Goal: Task Accomplishment & Management: Complete application form

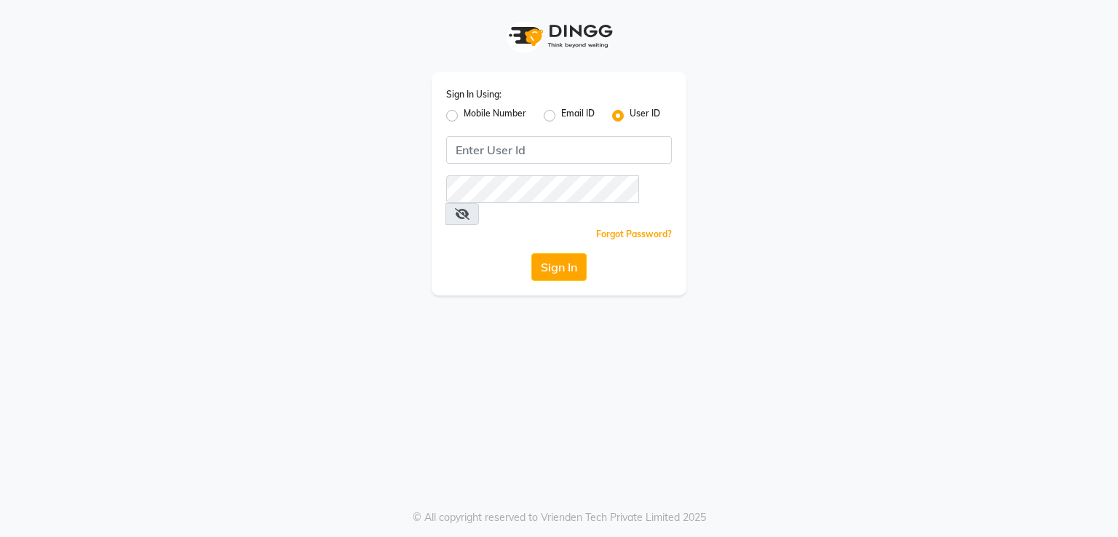
click at [464, 116] on label "Mobile Number" at bounding box center [495, 115] width 63 height 17
click at [464, 116] on input "Mobile Number" at bounding box center [468, 111] width 9 height 9
radio input "true"
radio input "false"
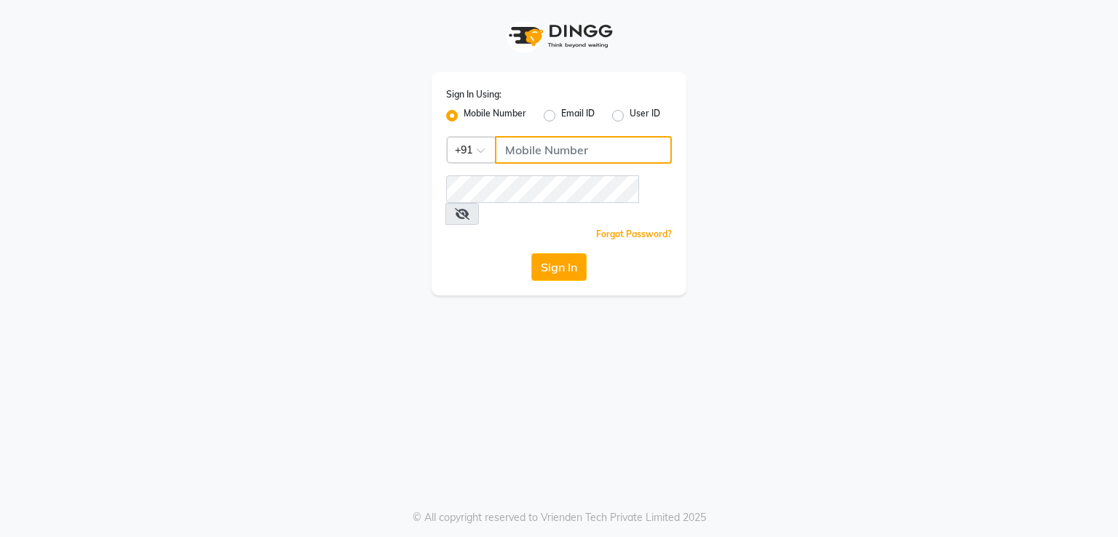
click at [546, 146] on input "Username" at bounding box center [583, 150] width 177 height 28
type input "8805000656"
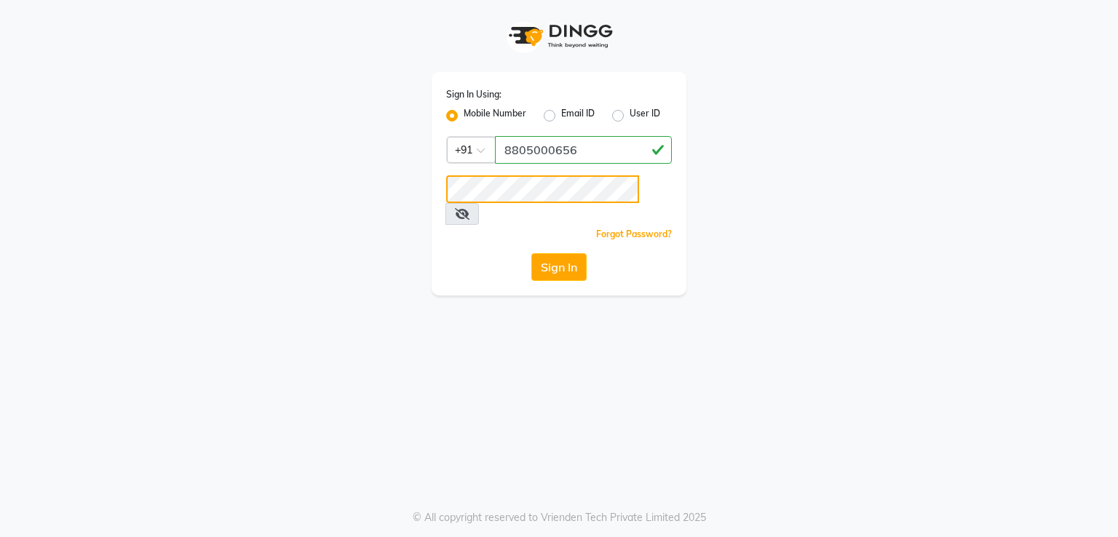
click at [531, 253] on button "Sign In" at bounding box center [558, 267] width 55 height 28
click at [548, 253] on button "Sign In" at bounding box center [558, 267] width 55 height 28
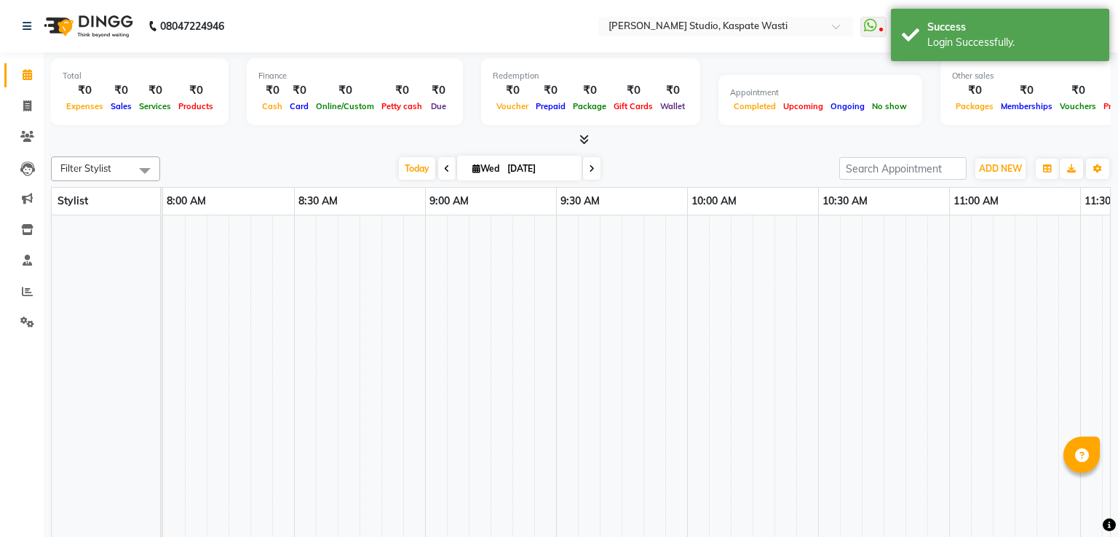
select select "en"
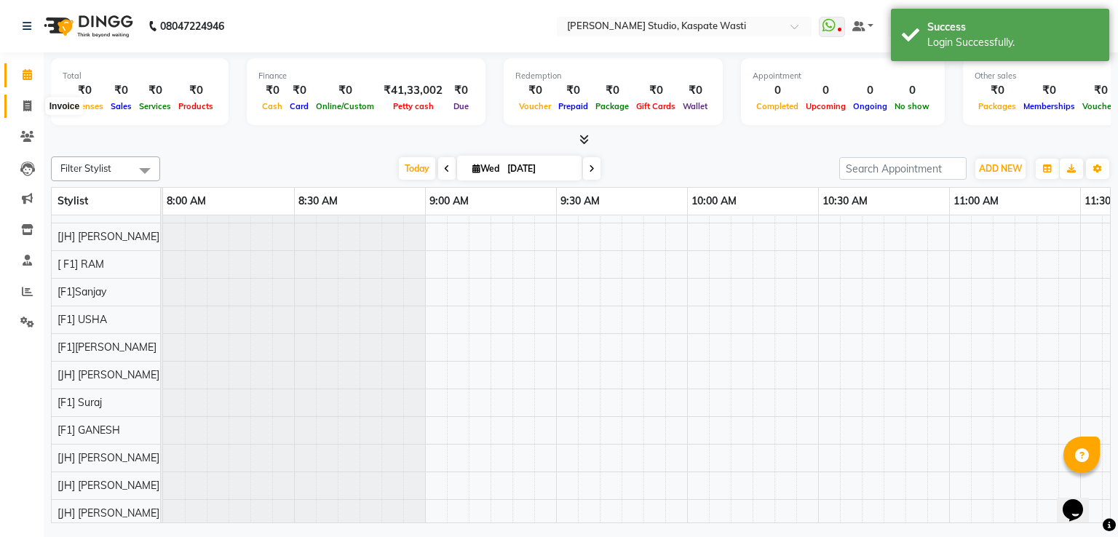
click at [23, 106] on icon at bounding box center [27, 105] width 8 height 11
select select "130"
select select "service"
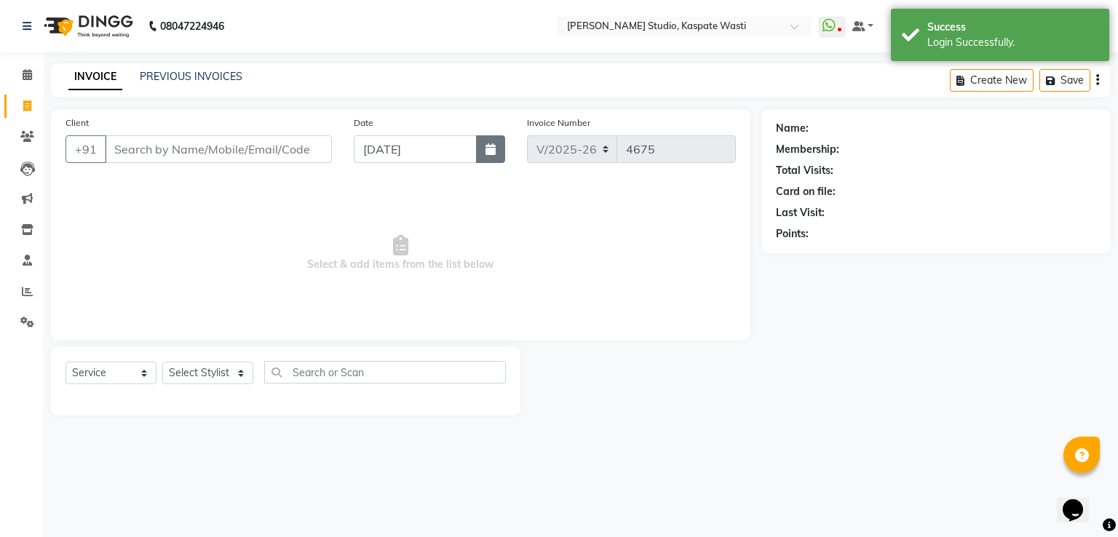
click at [485, 158] on button "button" at bounding box center [490, 149] width 29 height 28
select select "9"
select select "2025"
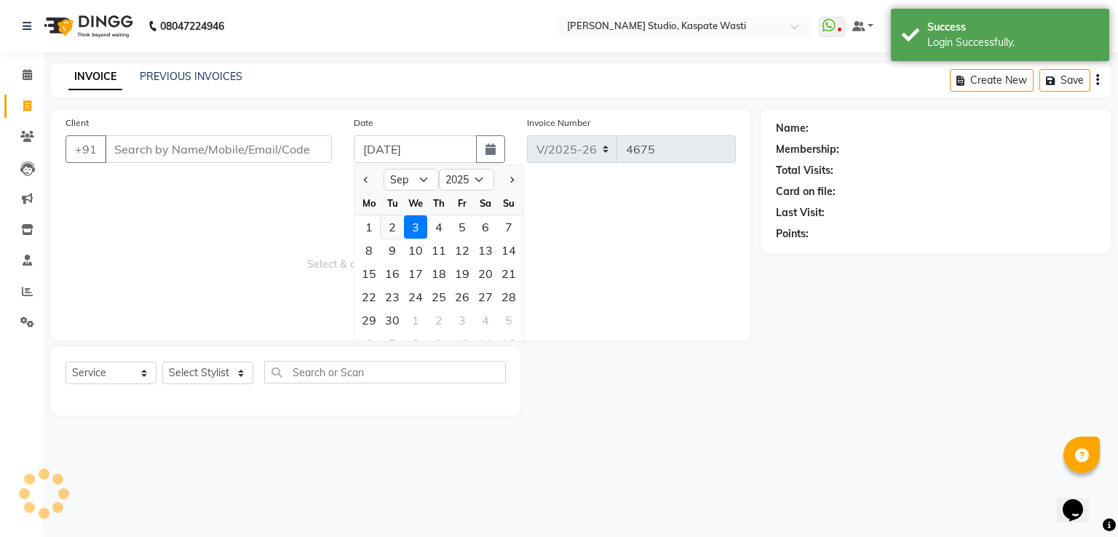
click at [397, 231] on div "2" at bounding box center [392, 226] width 23 height 23
type input "02-09-2025"
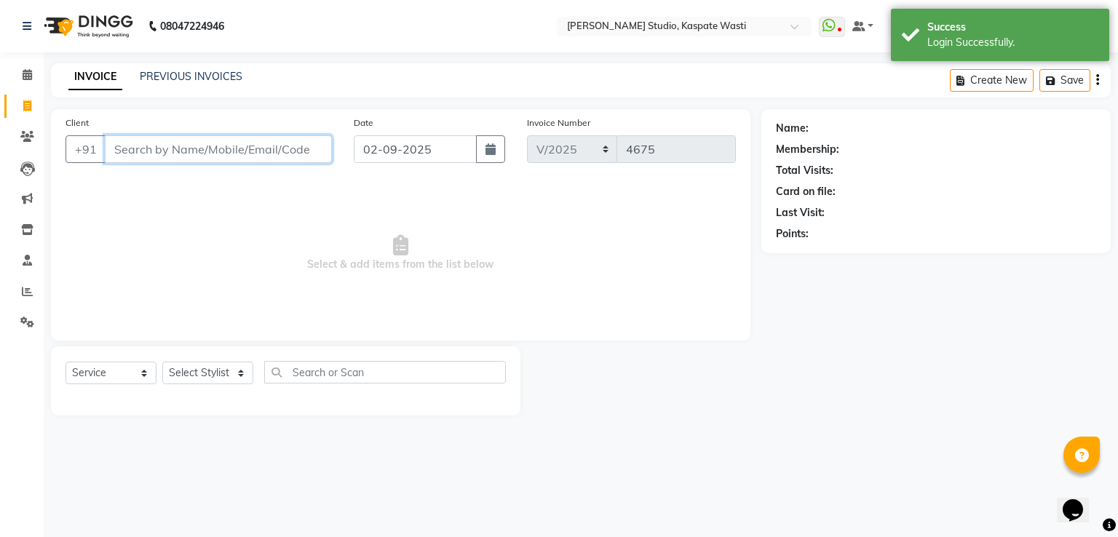
click at [218, 150] on input "Client" at bounding box center [218, 149] width 227 height 28
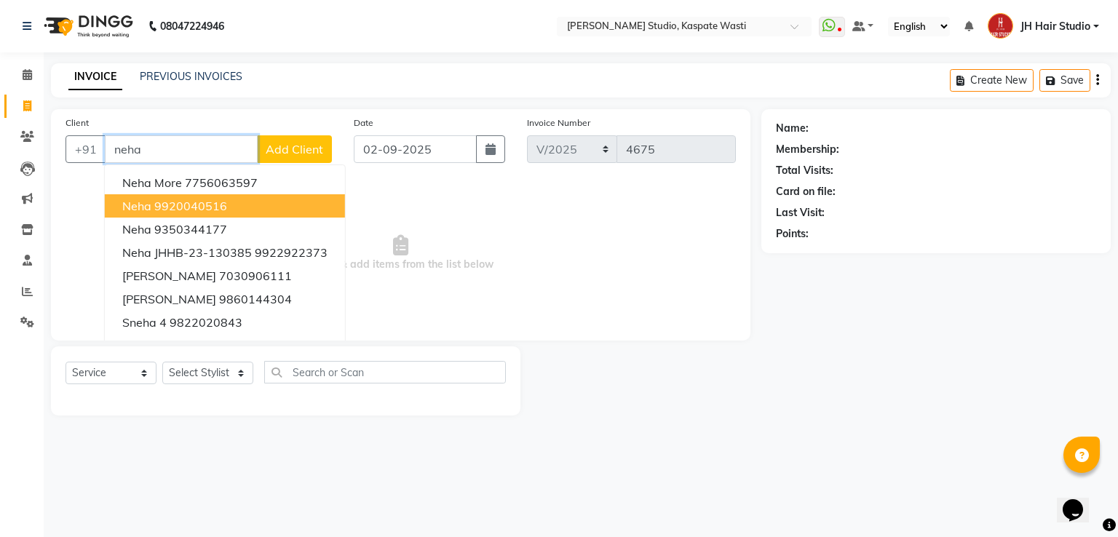
click at [180, 210] on ngb-highlight "9920040516" at bounding box center [190, 206] width 73 height 15
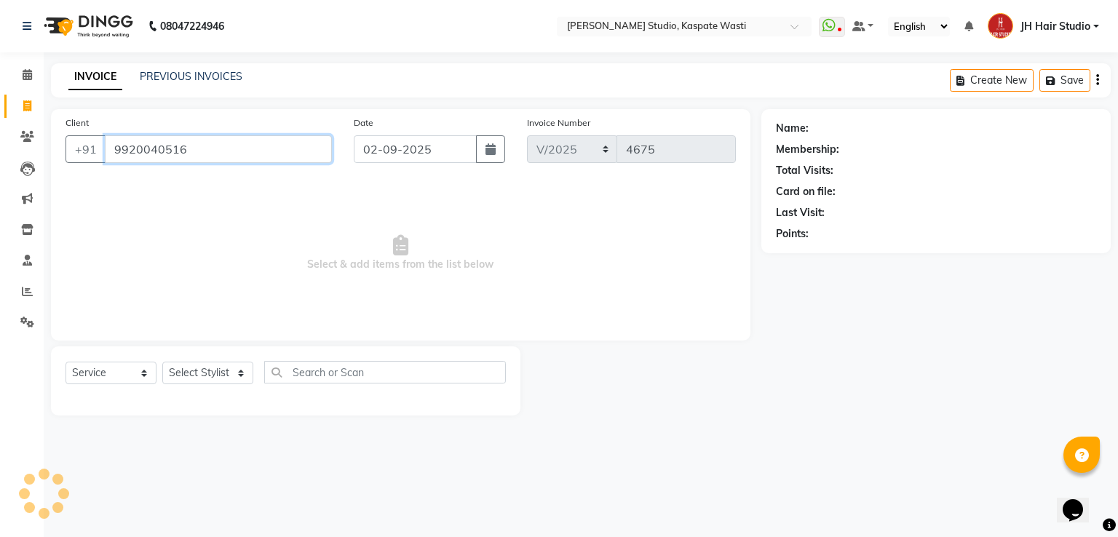
type input "9920040516"
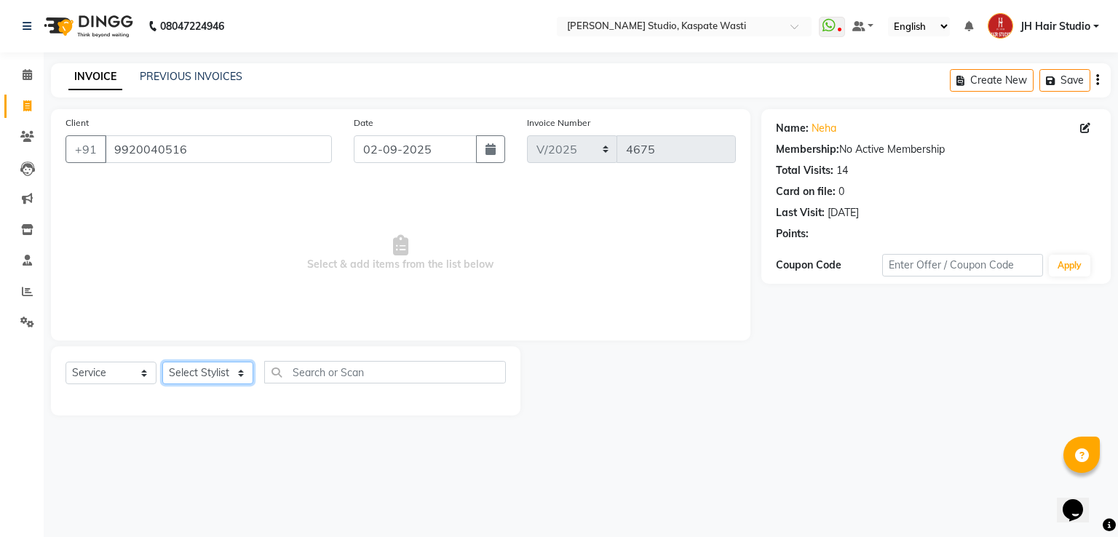
click at [220, 379] on select "Select Stylist [F1] GANESH [F1] [PERSON_NAME] [ F1] RAM [F1]Sanjay [F1][PERSON_…" at bounding box center [207, 373] width 91 height 23
select select "63820"
click at [162, 362] on select "Select Stylist [F1] GANESH [F1] [PERSON_NAME] [ F1] RAM [F1]Sanjay [F1][PERSON_…" at bounding box center [207, 373] width 91 height 23
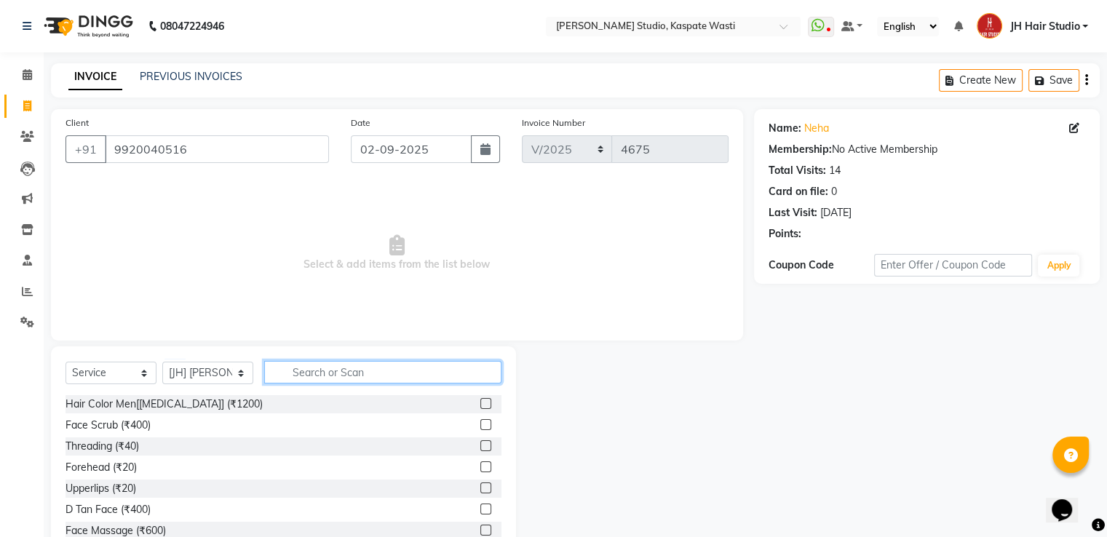
click at [333, 378] on input "text" at bounding box center [382, 372] width 237 height 23
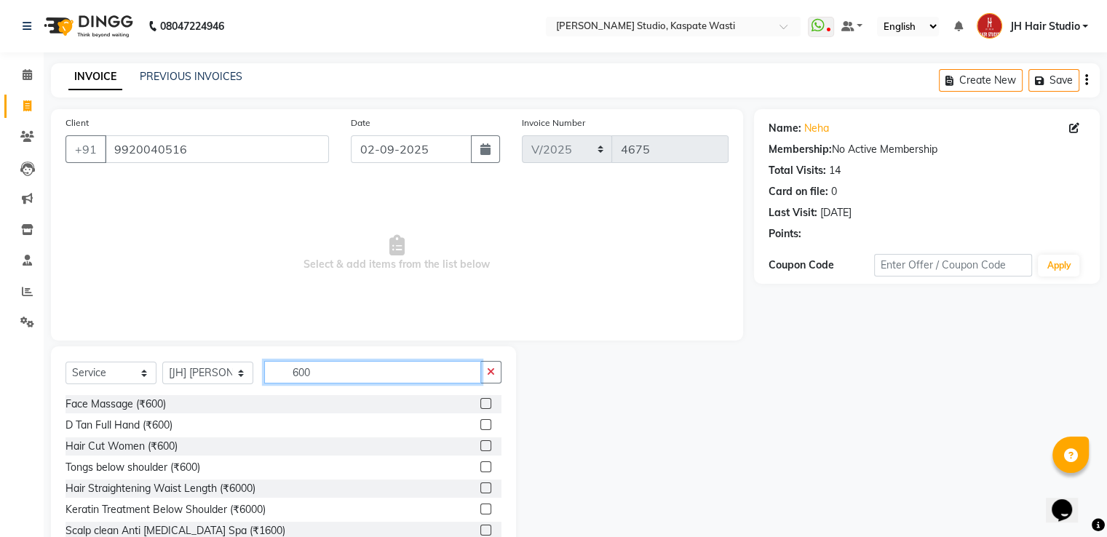
type input "600"
click at [480, 446] on label at bounding box center [485, 445] width 11 height 11
click at [480, 446] on input "checkbox" at bounding box center [484, 446] width 9 height 9
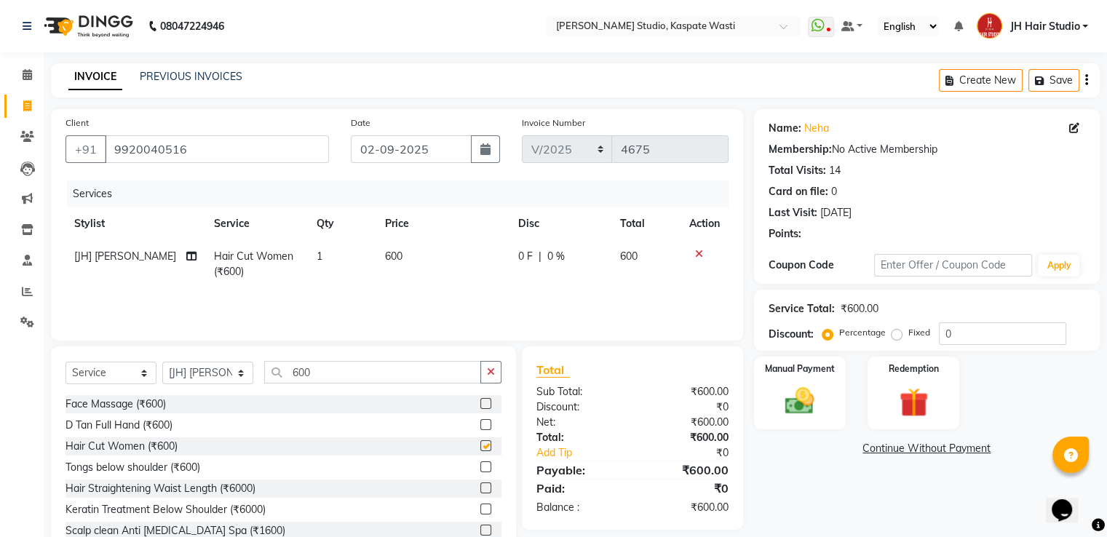
checkbox input "false"
click at [208, 376] on select "Select Stylist [F1] GANESH [F1] [PERSON_NAME] [ F1] RAM [F1]Sanjay [F1][PERSON_…" at bounding box center [207, 373] width 91 height 23
select select "70614"
click at [162, 362] on select "Select Stylist [F1] GANESH [F1] [PERSON_NAME] [ F1] RAM [F1]Sanjay [F1][PERSON_…" at bounding box center [207, 373] width 91 height 23
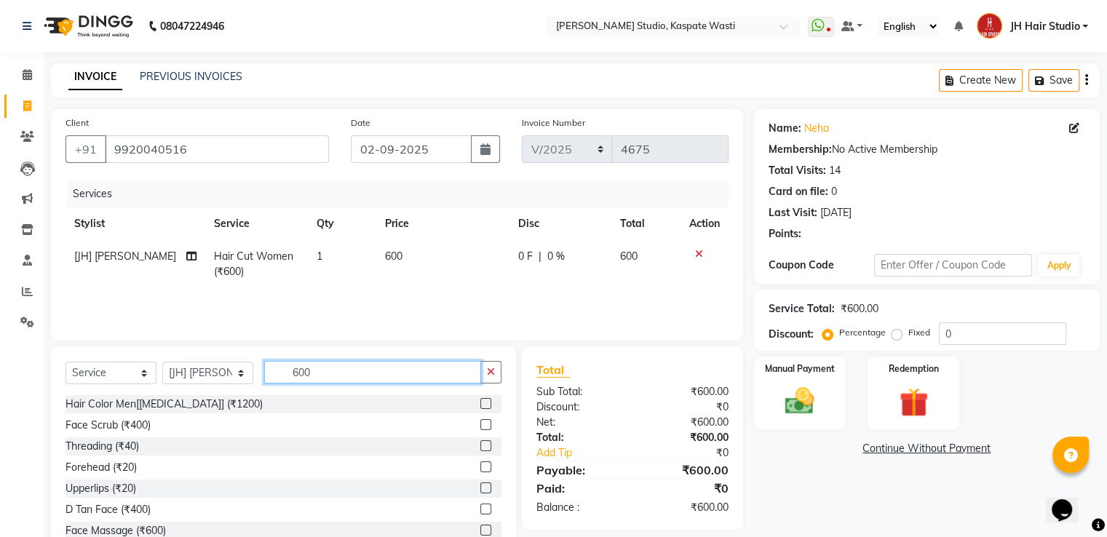
click at [341, 372] on input "600" at bounding box center [372, 372] width 217 height 23
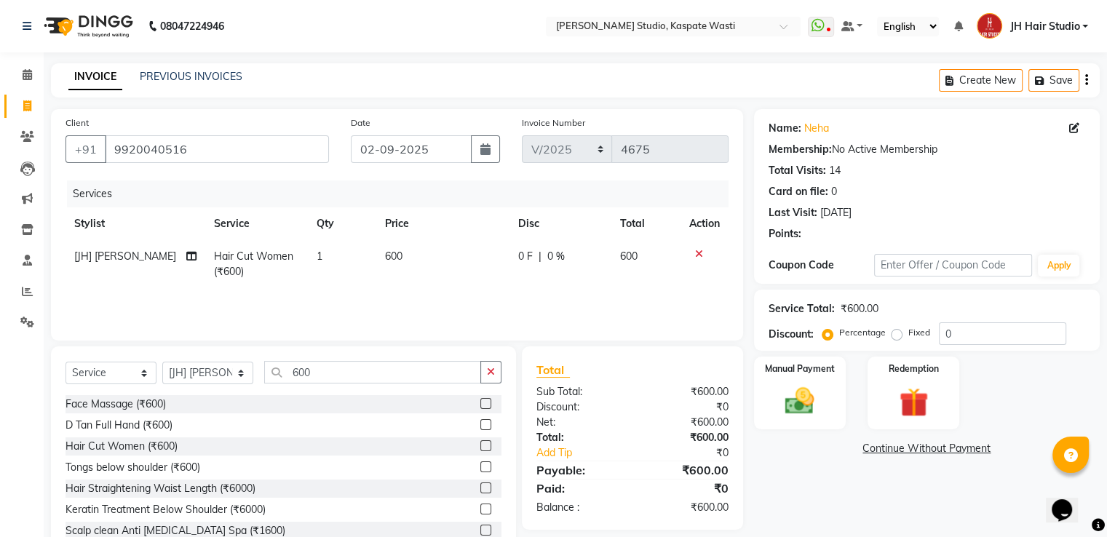
click at [480, 444] on label at bounding box center [485, 445] width 11 height 11
click at [480, 444] on input "checkbox" at bounding box center [484, 446] width 9 height 9
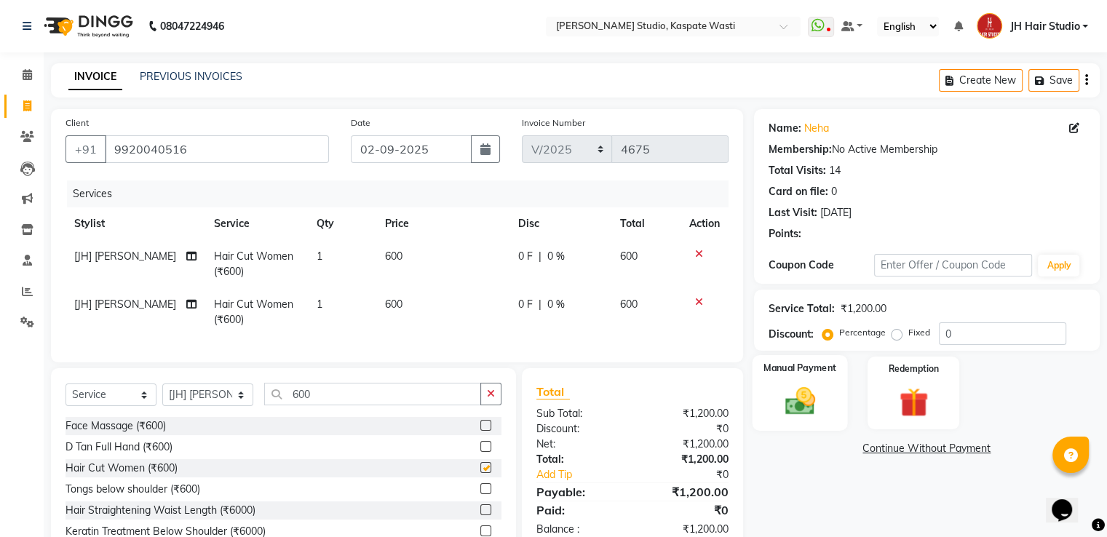
checkbox input "false"
click at [815, 408] on img at bounding box center [799, 401] width 49 height 35
click at [872, 450] on span "GPay" at bounding box center [874, 449] width 30 height 17
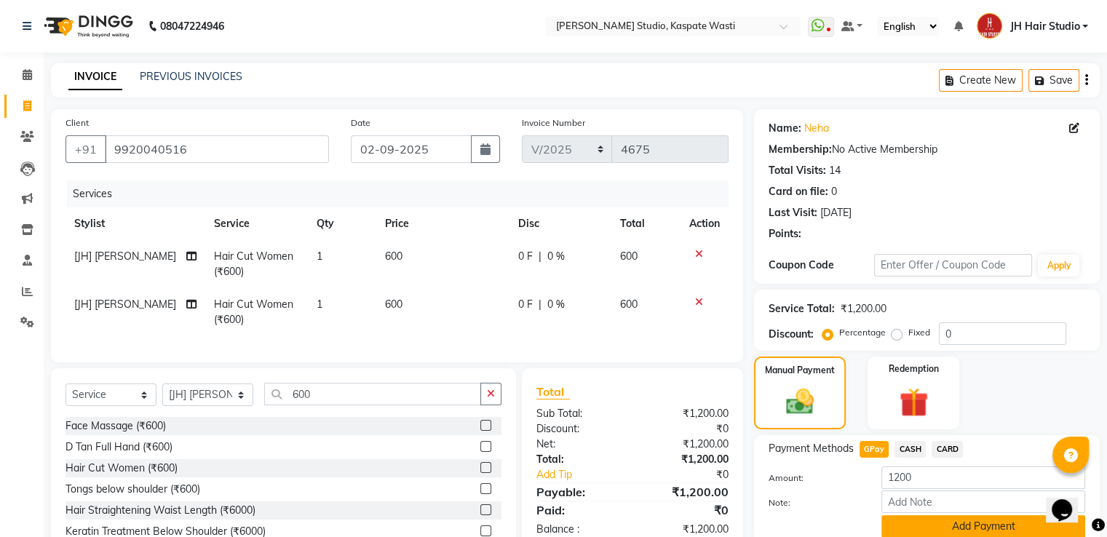
click at [946, 530] on button "Add Payment" at bounding box center [983, 526] width 204 height 23
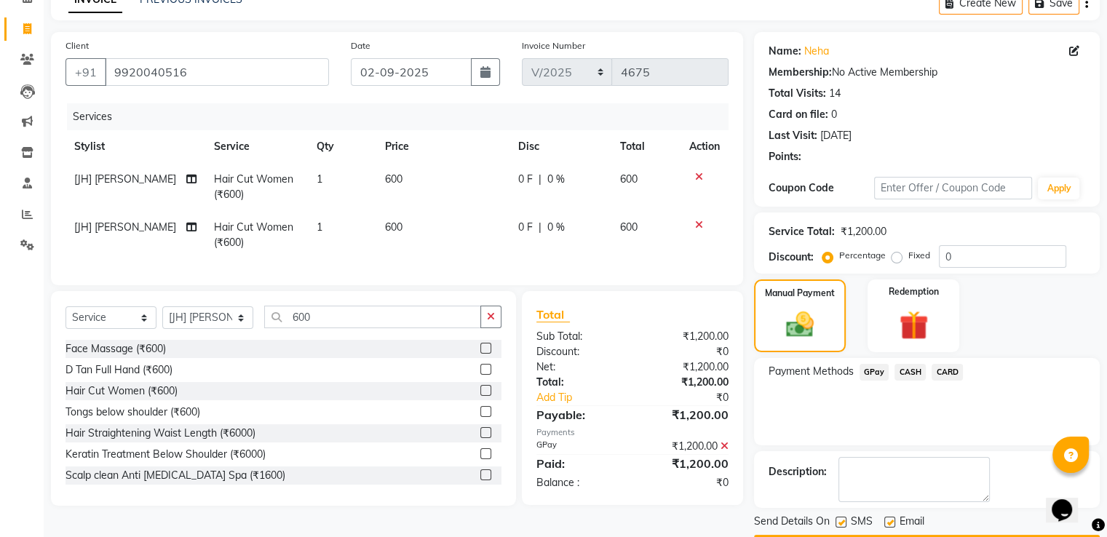
scroll to position [119, 0]
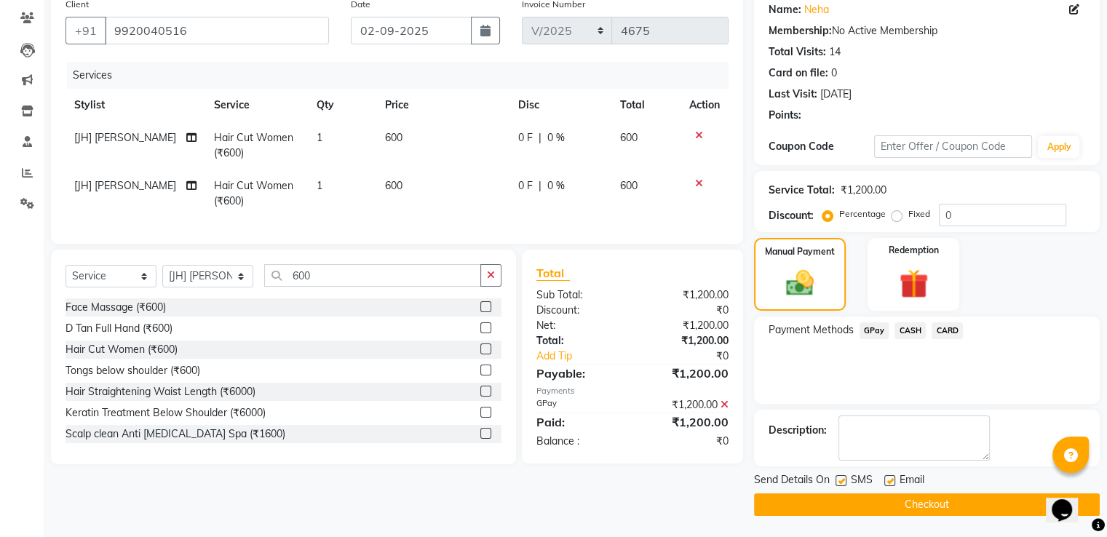
click at [905, 501] on button "Checkout" at bounding box center [927, 504] width 346 height 23
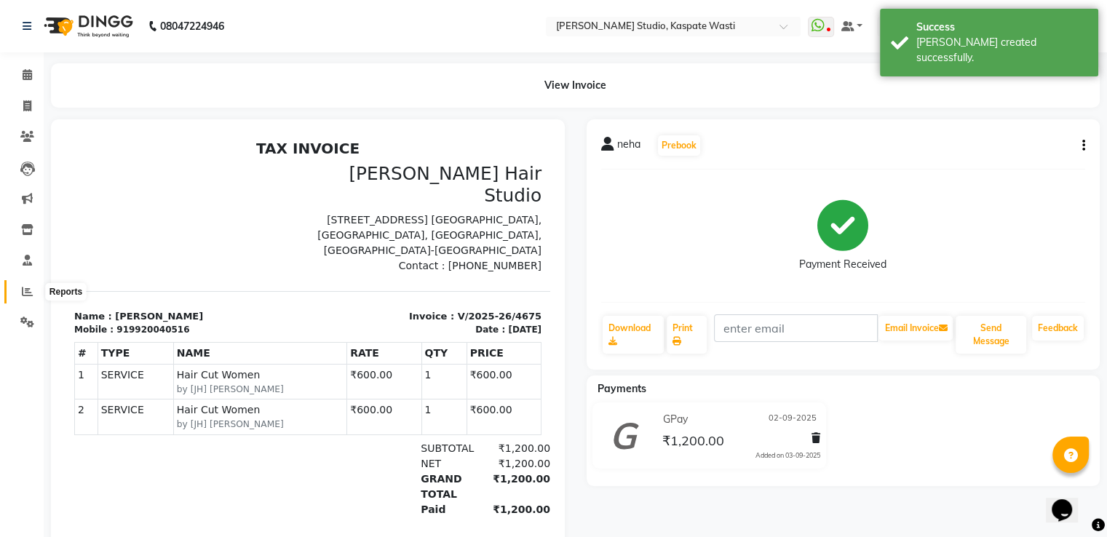
click at [22, 299] on span at bounding box center [27, 292] width 25 height 17
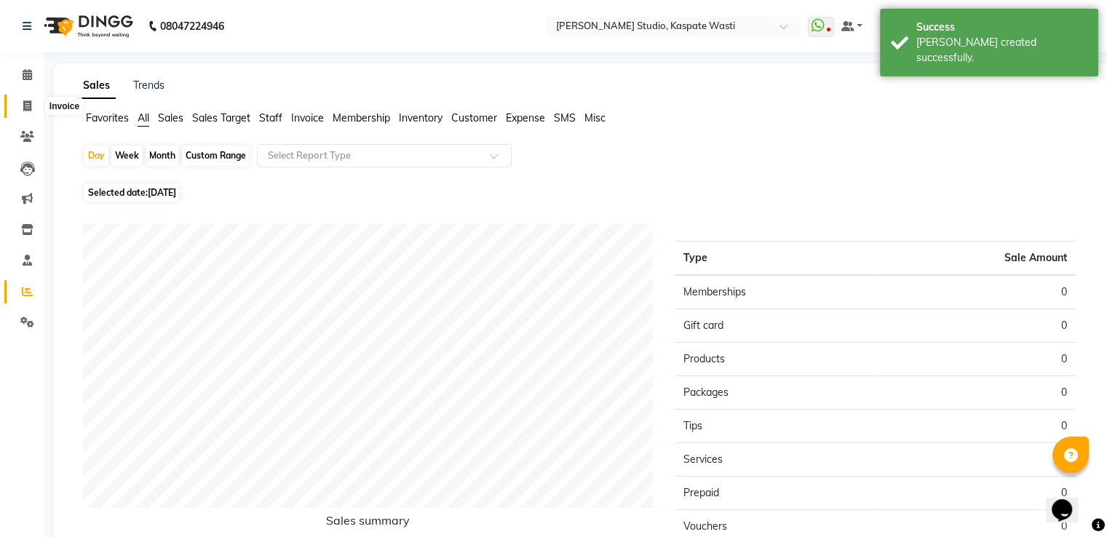
click at [25, 106] on icon at bounding box center [27, 105] width 8 height 11
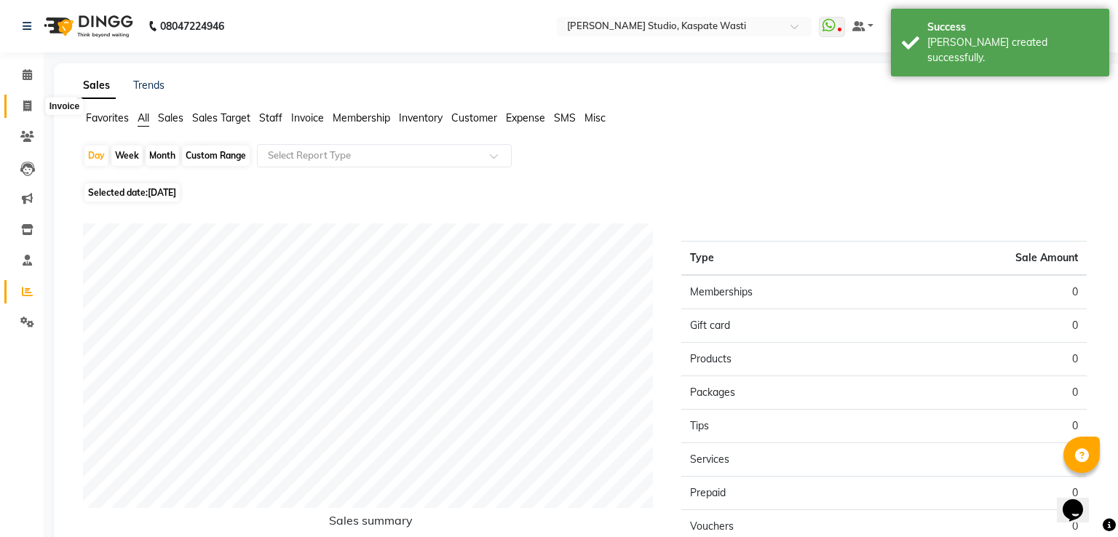
select select "130"
select select "service"
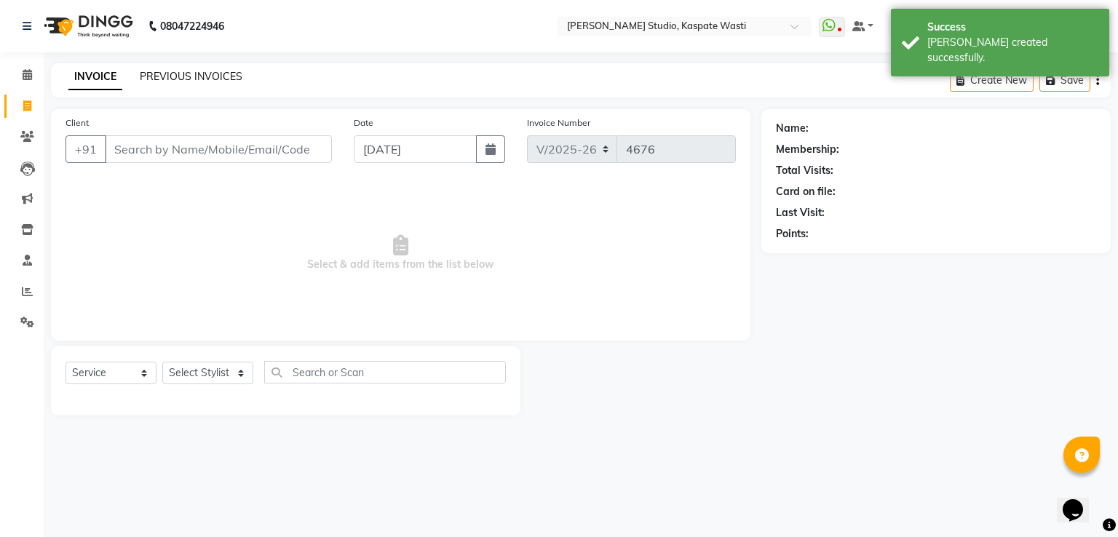
click at [186, 82] on link "PREVIOUS INVOICES" at bounding box center [191, 76] width 103 height 13
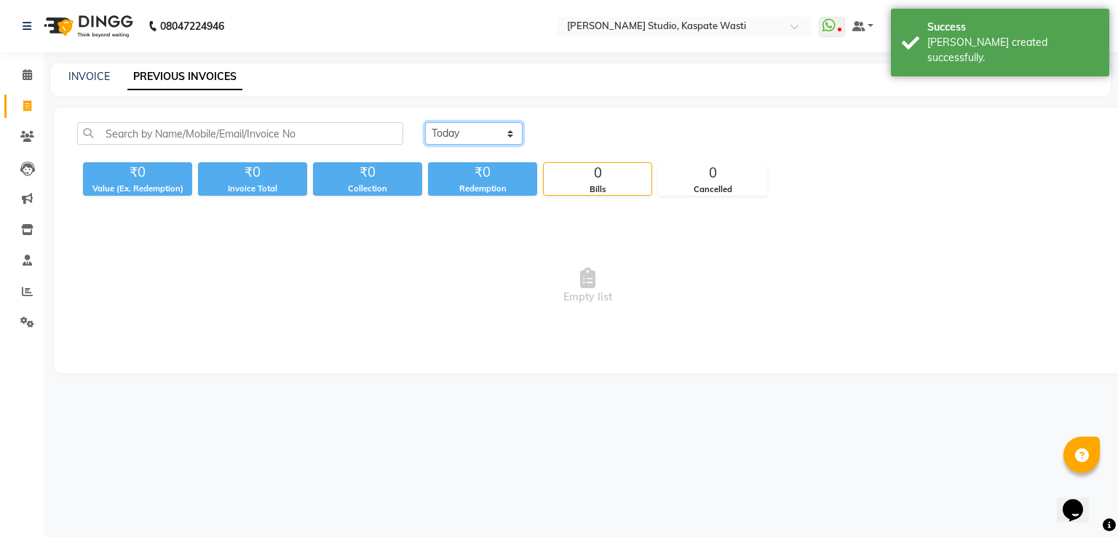
click at [486, 128] on select "Today Yesterday Custom Range" at bounding box center [474, 133] width 98 height 23
select select "yesterday"
click at [425, 122] on select "Today Yesterday Custom Range" at bounding box center [474, 133] width 98 height 23
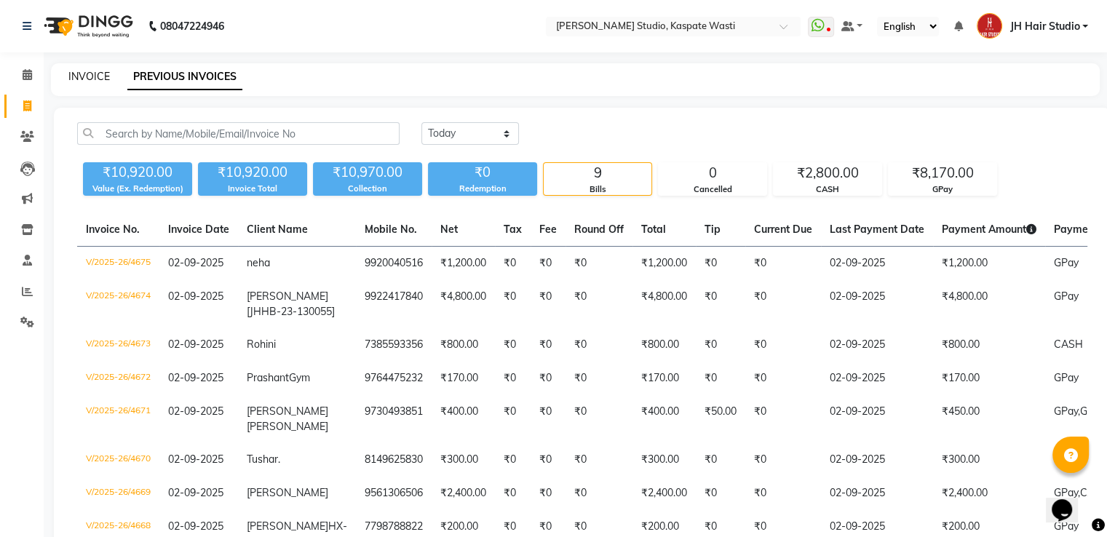
click at [82, 73] on link "INVOICE" at bounding box center [88, 76] width 41 height 13
select select "130"
select select "service"
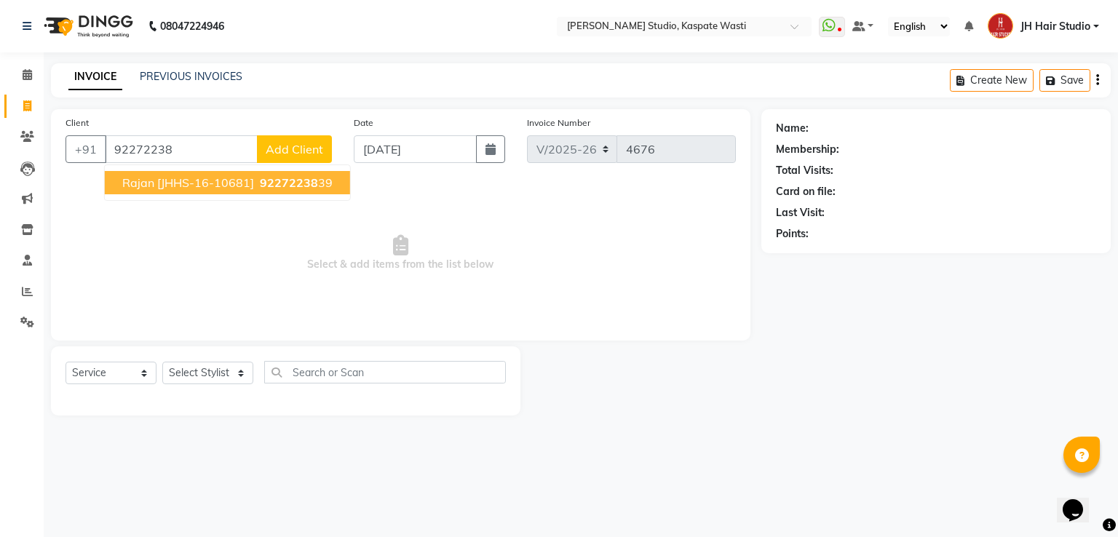
click at [260, 178] on span "92272238" at bounding box center [289, 182] width 58 height 15
type input "9227223839"
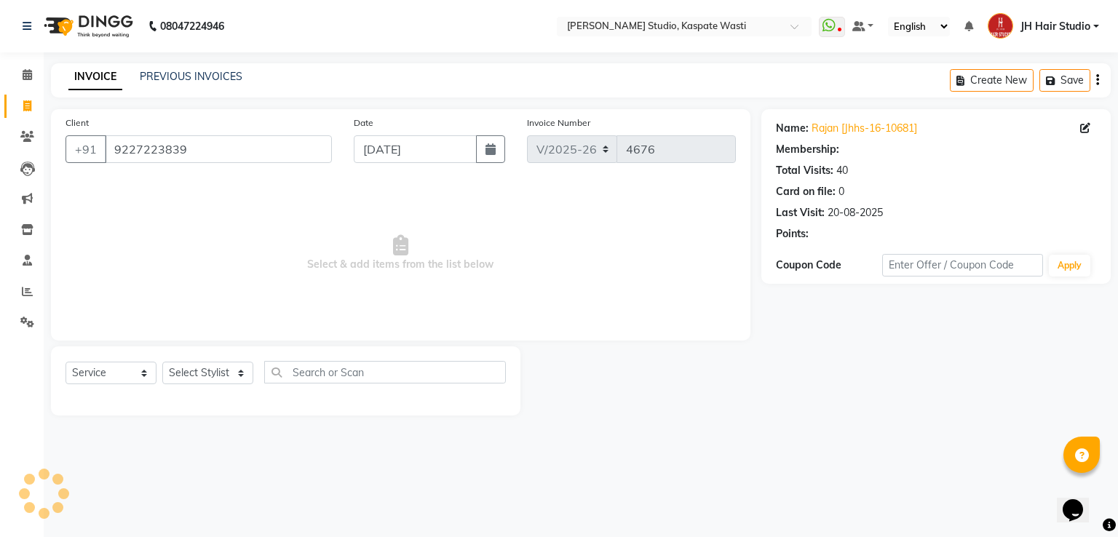
select select "1: Object"
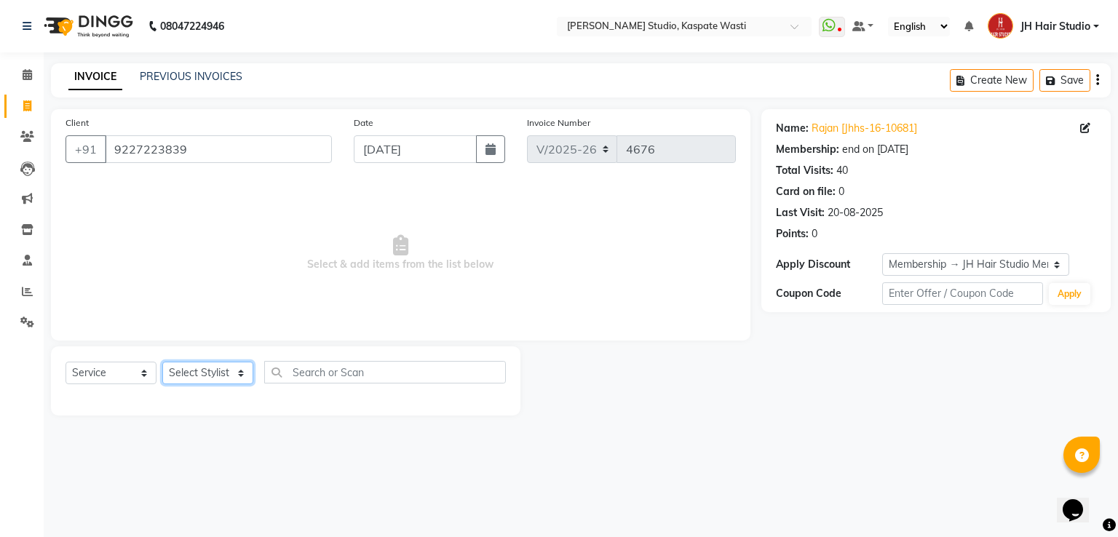
click at [206, 370] on select "Select Stylist [F1] GANESH [F1] [PERSON_NAME] [ F1] RAM [F1]Sanjay [F1][PERSON_…" at bounding box center [207, 373] width 91 height 23
select select "87274"
click at [162, 362] on select "Select Stylist [F1] GANESH [F1] [PERSON_NAME] [ F1] RAM [F1]Sanjay [F1][PERSON_…" at bounding box center [207, 373] width 91 height 23
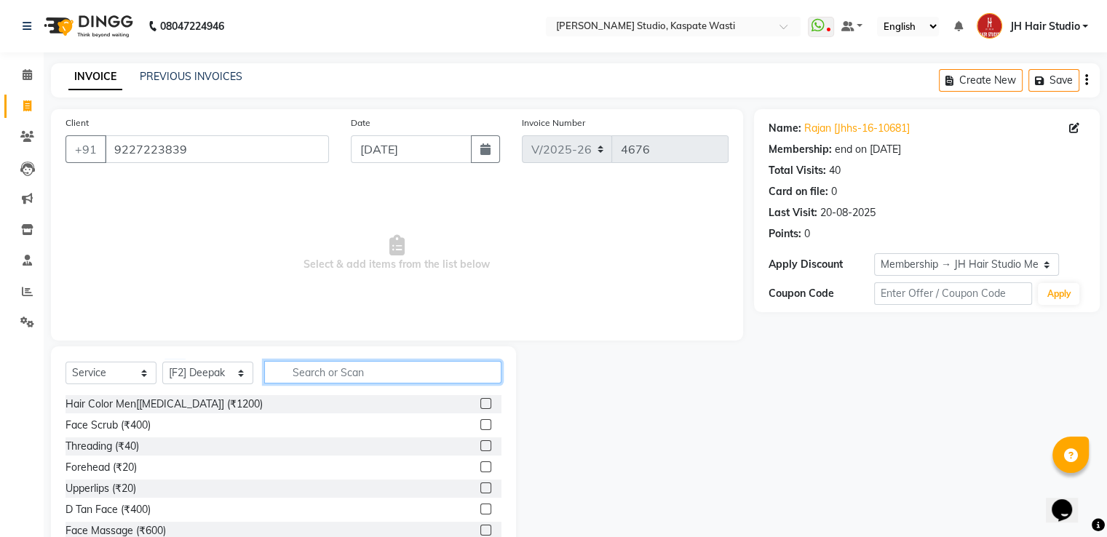
click at [346, 362] on input "text" at bounding box center [382, 372] width 237 height 23
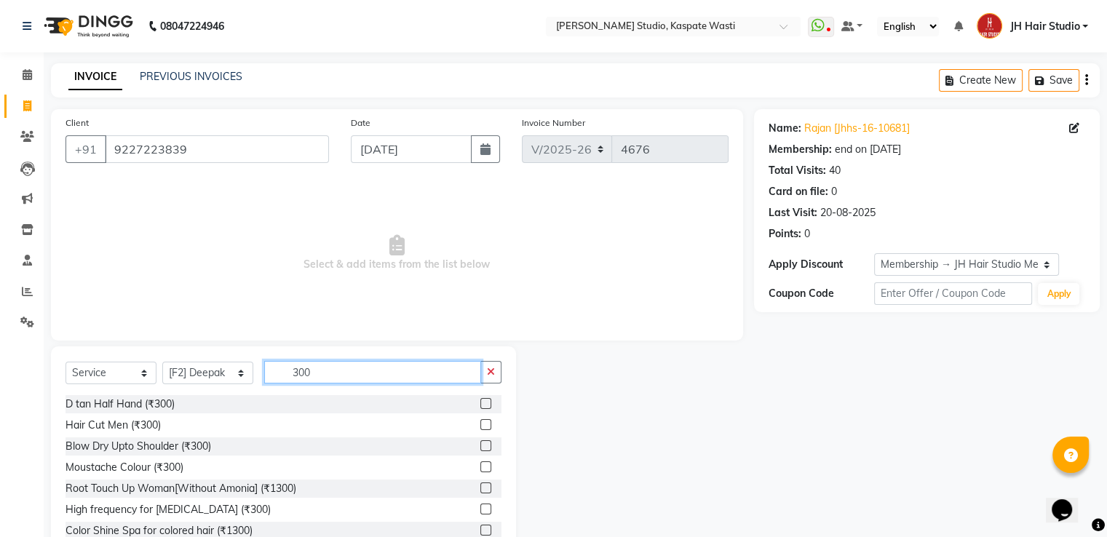
type input "300"
click at [480, 428] on label at bounding box center [485, 424] width 11 height 11
click at [480, 428] on input "checkbox" at bounding box center [484, 425] width 9 height 9
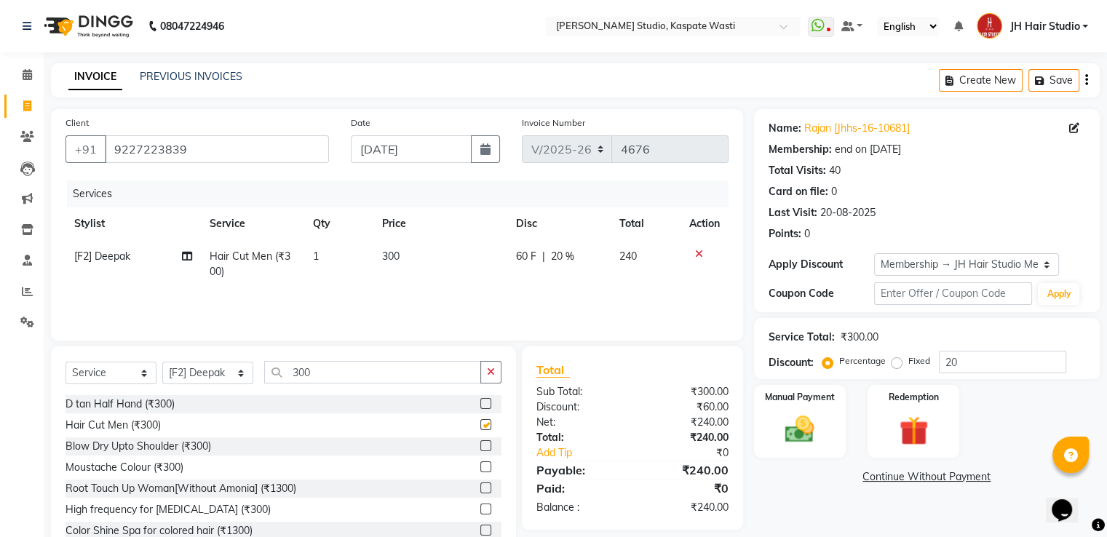
checkbox input "false"
click at [524, 261] on span "60 F" at bounding box center [526, 256] width 20 height 15
select select "87274"
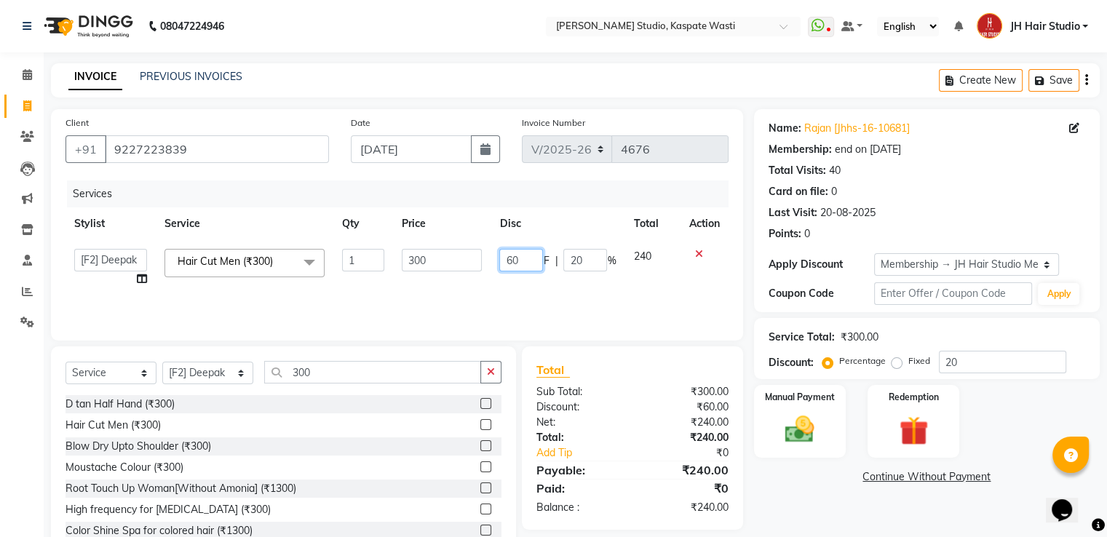
click at [510, 263] on input "60" at bounding box center [521, 260] width 44 height 23
type input "50"
click at [794, 432] on img at bounding box center [799, 430] width 49 height 35
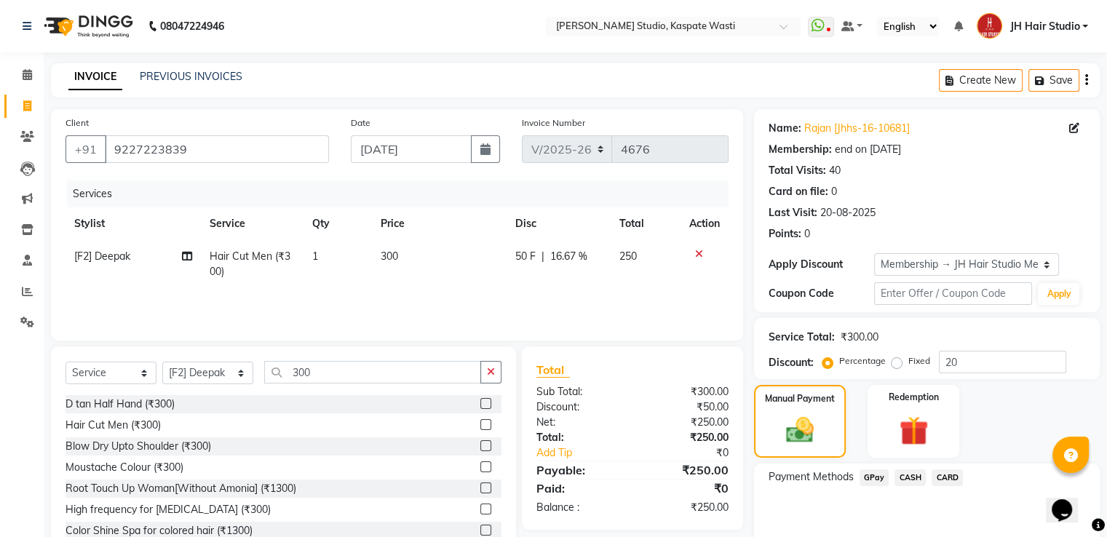
click at [870, 477] on span "GPay" at bounding box center [874, 477] width 30 height 17
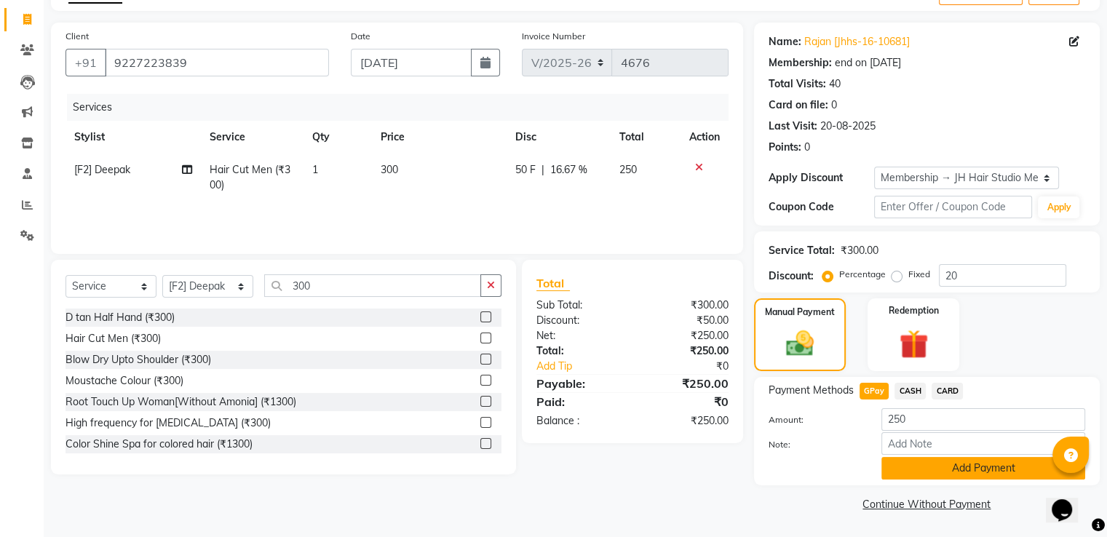
click at [937, 472] on button "Add Payment" at bounding box center [983, 468] width 204 height 23
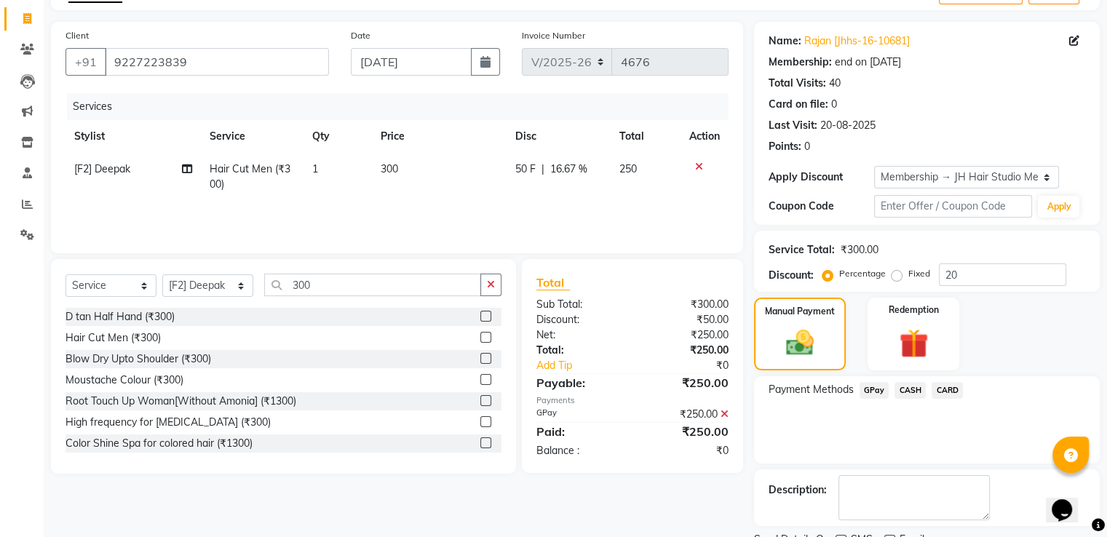
scroll to position [146, 0]
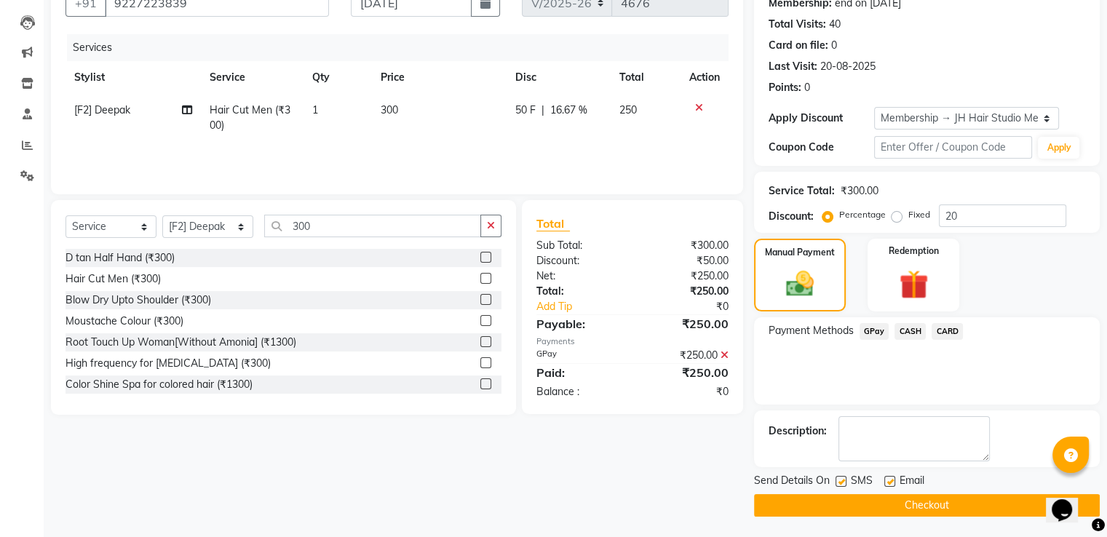
click at [891, 509] on button "Checkout" at bounding box center [927, 505] width 346 height 23
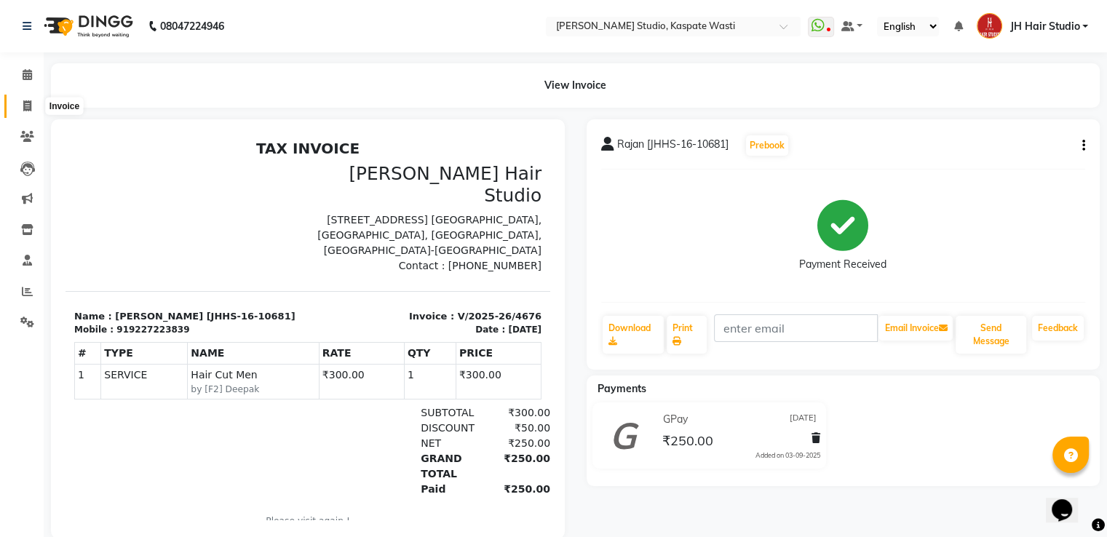
click at [27, 108] on icon at bounding box center [27, 105] width 8 height 11
select select "service"
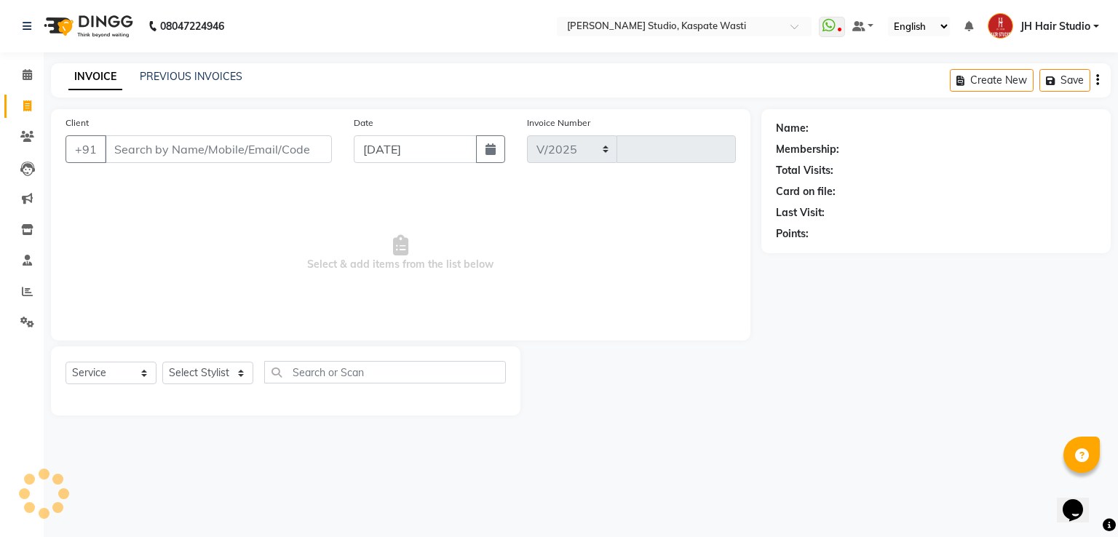
select select "130"
type input "4677"
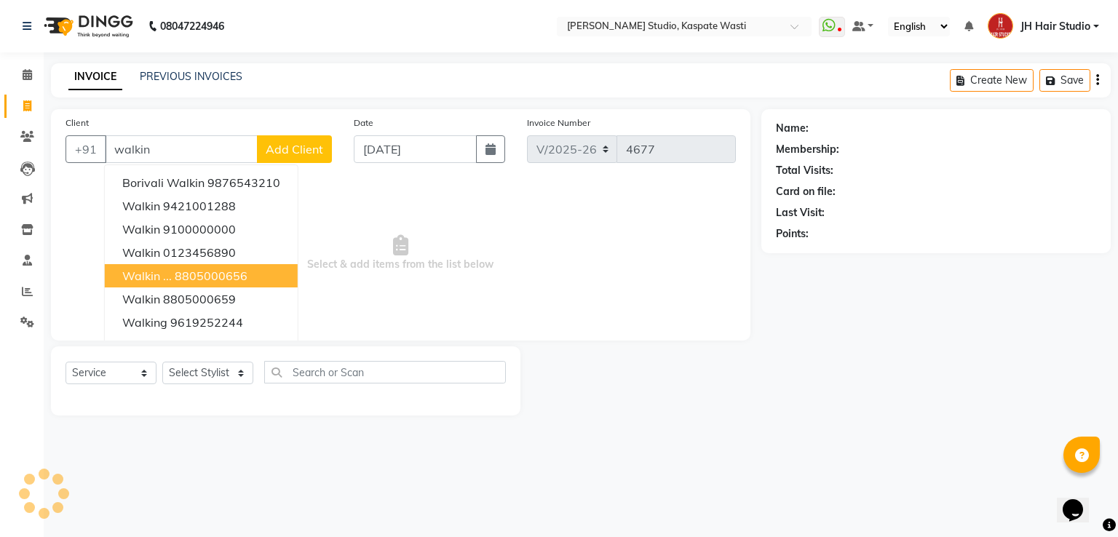
click at [210, 274] on ngb-highlight "8805000656" at bounding box center [211, 276] width 73 height 15
type input "8805000656"
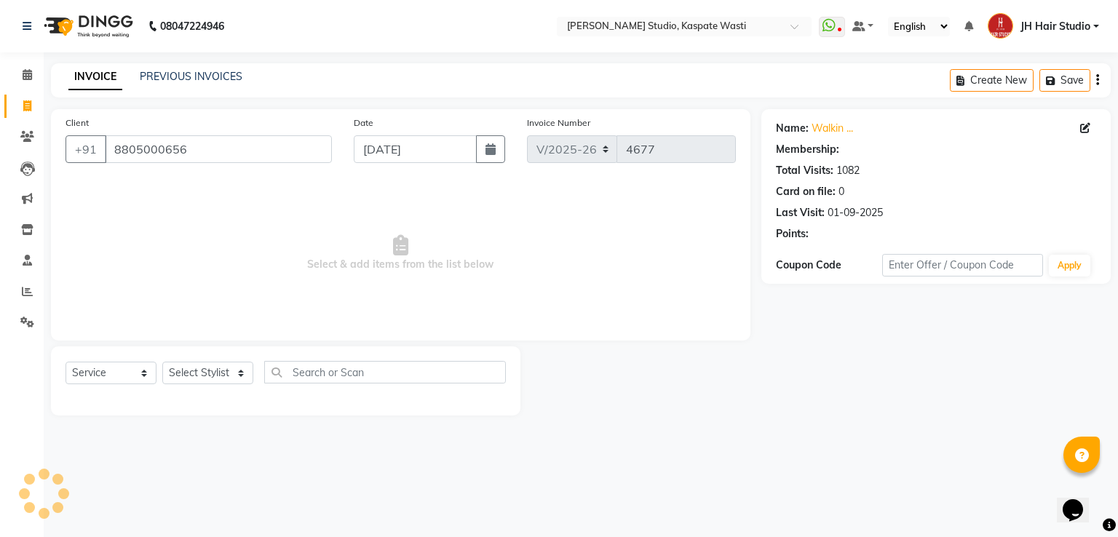
select select "1: Object"
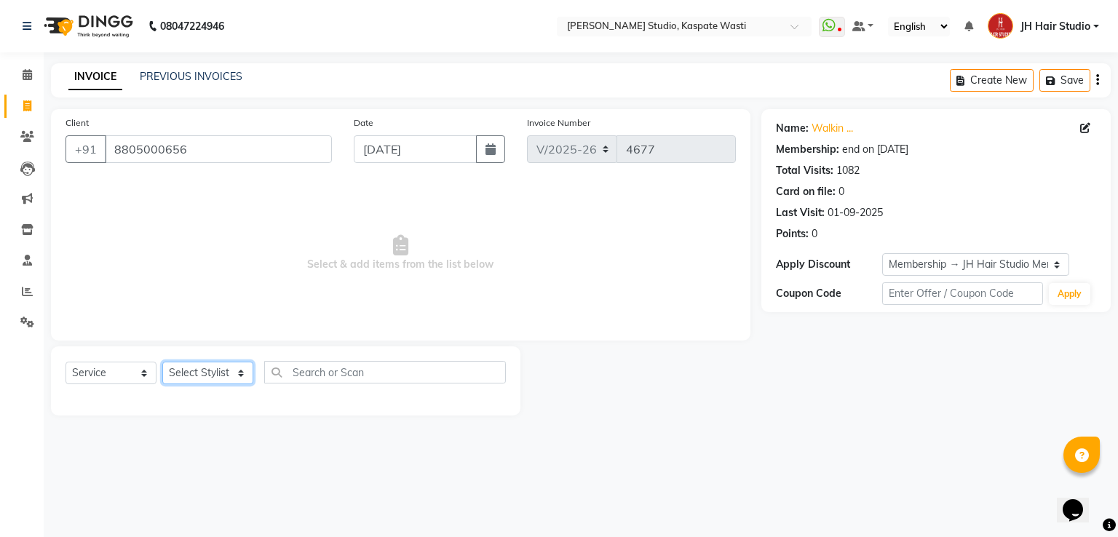
click at [198, 375] on select "Select Stylist [F1] GANESH [F1] [PERSON_NAME] [ F1] RAM [F1]Sanjay [F1][PERSON_…" at bounding box center [207, 373] width 91 height 23
select select "47594"
click at [162, 362] on select "Select Stylist [F1] GANESH [F1] [PERSON_NAME] [ F1] RAM [F1]Sanjay [F1][PERSON_…" at bounding box center [207, 373] width 91 height 23
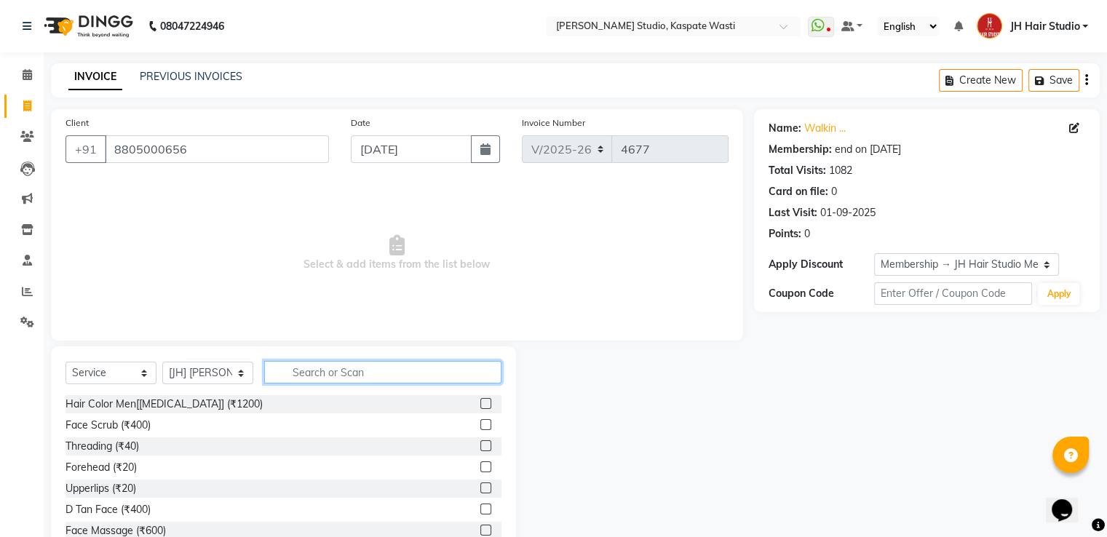
click at [351, 368] on input "text" at bounding box center [382, 372] width 237 height 23
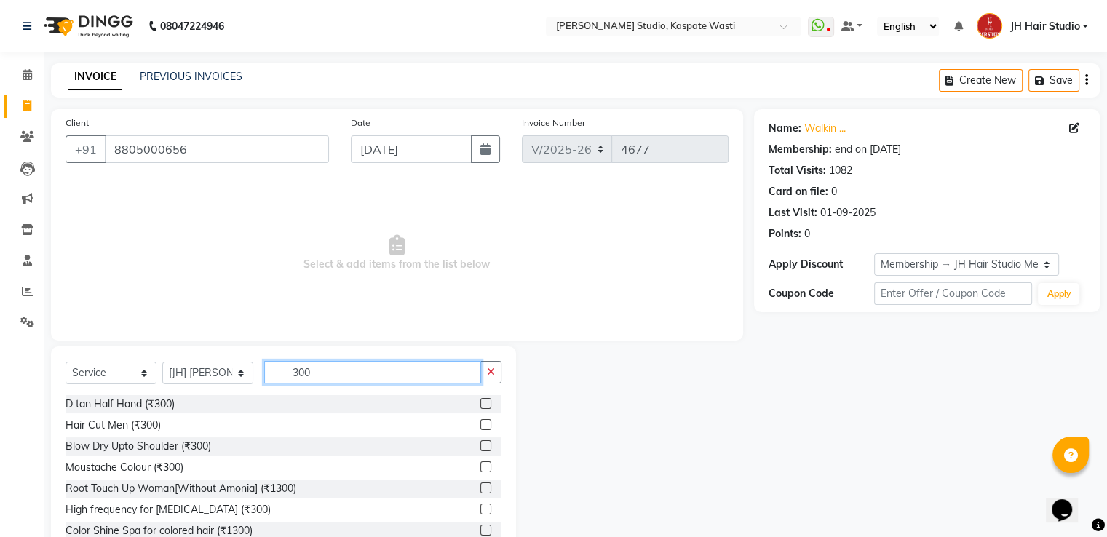
type input "300"
click at [480, 424] on label at bounding box center [485, 424] width 11 height 11
click at [480, 424] on input "checkbox" at bounding box center [484, 425] width 9 height 9
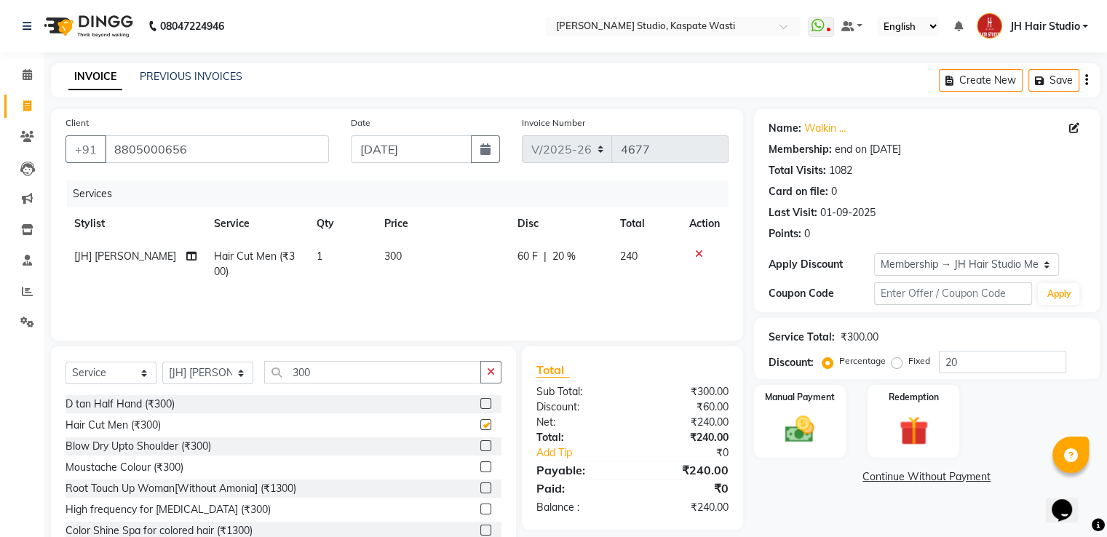
checkbox input "false"
click at [949, 357] on input "20" at bounding box center [1002, 362] width 127 height 23
type input "0"
click at [798, 427] on img at bounding box center [799, 430] width 49 height 35
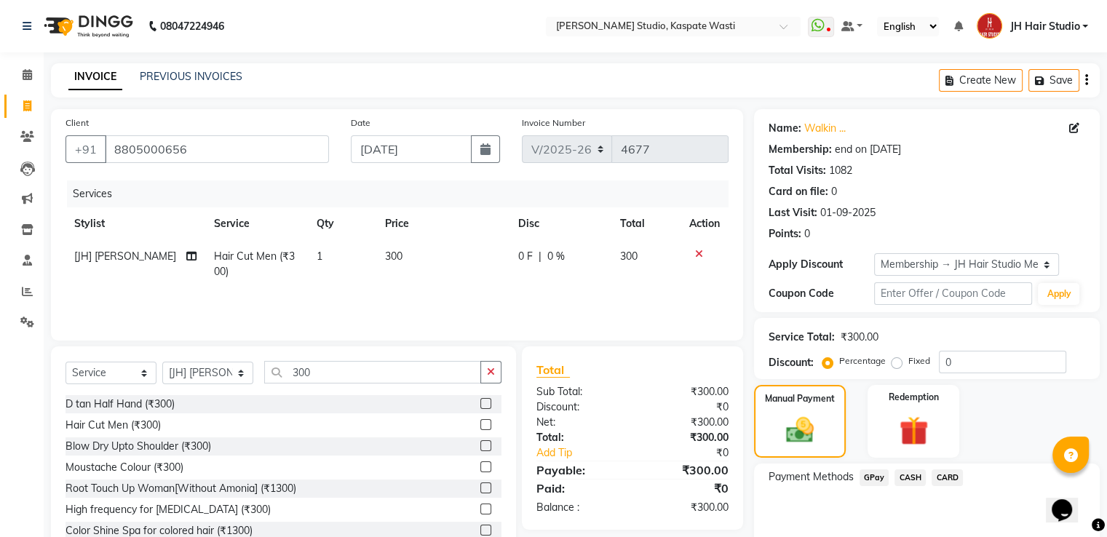
click at [908, 480] on span "CASH" at bounding box center [909, 477] width 31 height 17
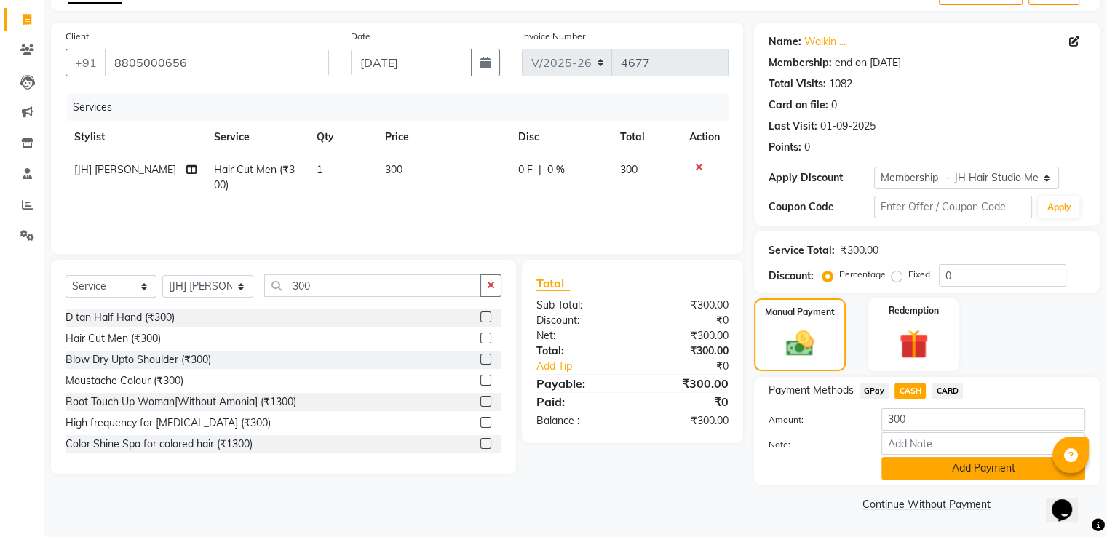
click at [998, 467] on button "Add Payment" at bounding box center [983, 468] width 204 height 23
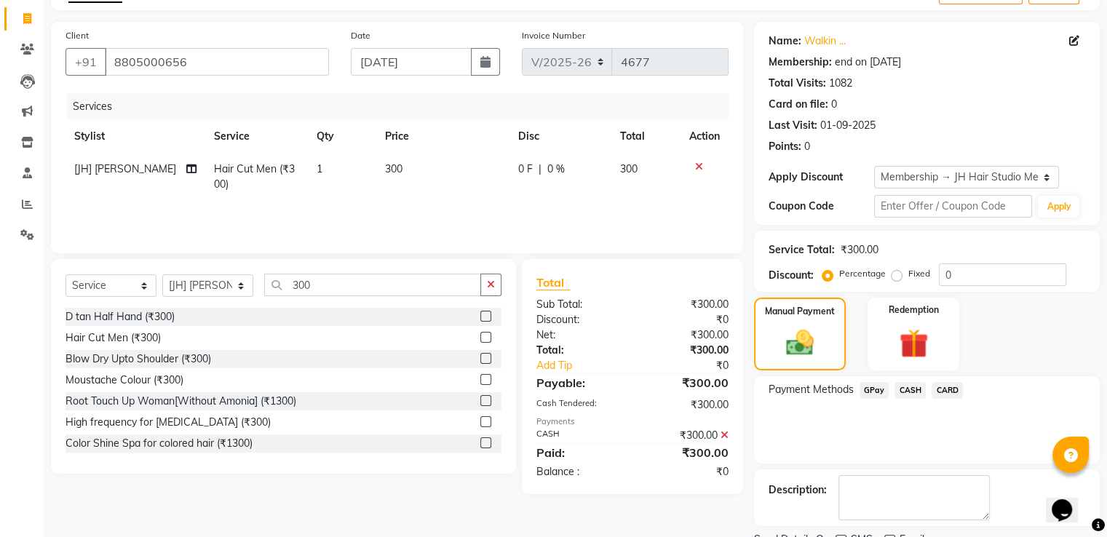
scroll to position [146, 0]
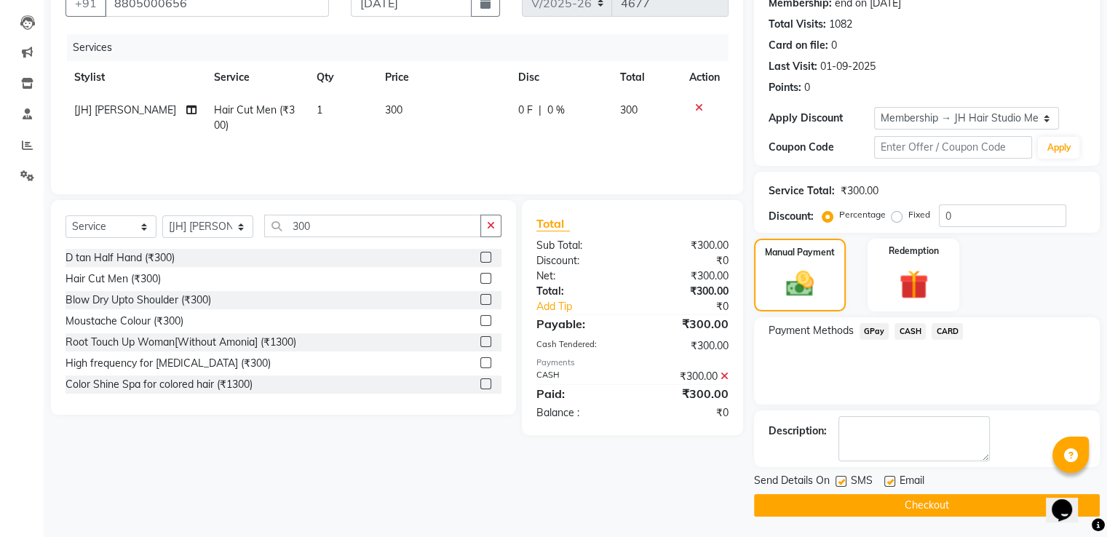
click at [902, 495] on button "Checkout" at bounding box center [927, 505] width 346 height 23
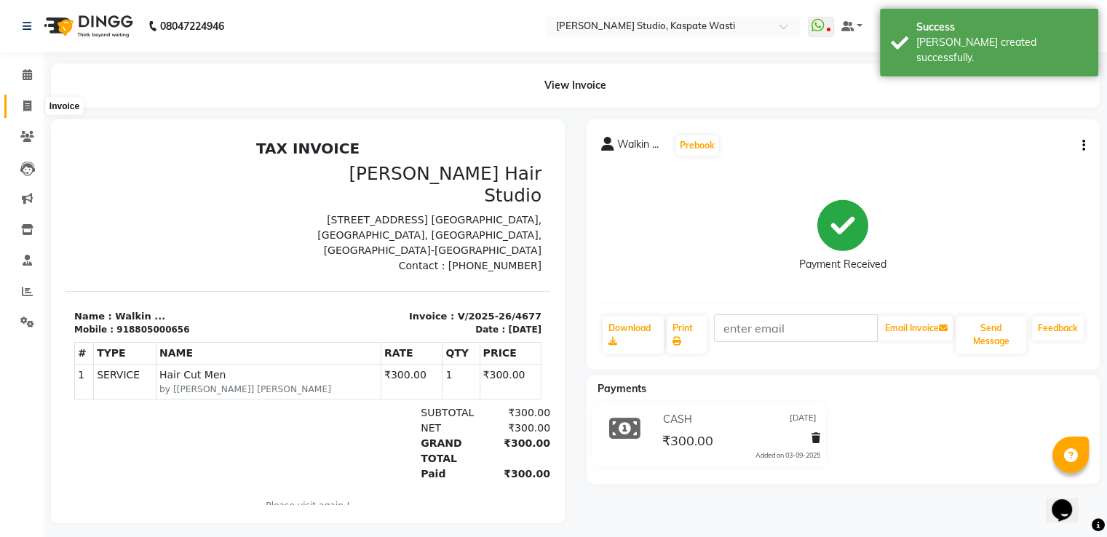
click at [29, 102] on icon at bounding box center [27, 105] width 8 height 11
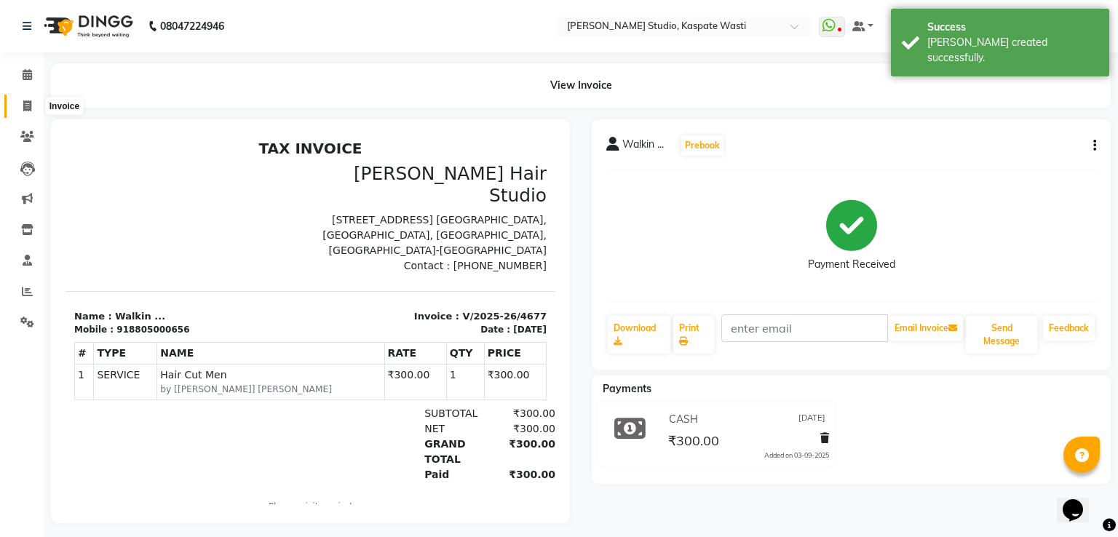
select select "service"
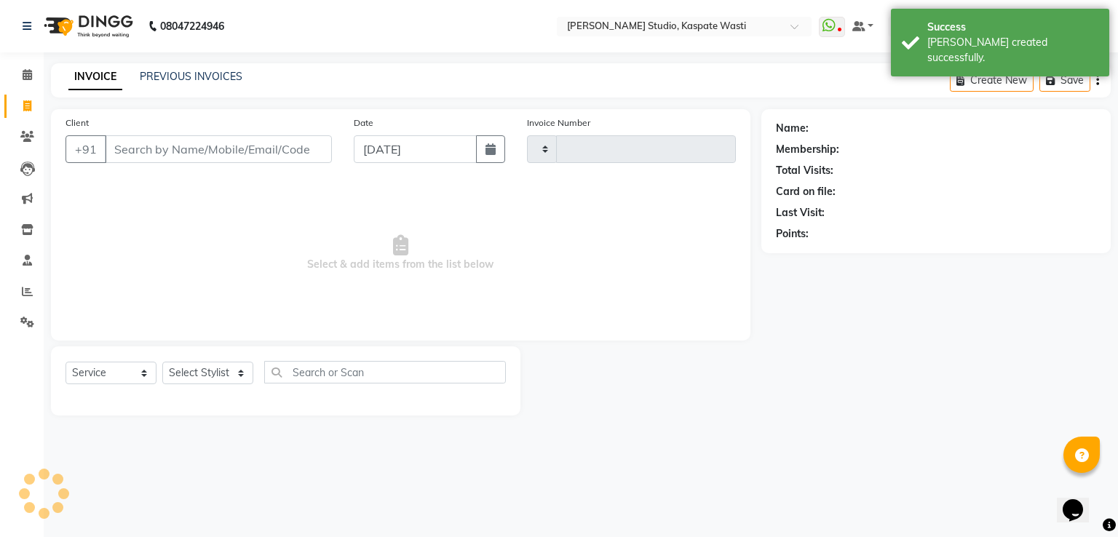
type input "4678"
select select "130"
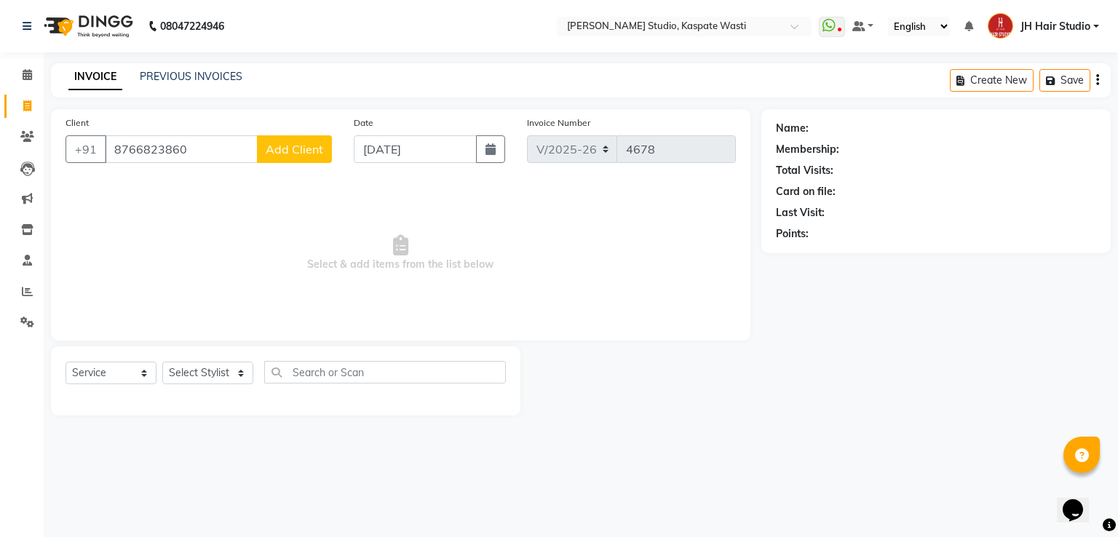
type input "8766823860"
click at [283, 148] on span "Add Client" at bounding box center [294, 149] width 57 height 15
select select "22"
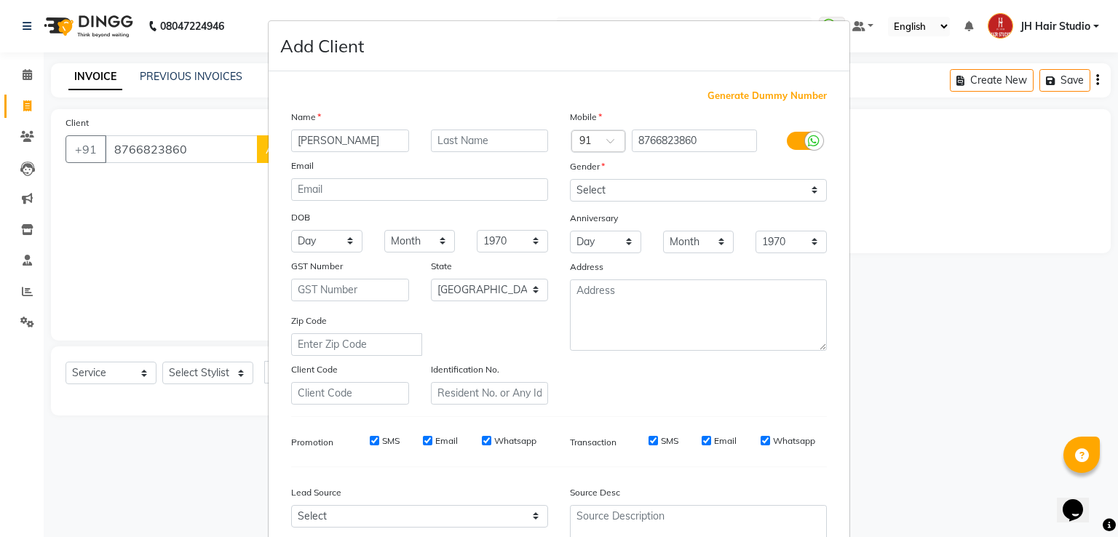
type input "Pravin"
click at [603, 196] on select "Select [DEMOGRAPHIC_DATA] [DEMOGRAPHIC_DATA] Other Prefer Not To Say" at bounding box center [698, 190] width 257 height 23
select select "[DEMOGRAPHIC_DATA]"
click at [570, 180] on select "Select [DEMOGRAPHIC_DATA] [DEMOGRAPHIC_DATA] Other Prefer Not To Say" at bounding box center [698, 190] width 257 height 23
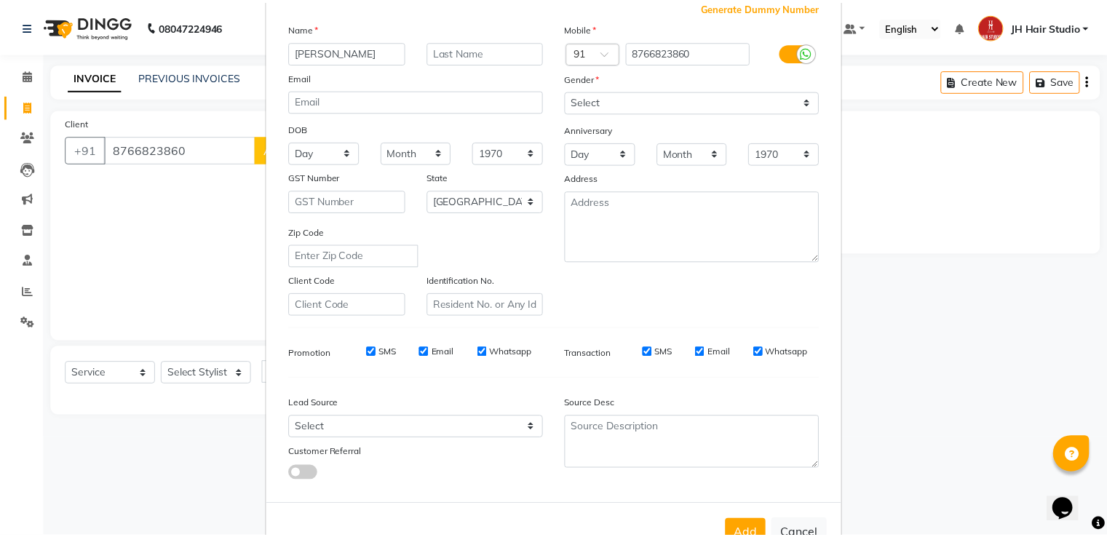
scroll to position [124, 0]
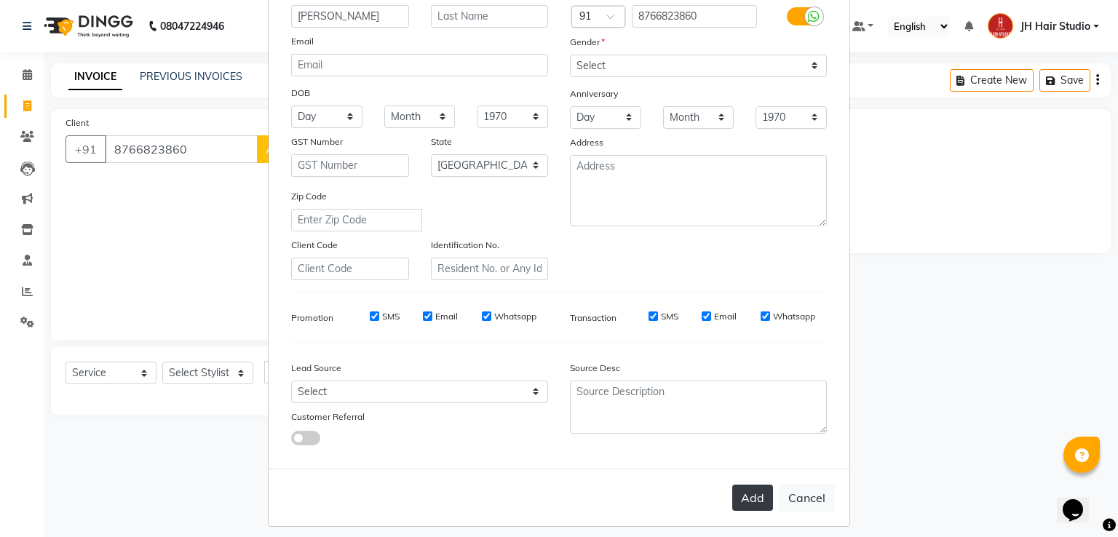
click at [751, 493] on button "Add" at bounding box center [752, 498] width 41 height 26
select select
select select "null"
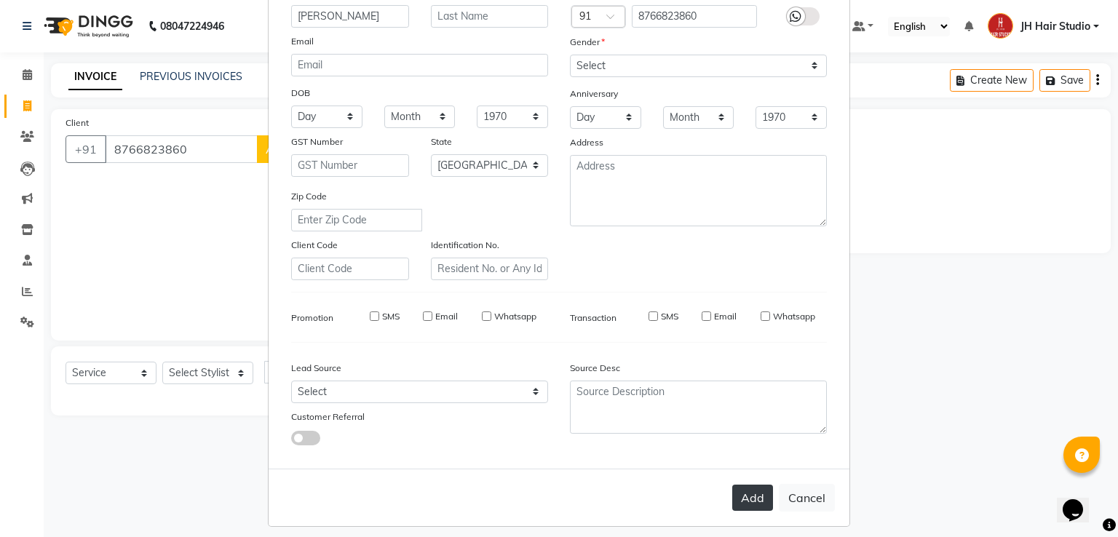
select select
checkbox input "false"
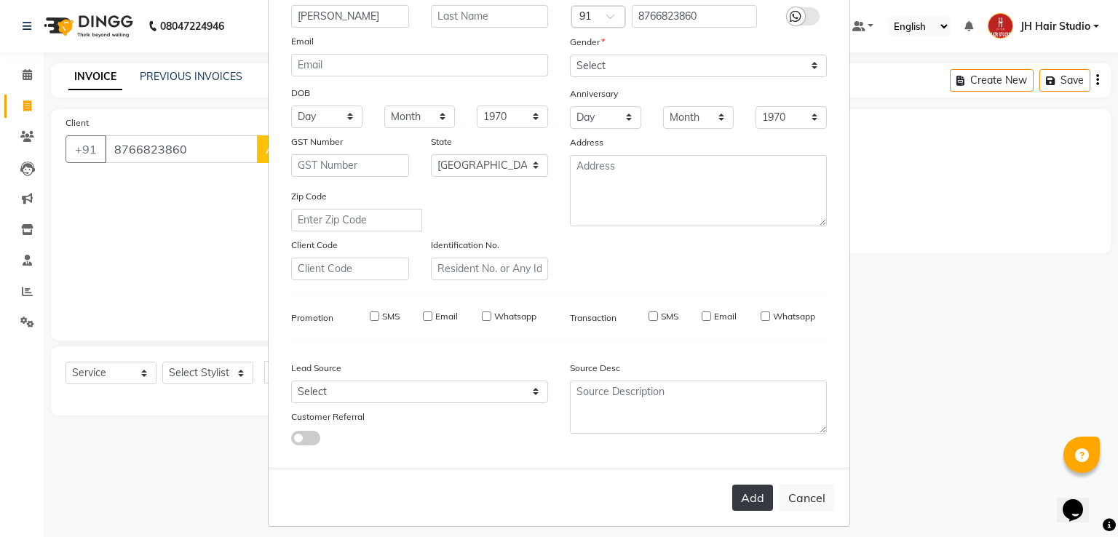
checkbox input "false"
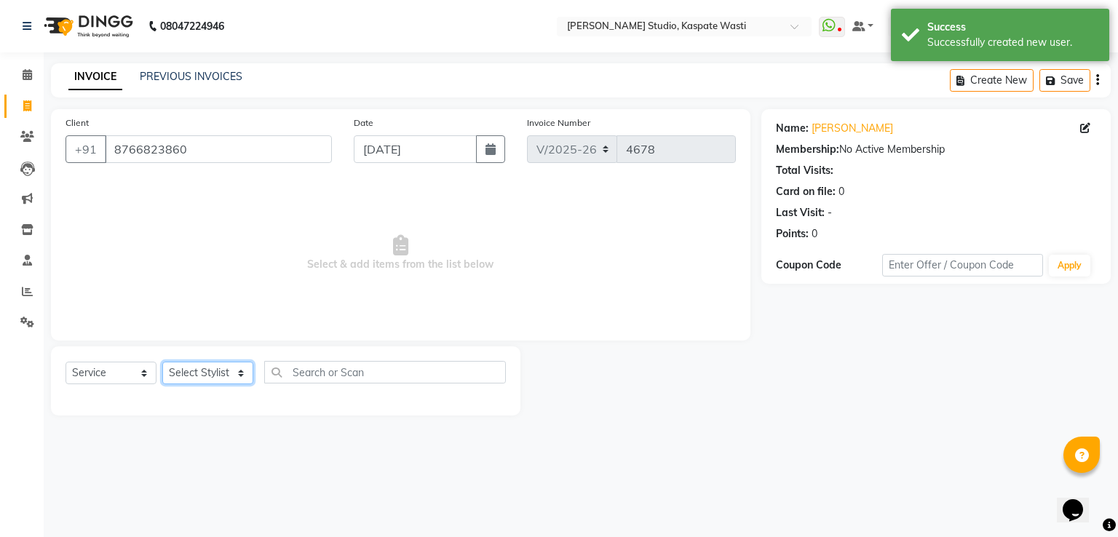
click at [201, 370] on select "Select Stylist [F1] GANESH [F1] [PERSON_NAME] [ F1] RAM [F1]Sanjay [F1][PERSON_…" at bounding box center [207, 373] width 91 height 23
select select "63820"
click at [162, 362] on select "Select Stylist [F1] GANESH [F1] [PERSON_NAME] [ F1] RAM [F1]Sanjay [F1][PERSON_…" at bounding box center [207, 373] width 91 height 23
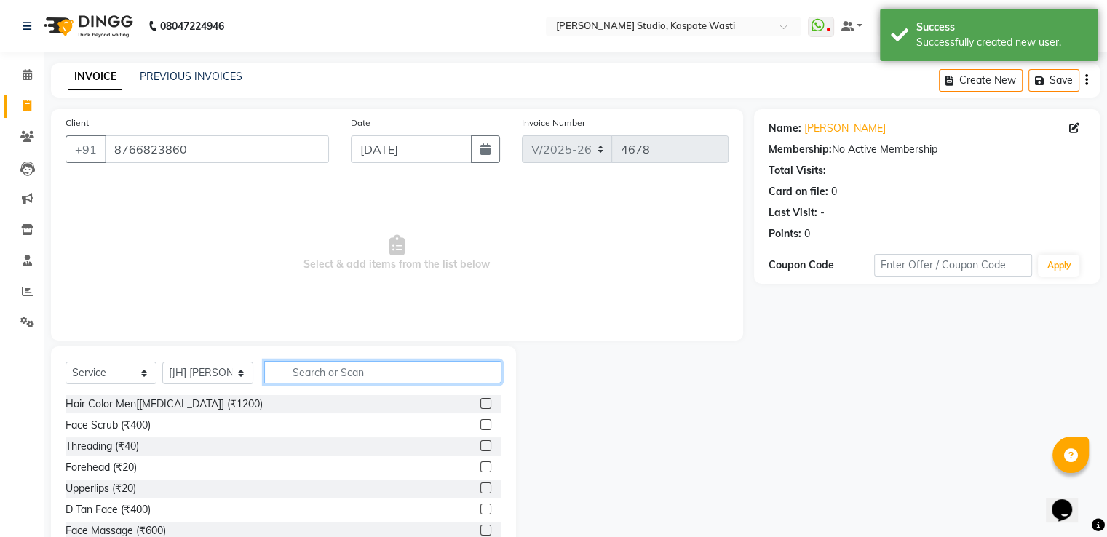
click at [332, 375] on input "text" at bounding box center [382, 372] width 237 height 23
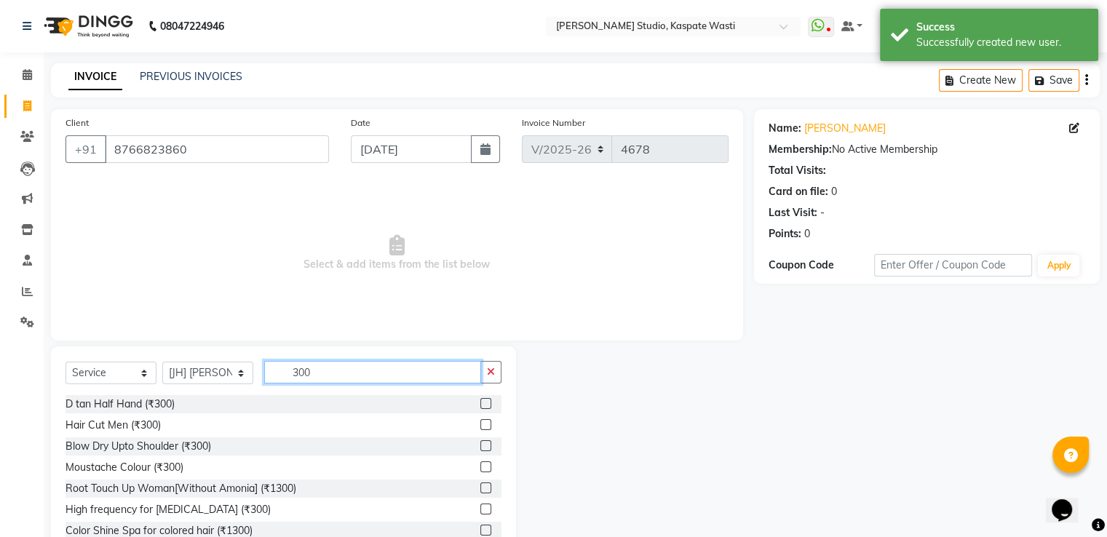
type input "300"
click at [480, 424] on label at bounding box center [485, 424] width 11 height 11
click at [480, 424] on input "checkbox" at bounding box center [484, 425] width 9 height 9
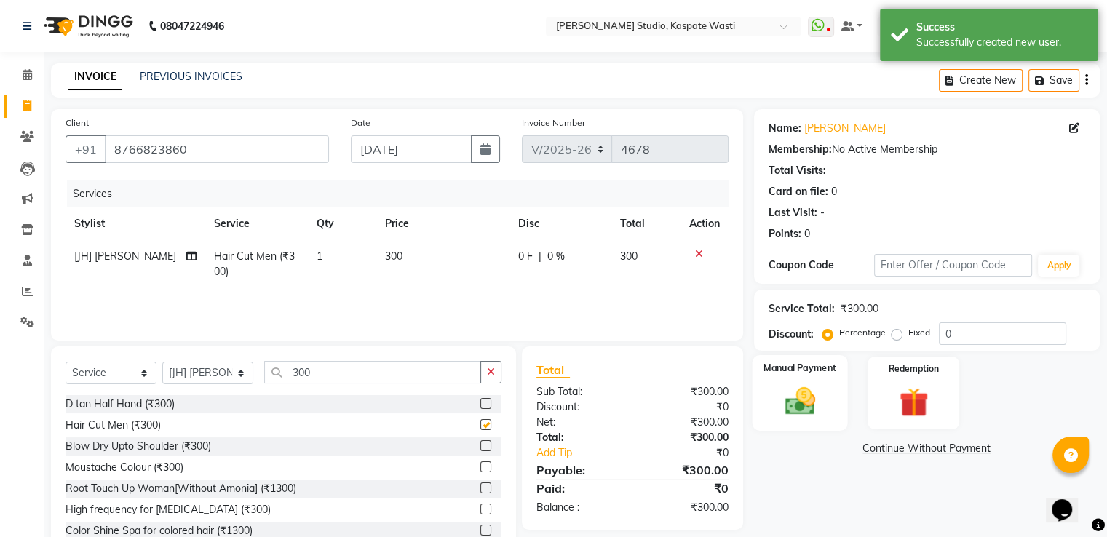
checkbox input "false"
click at [810, 373] on label "Manual Payment" at bounding box center [799, 368] width 73 height 14
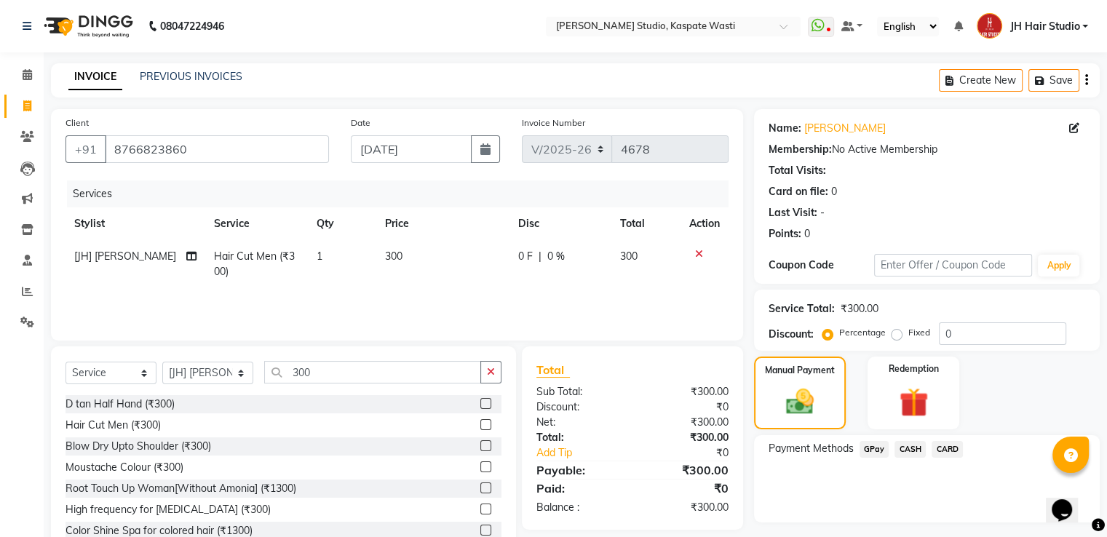
click at [878, 449] on span "GPay" at bounding box center [874, 449] width 30 height 17
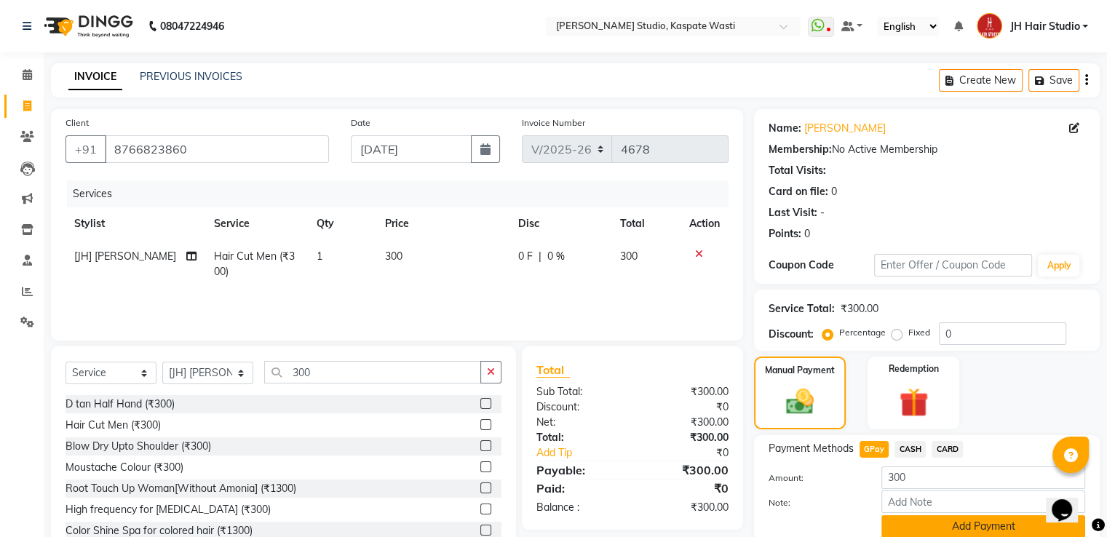
click at [968, 523] on button "Add Payment" at bounding box center [983, 526] width 204 height 23
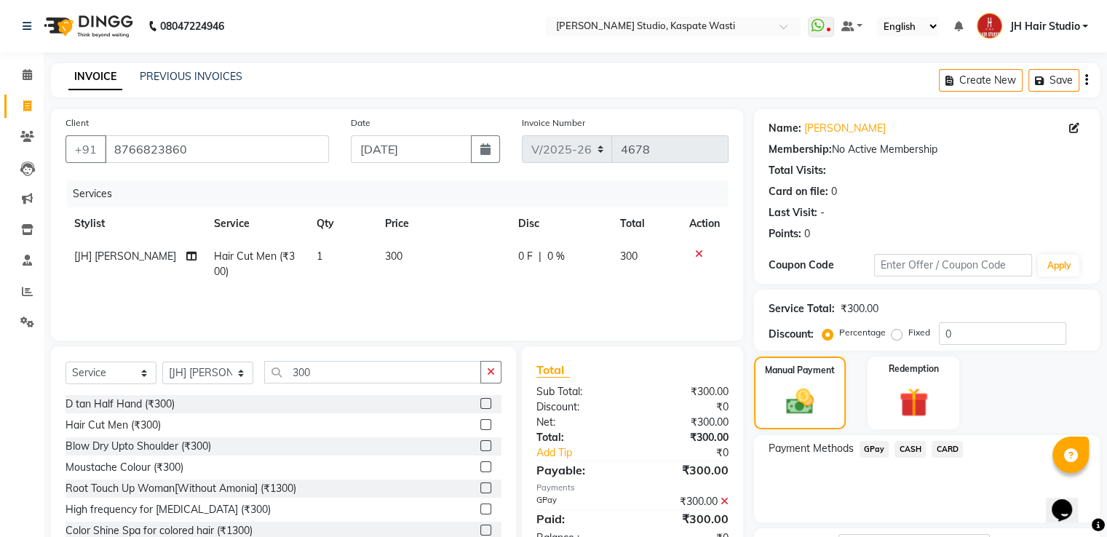
scroll to position [119, 0]
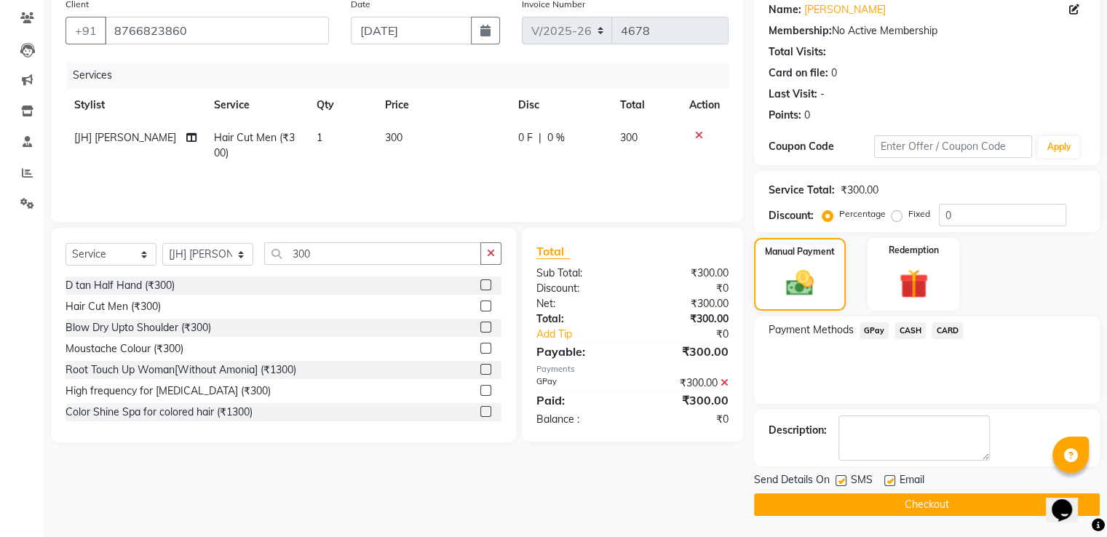
click at [928, 500] on button "Checkout" at bounding box center [927, 504] width 346 height 23
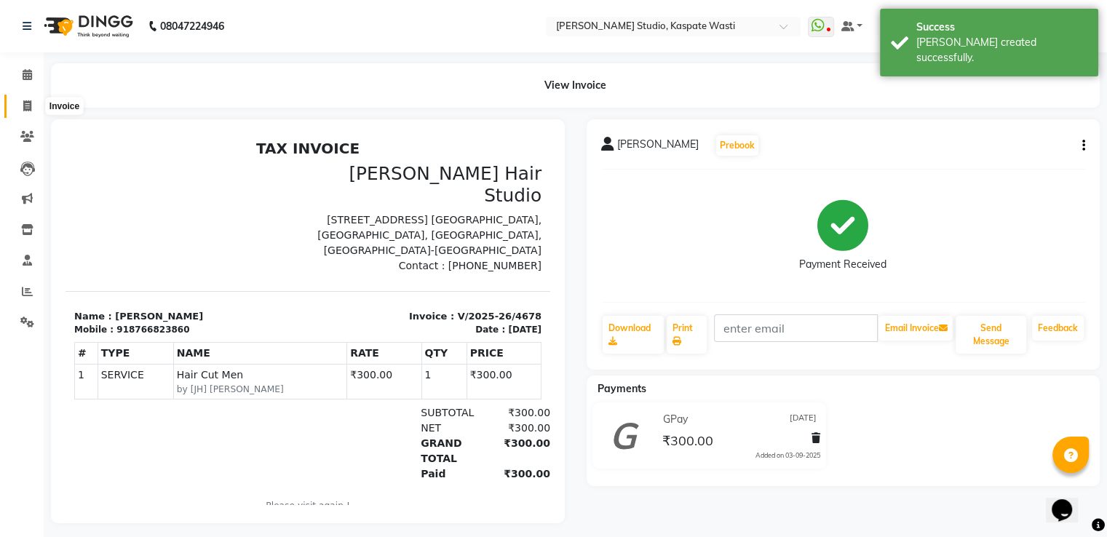
click at [26, 105] on icon at bounding box center [27, 105] width 8 height 11
select select "service"
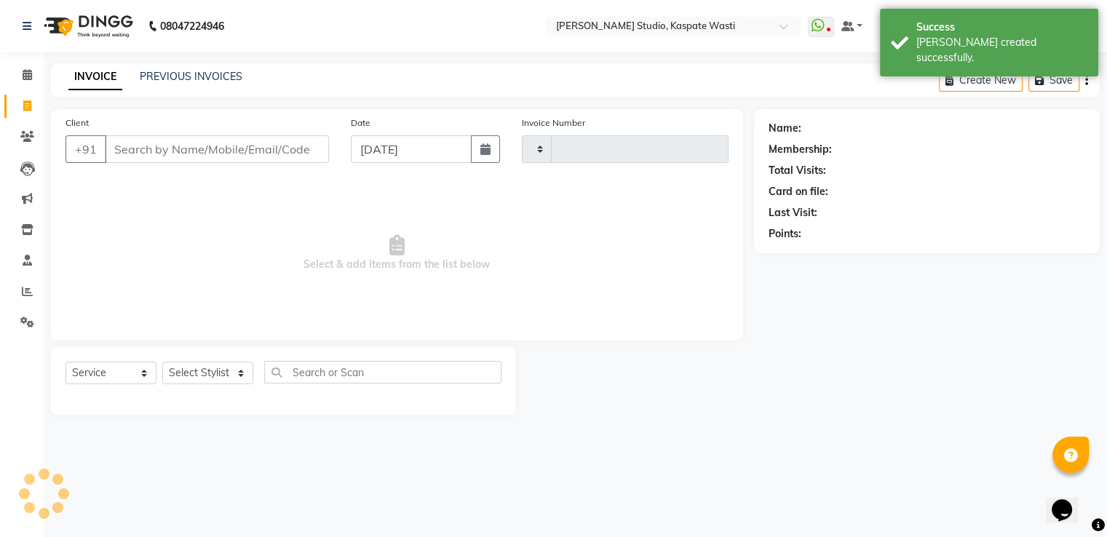
type input "4679"
select select "130"
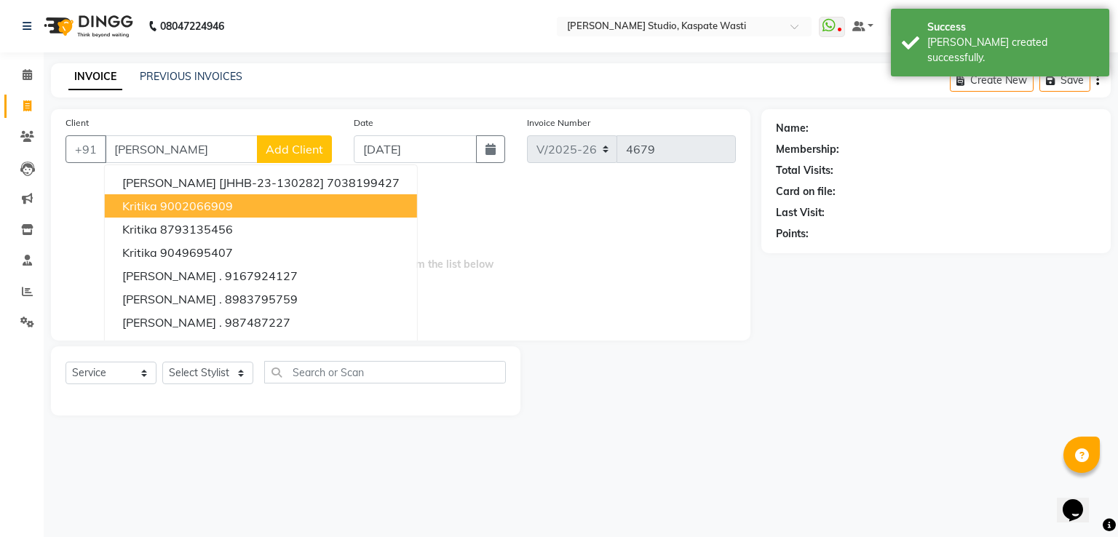
click at [218, 209] on ngb-highlight "9002066909" at bounding box center [196, 206] width 73 height 15
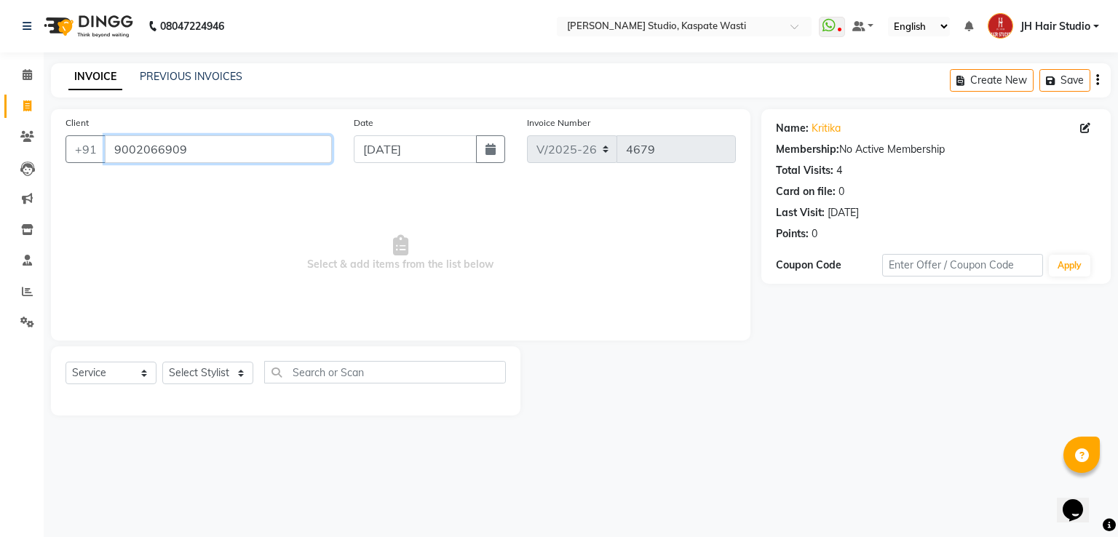
click at [132, 150] on input "9002066909" at bounding box center [218, 149] width 227 height 28
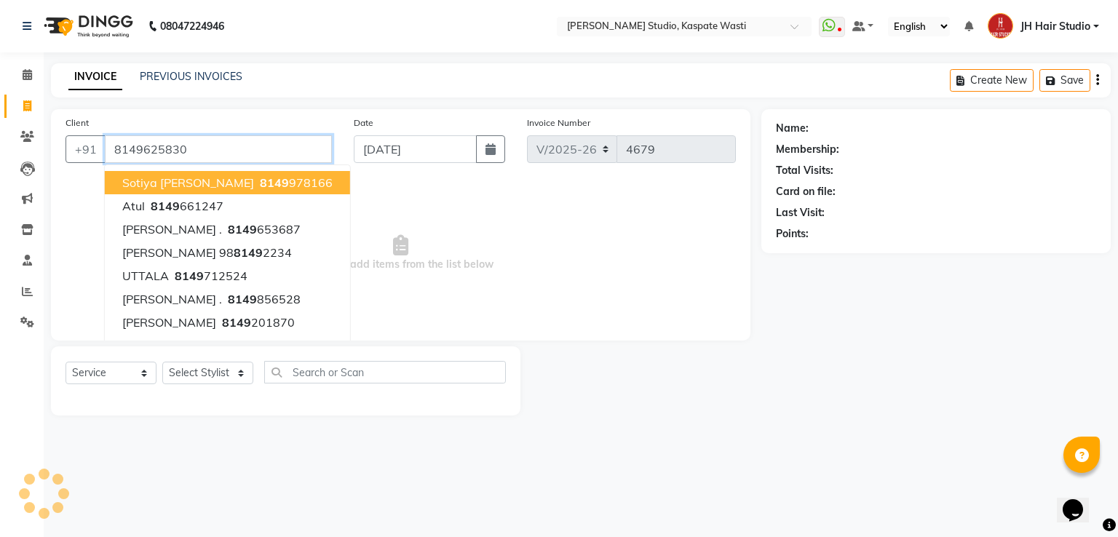
type input "8149625830"
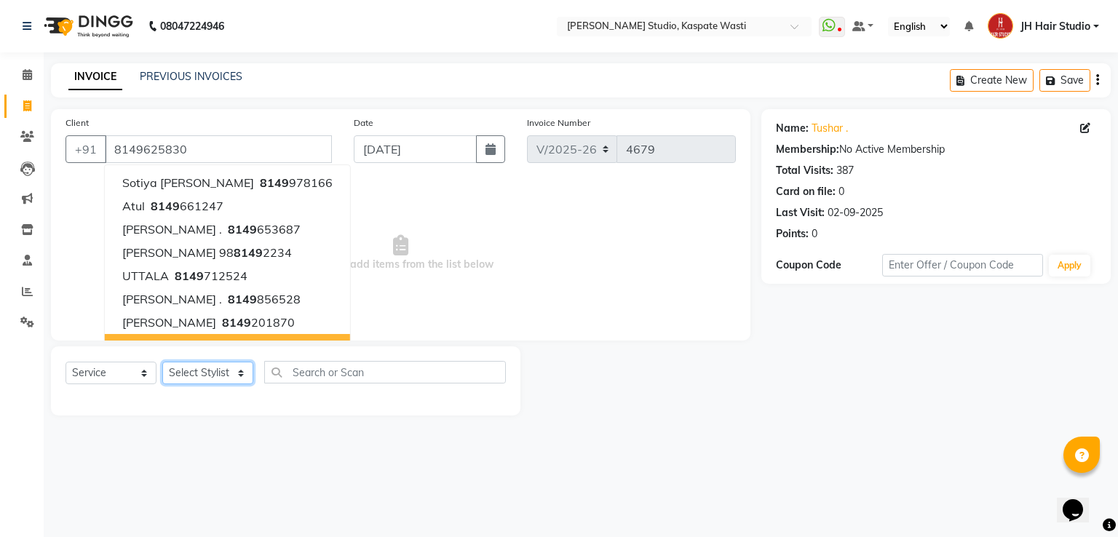
click at [188, 380] on select "Select Stylist [F1] GANESH [F1] [PERSON_NAME] [ F1] RAM [F1]Sanjay [F1][PERSON_…" at bounding box center [207, 373] width 91 height 23
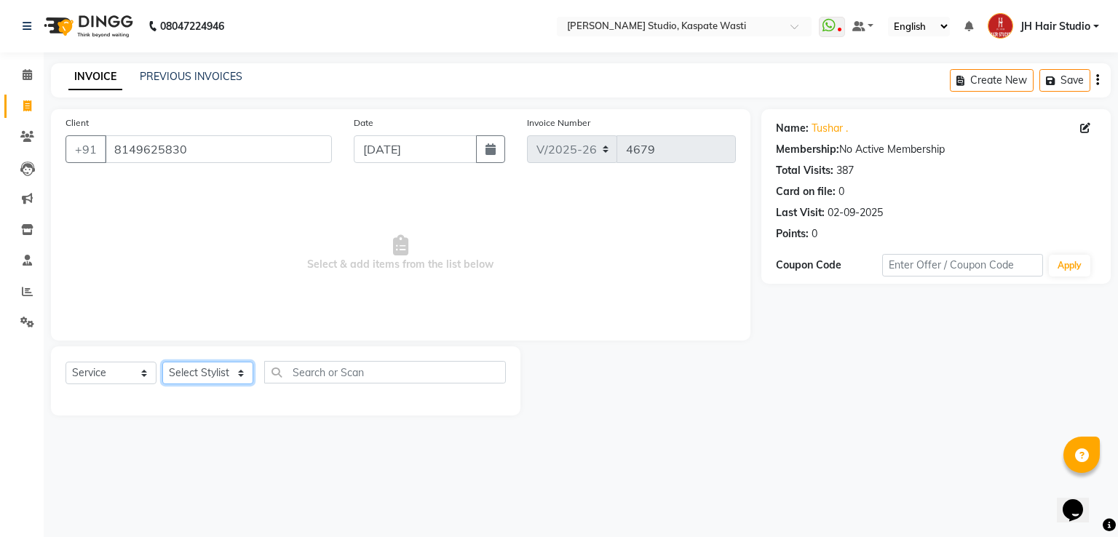
select select "63820"
click at [162, 362] on select "Select Stylist [F1] GANESH [F1] [PERSON_NAME] [ F1] RAM [F1]Sanjay [F1][PERSON_…" at bounding box center [207, 373] width 91 height 23
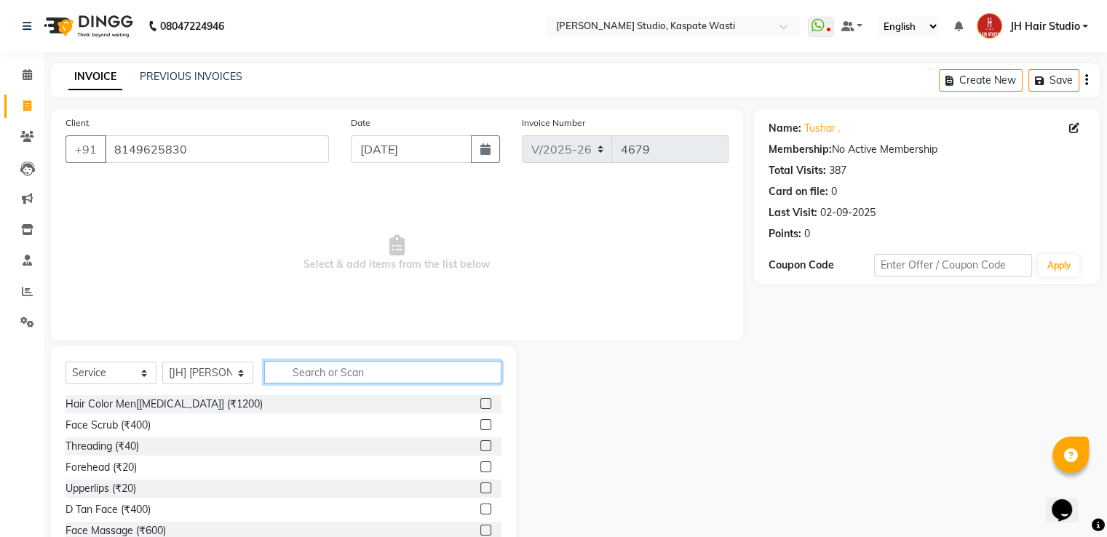
click at [394, 373] on input "text" at bounding box center [382, 372] width 237 height 23
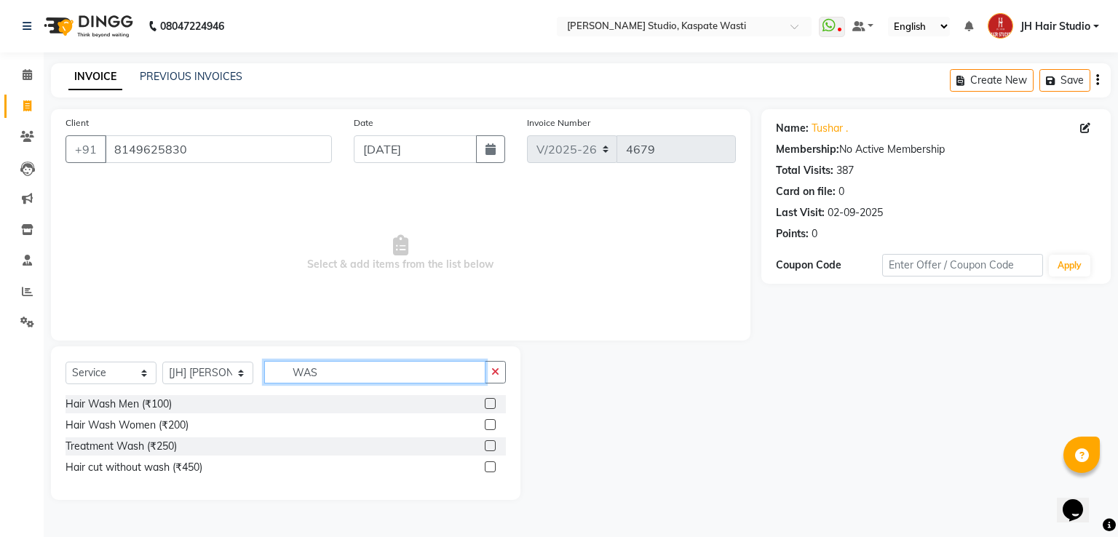
type input "WAS"
click at [493, 426] on label at bounding box center [490, 424] width 11 height 11
click at [493, 426] on input "checkbox" at bounding box center [489, 425] width 9 height 9
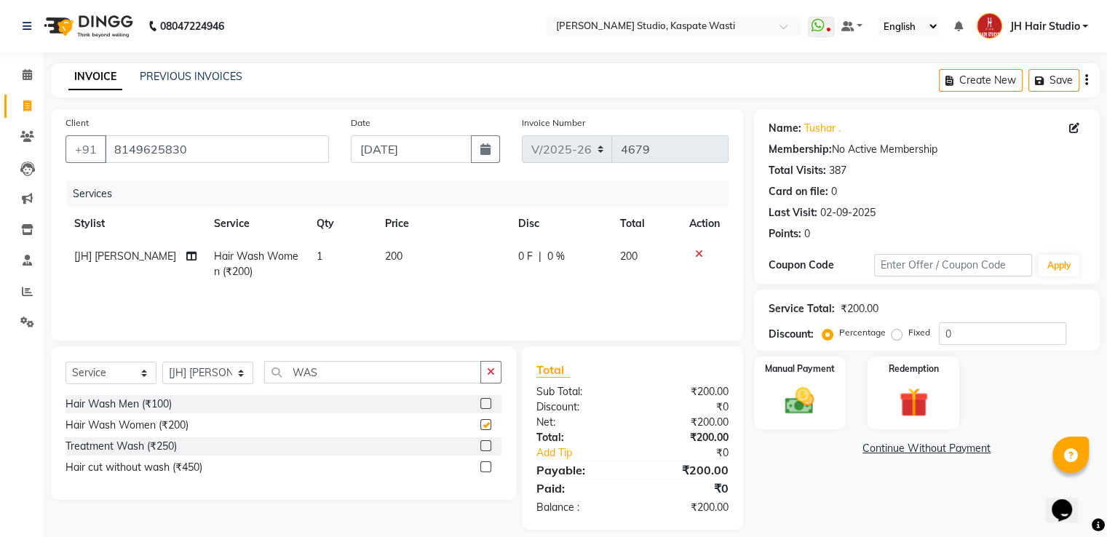
checkbox input "false"
click at [385, 254] on span "200" at bounding box center [393, 256] width 17 height 13
select select "63820"
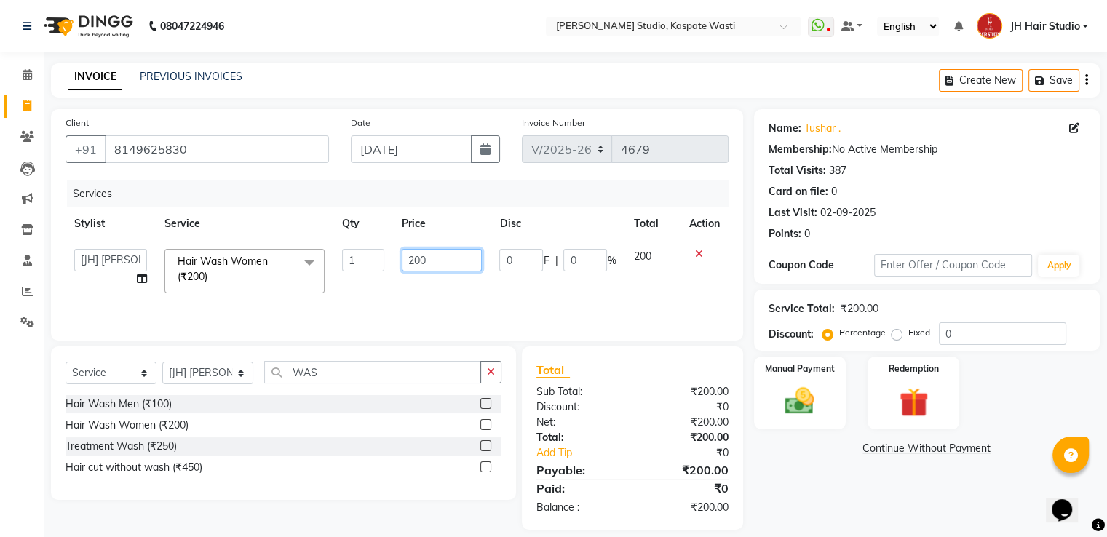
click at [413, 266] on input "200" at bounding box center [442, 260] width 80 height 23
type input "400"
click at [806, 403] on img at bounding box center [799, 401] width 49 height 35
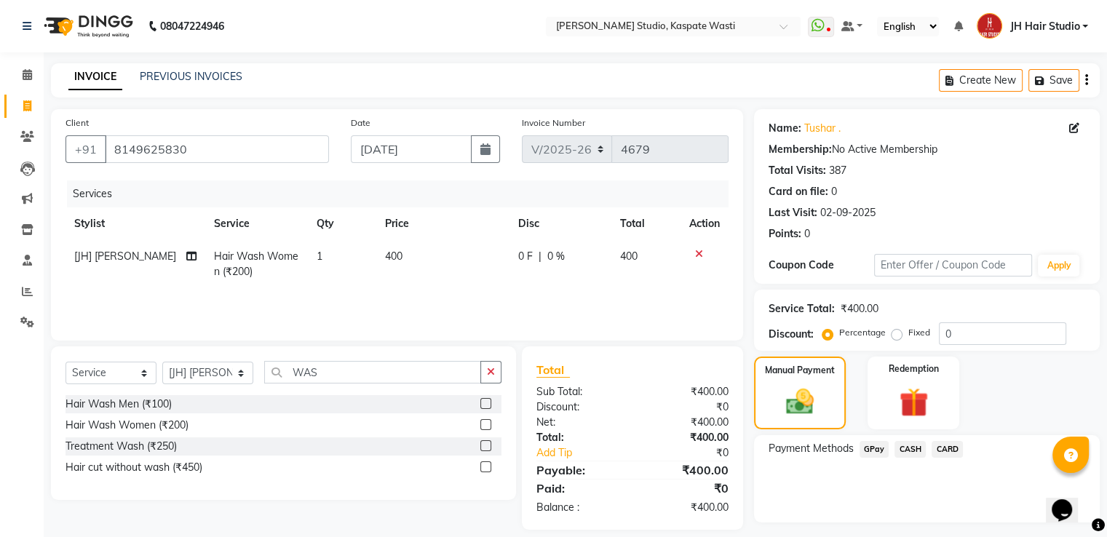
click at [867, 450] on span "GPay" at bounding box center [874, 449] width 30 height 17
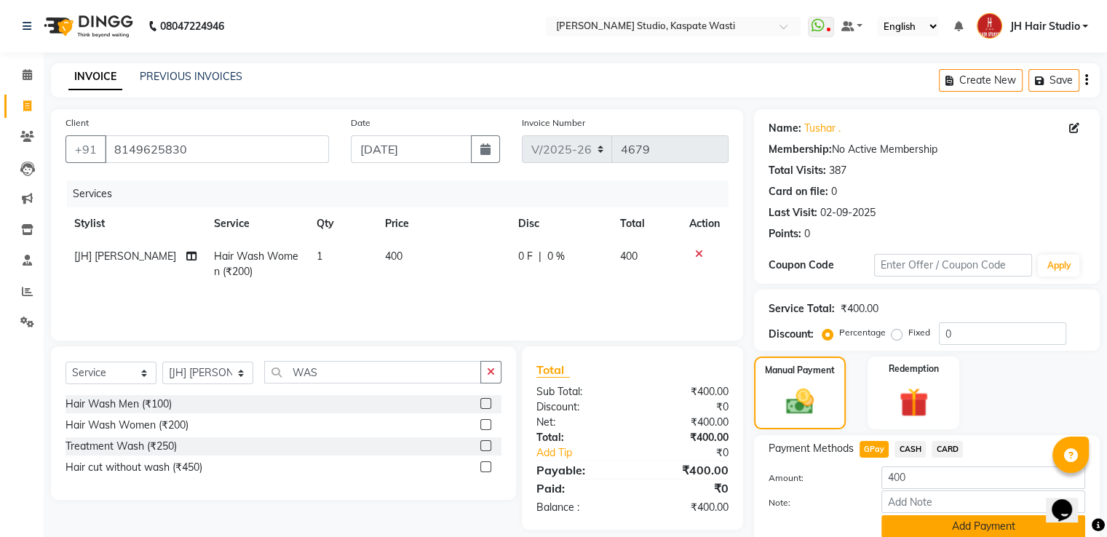
click at [971, 525] on button "Add Payment" at bounding box center [983, 526] width 204 height 23
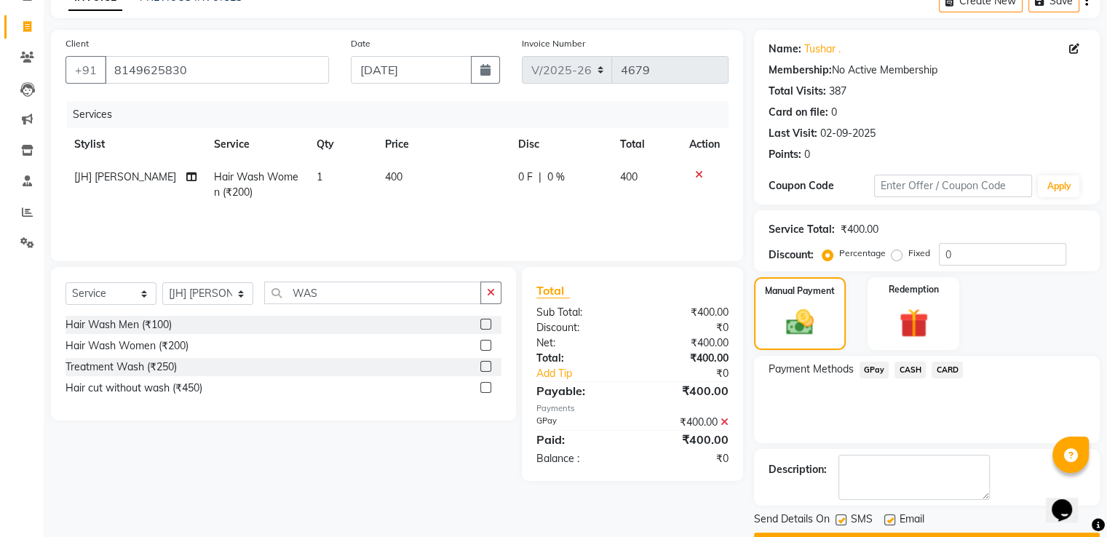
scroll to position [119, 0]
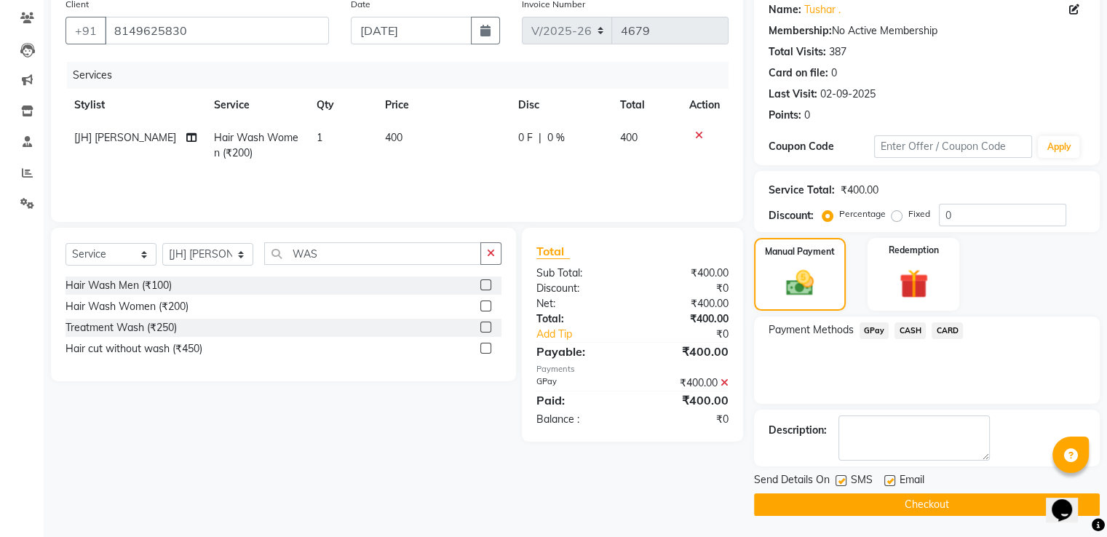
click at [969, 501] on button "Checkout" at bounding box center [927, 504] width 346 height 23
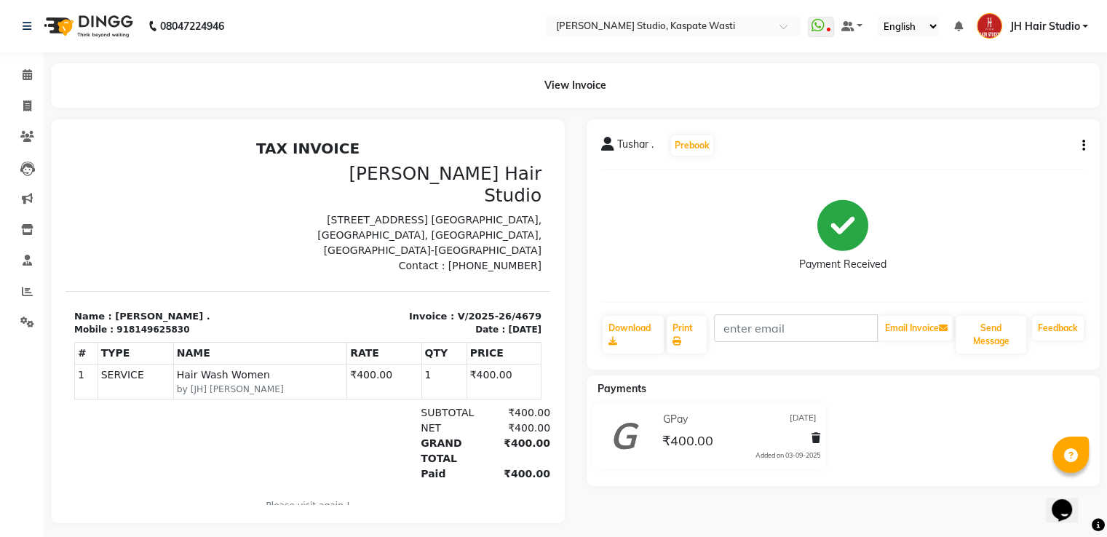
click at [1082, 146] on icon "button" at bounding box center [1083, 146] width 3 height 1
click at [1030, 154] on div "Edit Invoice" at bounding box center [1024, 155] width 73 height 18
select select "service"
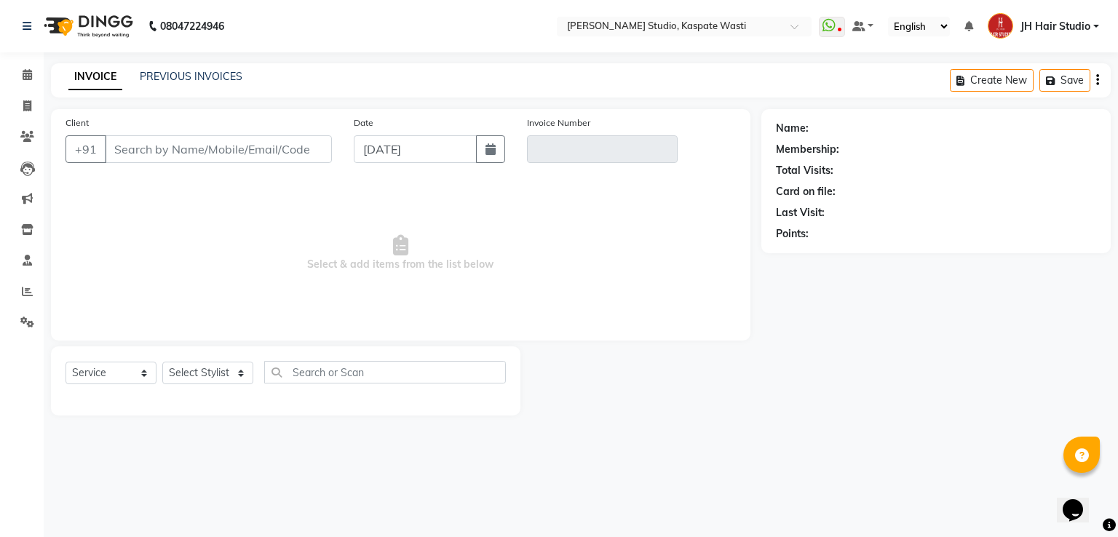
type input "8149625830"
type input "V/2025-26/4679"
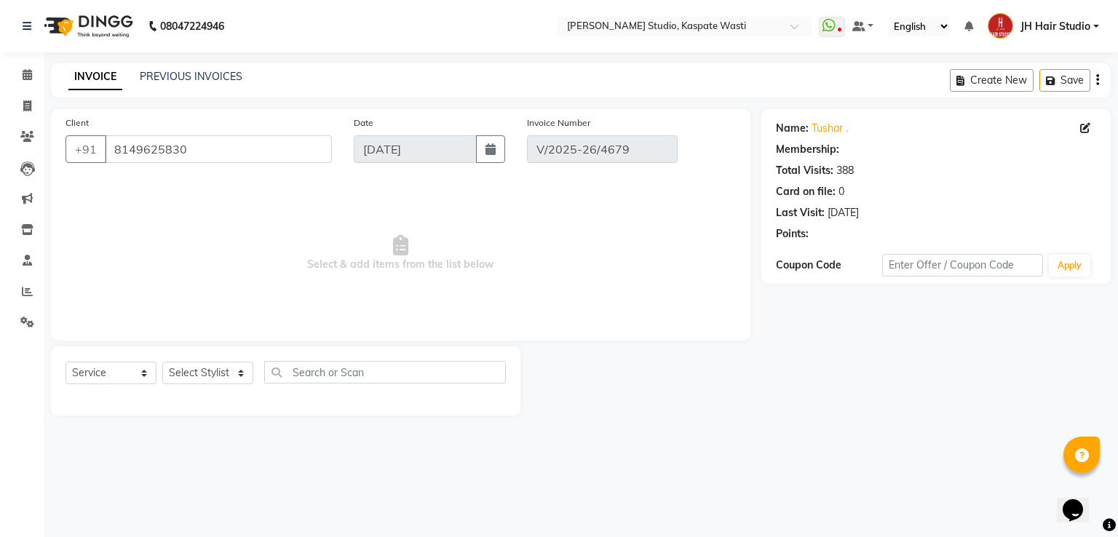
select select "select"
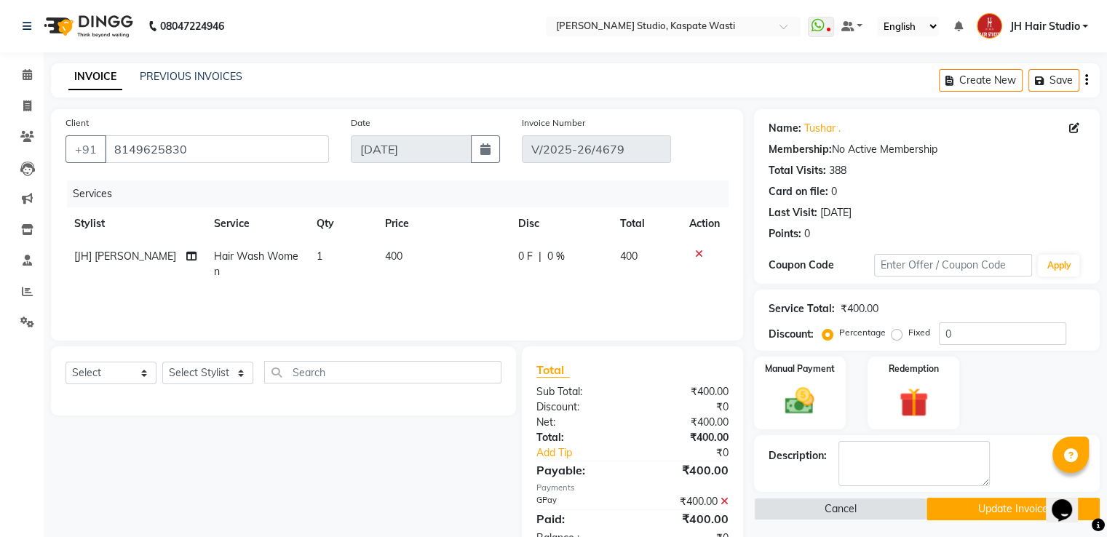
click at [126, 261] on span "[JH] [PERSON_NAME]" at bounding box center [125, 256] width 102 height 13
select select "63820"
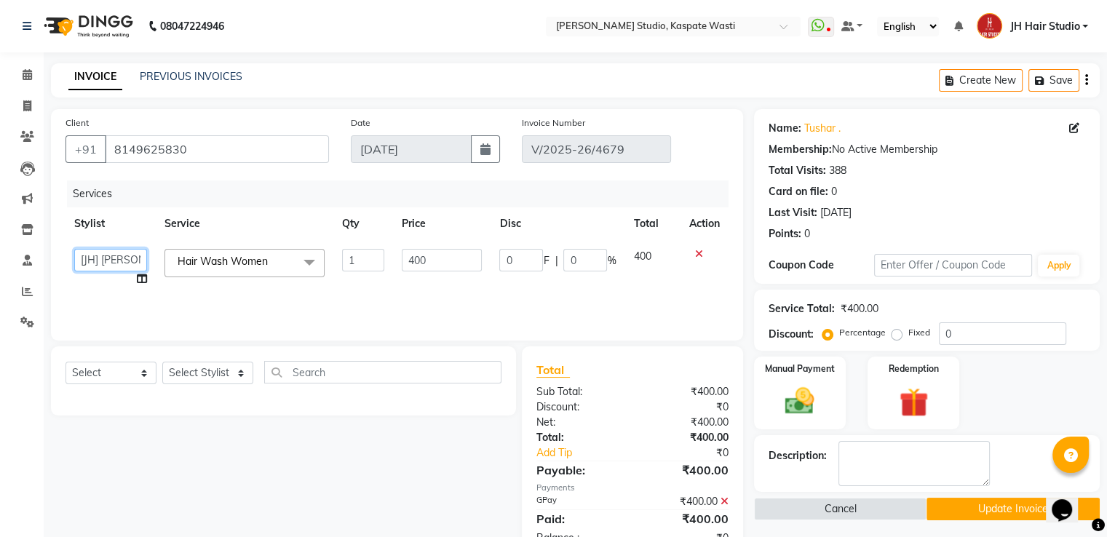
click at [126, 261] on select "[F1] GANESH [F1] Jagdish [ F1] RAM [F1]Sanjay [F1]Siddhu [F1] Suraj [F1] USHA […" at bounding box center [110, 260] width 73 height 23
select select "87274"
click at [999, 504] on button "Update Invoice" at bounding box center [1012, 509] width 173 height 23
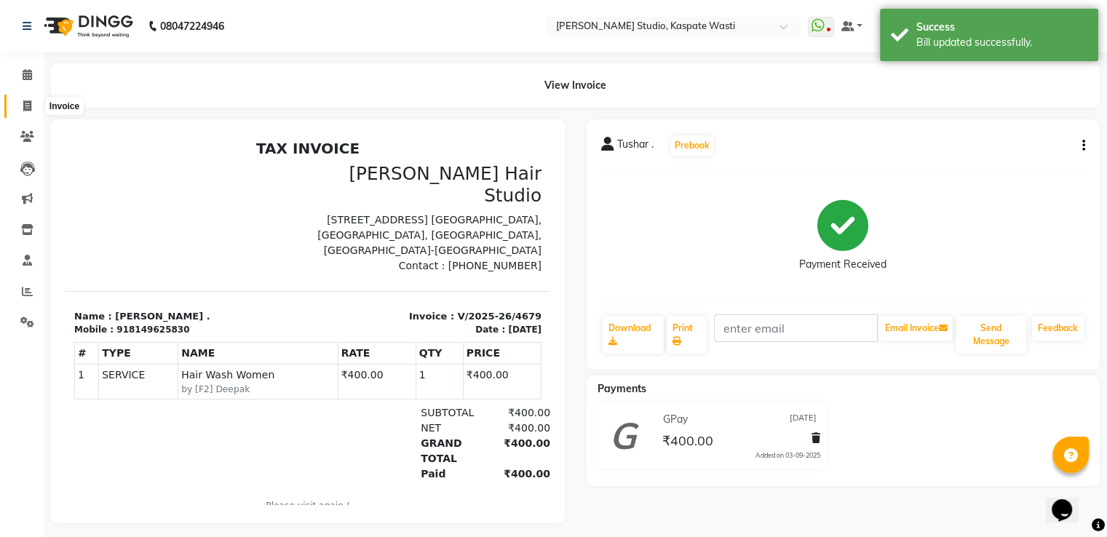
click at [23, 106] on icon at bounding box center [27, 105] width 8 height 11
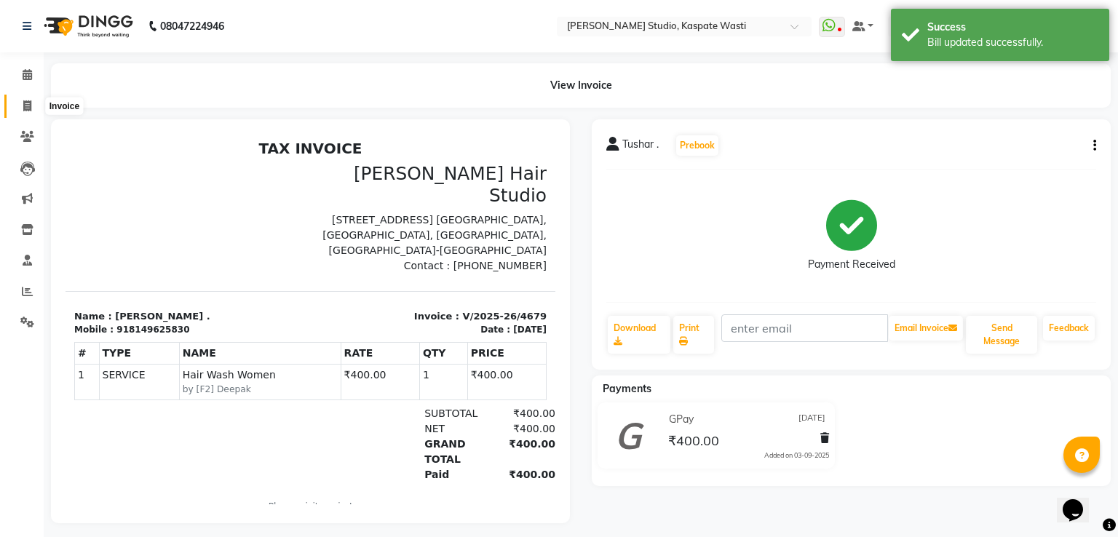
select select "130"
select select "service"
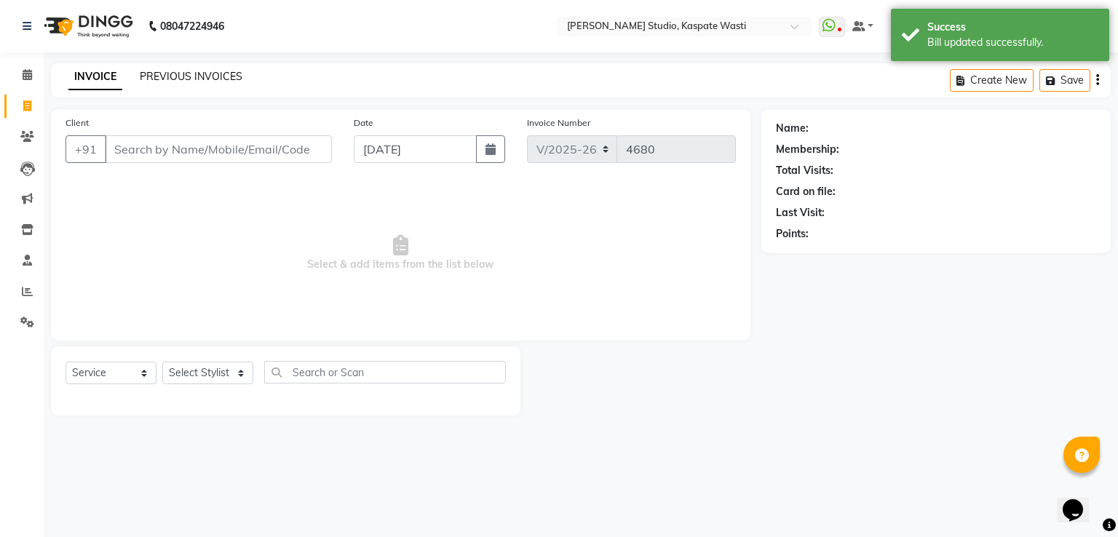
click at [186, 73] on link "PREVIOUS INVOICES" at bounding box center [191, 76] width 103 height 13
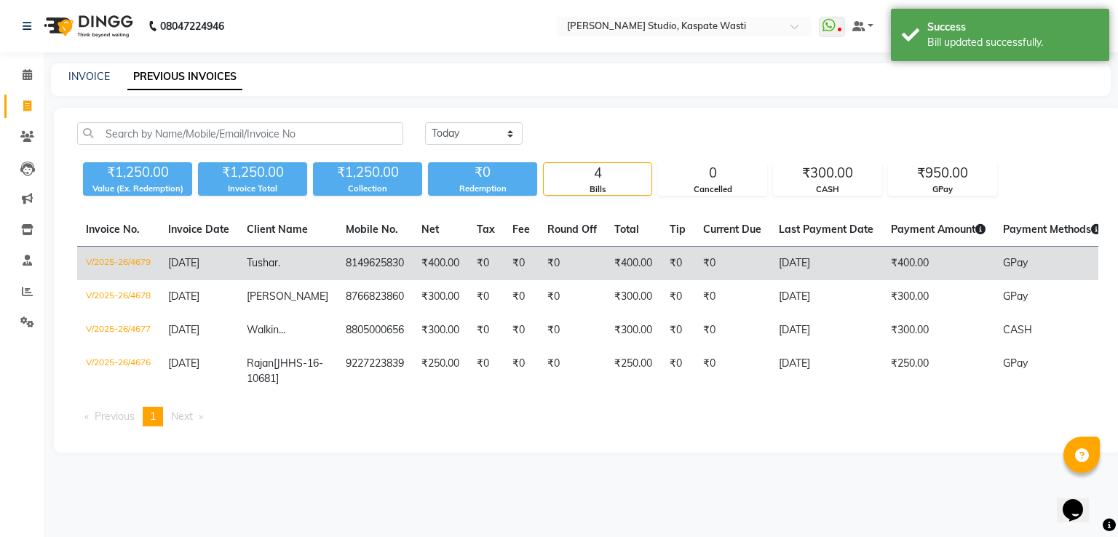
click at [770, 249] on td "[DATE]" at bounding box center [826, 264] width 112 height 34
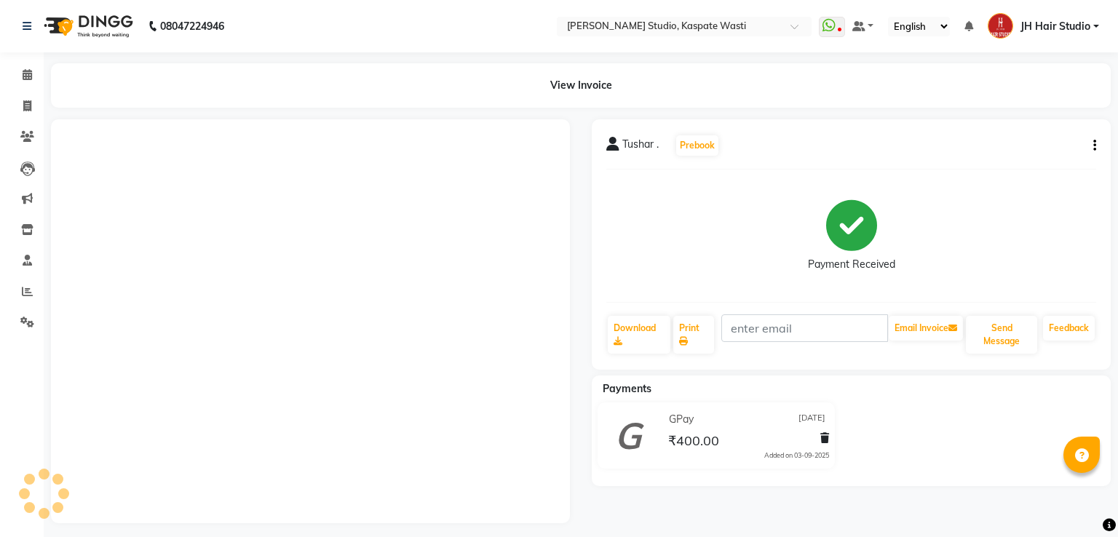
select select "en"
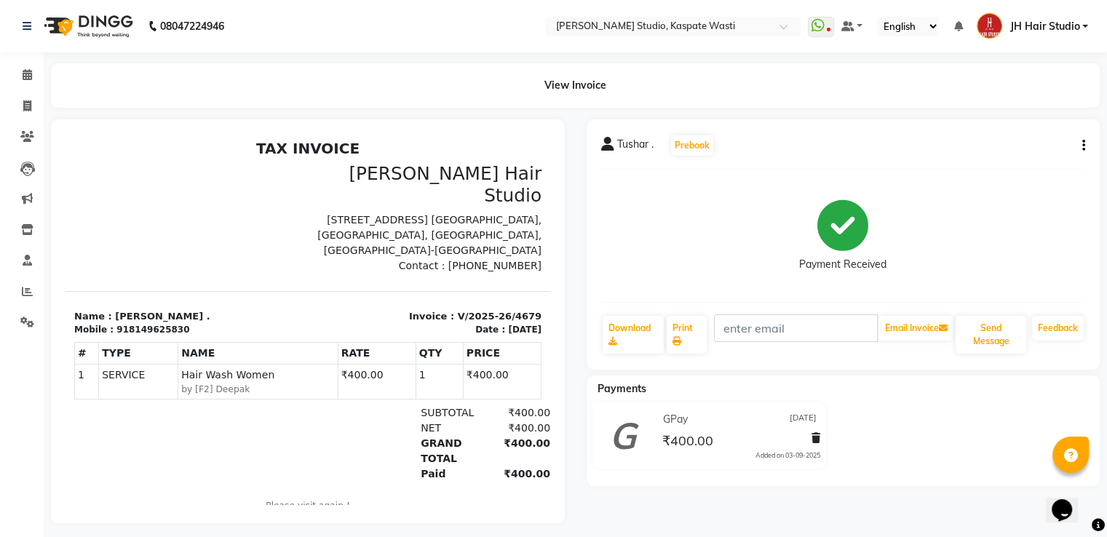
click at [1083, 146] on icon "button" at bounding box center [1083, 146] width 3 height 1
click at [1035, 153] on div "Edit Invoice" at bounding box center [1024, 155] width 73 height 18
select select "service"
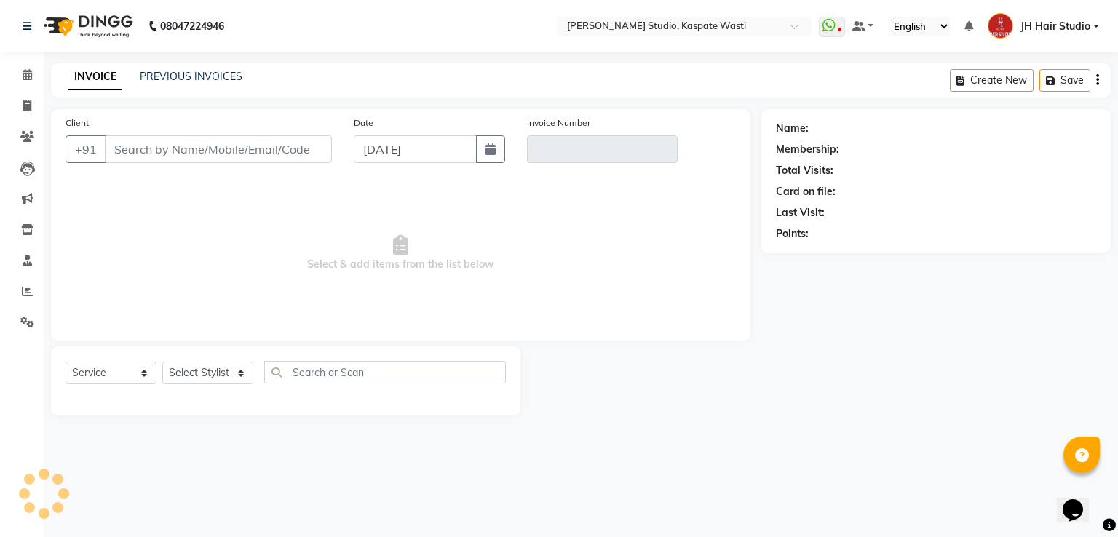
type input "8149625830"
type input "V/2025-26/4679"
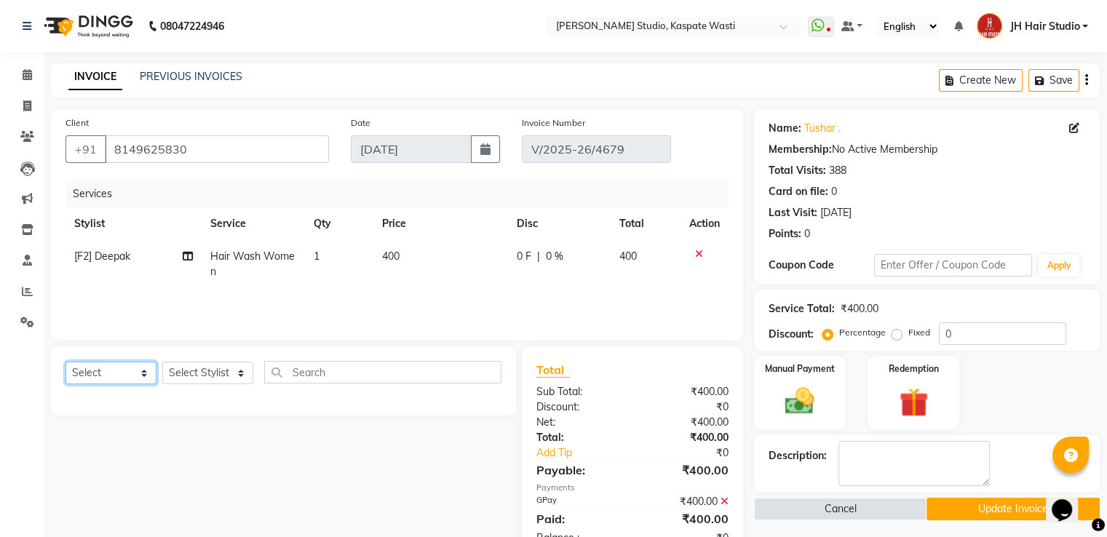
click at [108, 379] on select "Select Service Product Membership Package Voucher Prepaid Gift Card" at bounding box center [110, 373] width 91 height 23
select select "service"
click at [65, 362] on select "Select Service Product Membership Package Voucher Prepaid Gift Card" at bounding box center [110, 373] width 91 height 23
click at [234, 376] on select "Select Stylist [F1] GANESH [F1] [PERSON_NAME] [ F1] RAM [F1]Sanjay [F1][PERSON_…" at bounding box center [207, 373] width 91 height 23
select select "47594"
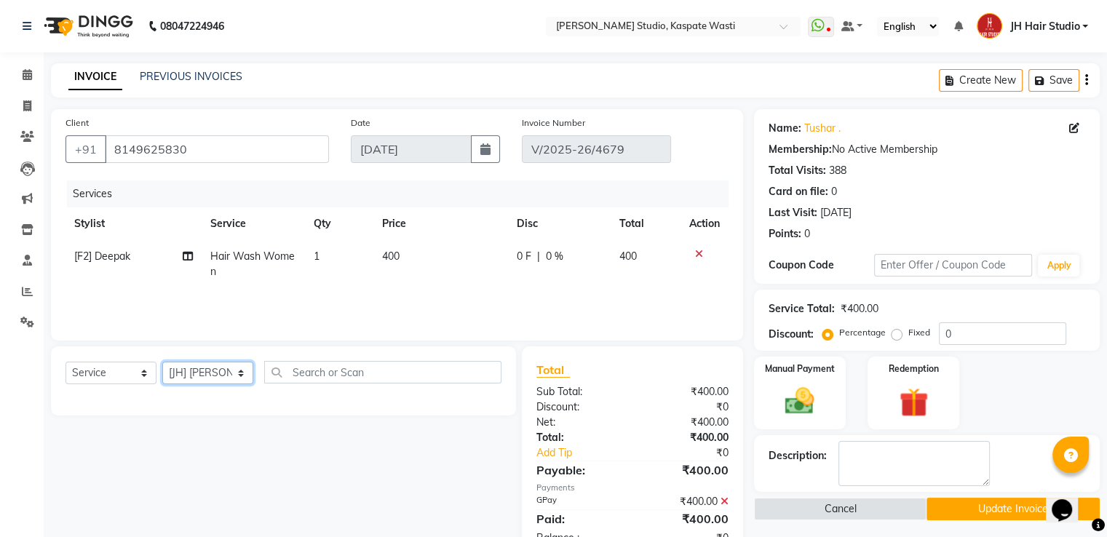
click at [162, 362] on select "Select Stylist [F1] GANESH [F1] [PERSON_NAME] [ F1] RAM [F1]Sanjay [F1][PERSON_…" at bounding box center [207, 373] width 91 height 23
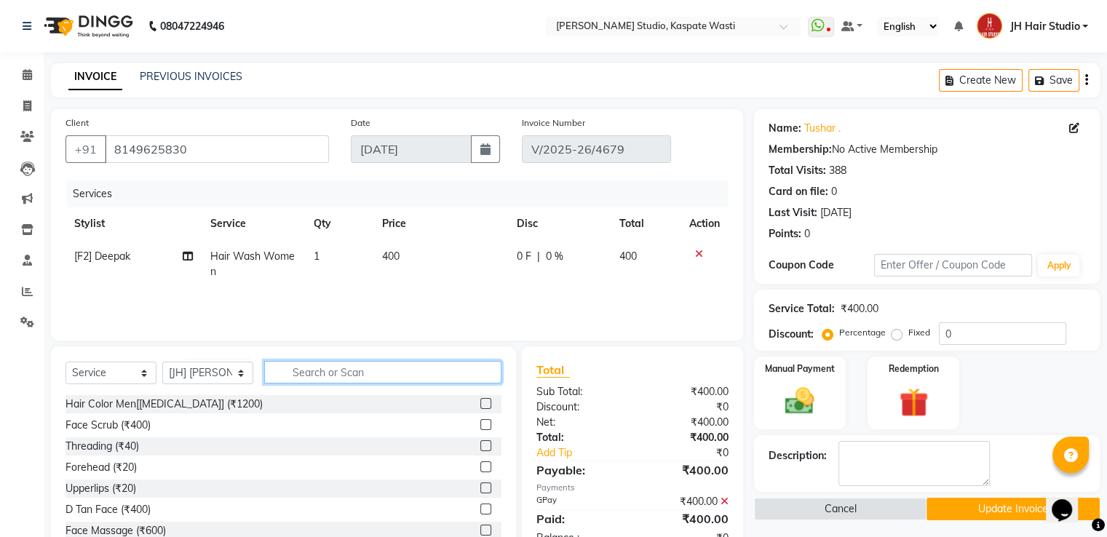
click at [326, 378] on input "text" at bounding box center [382, 372] width 237 height 23
type input "2"
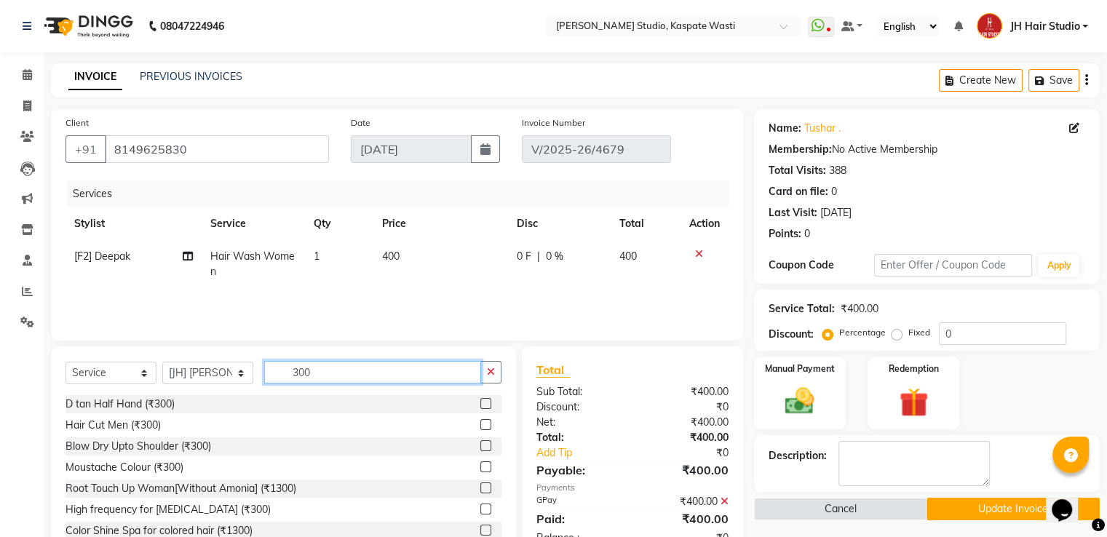
type input "300"
click at [480, 425] on label at bounding box center [485, 424] width 11 height 11
click at [480, 425] on input "checkbox" at bounding box center [484, 425] width 9 height 9
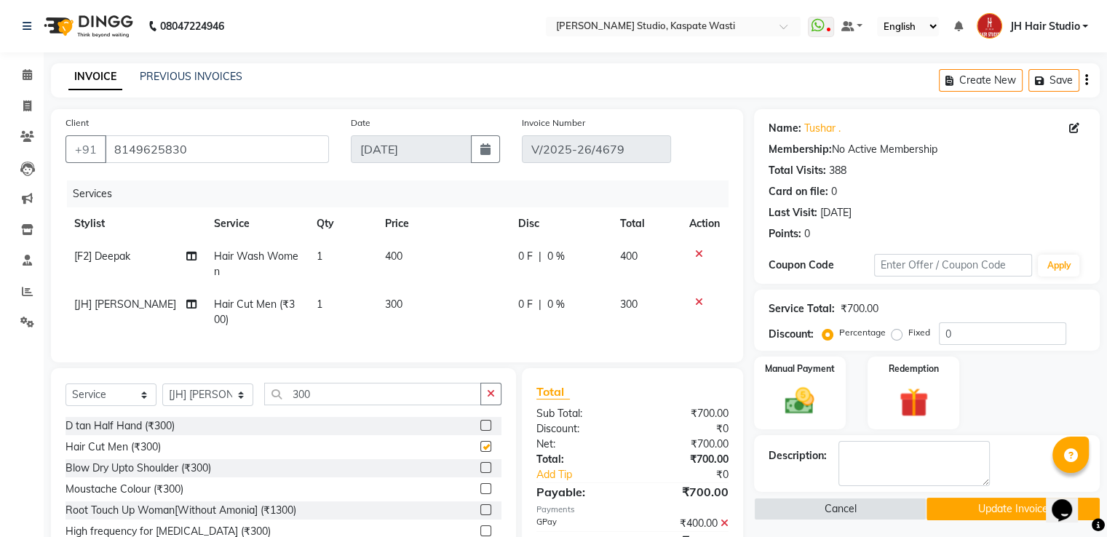
checkbox input "false"
click at [387, 298] on span "300" at bounding box center [393, 304] width 17 height 13
select select "47594"
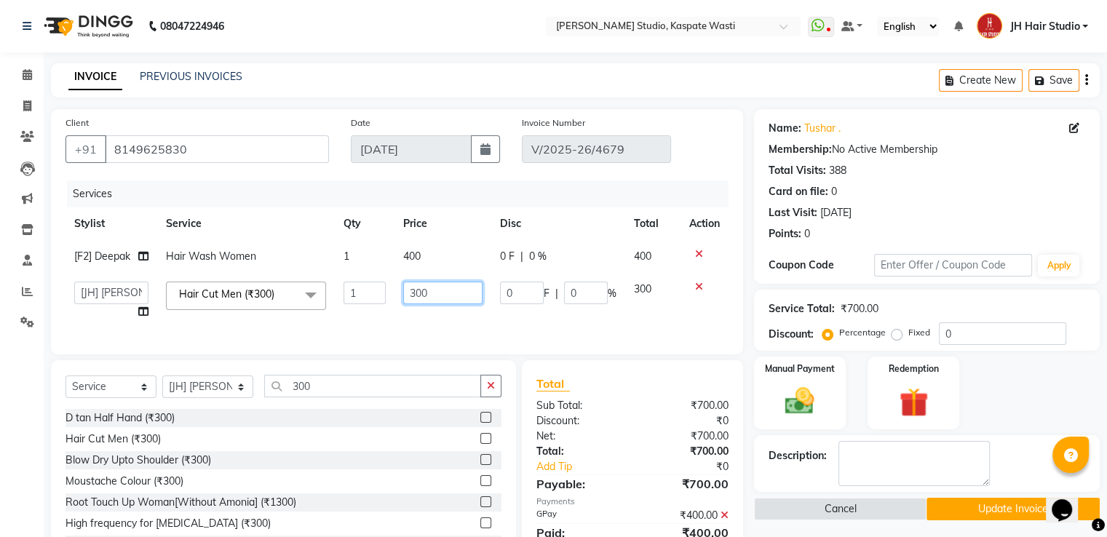
click at [417, 295] on input "300" at bounding box center [442, 293] width 79 height 23
type input "250"
click at [805, 393] on img at bounding box center [799, 401] width 49 height 35
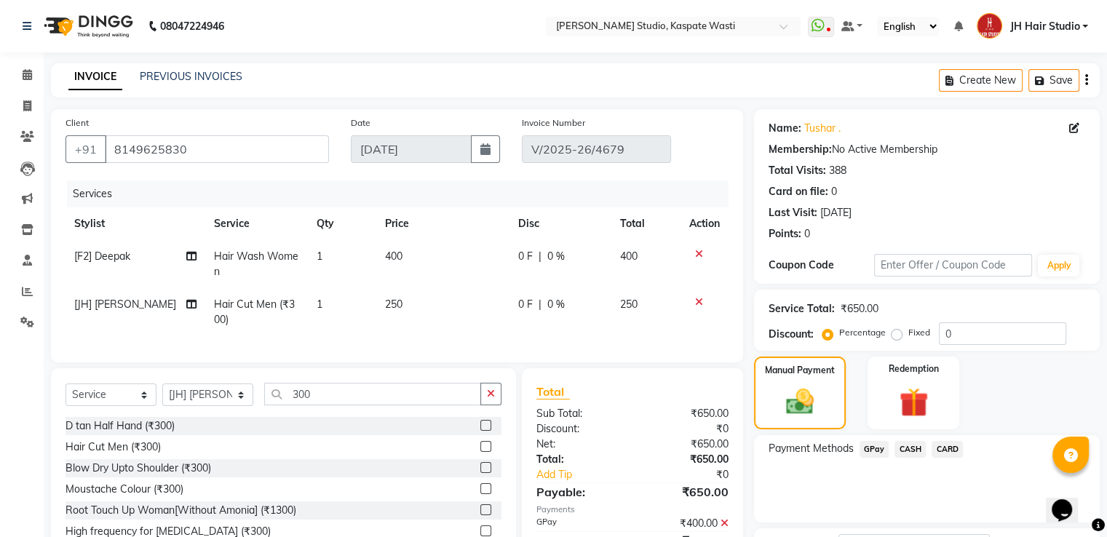
click at [874, 447] on span "GPay" at bounding box center [874, 449] width 30 height 17
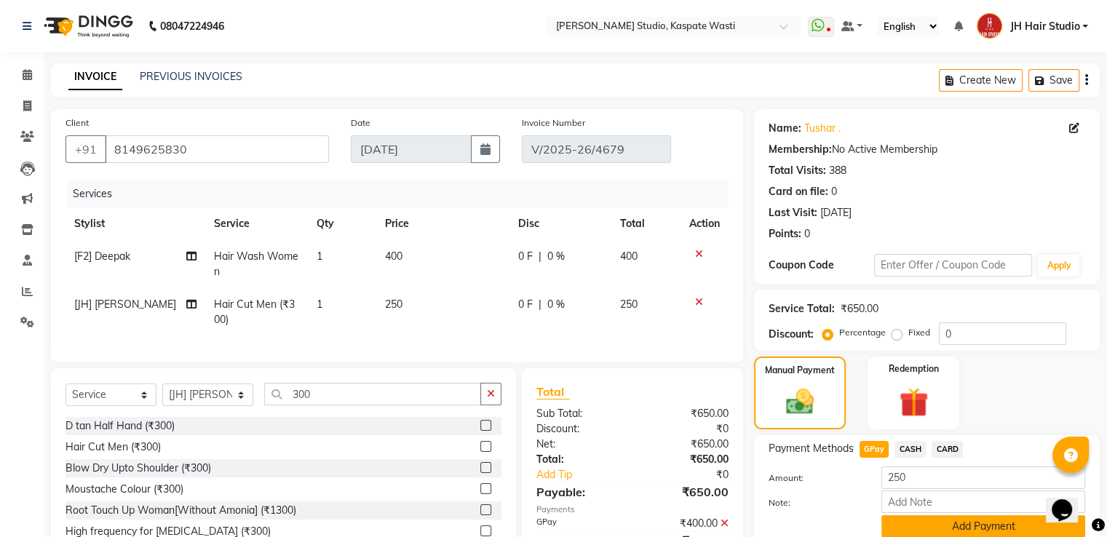
click at [940, 525] on button "Add Payment" at bounding box center [983, 526] width 204 height 23
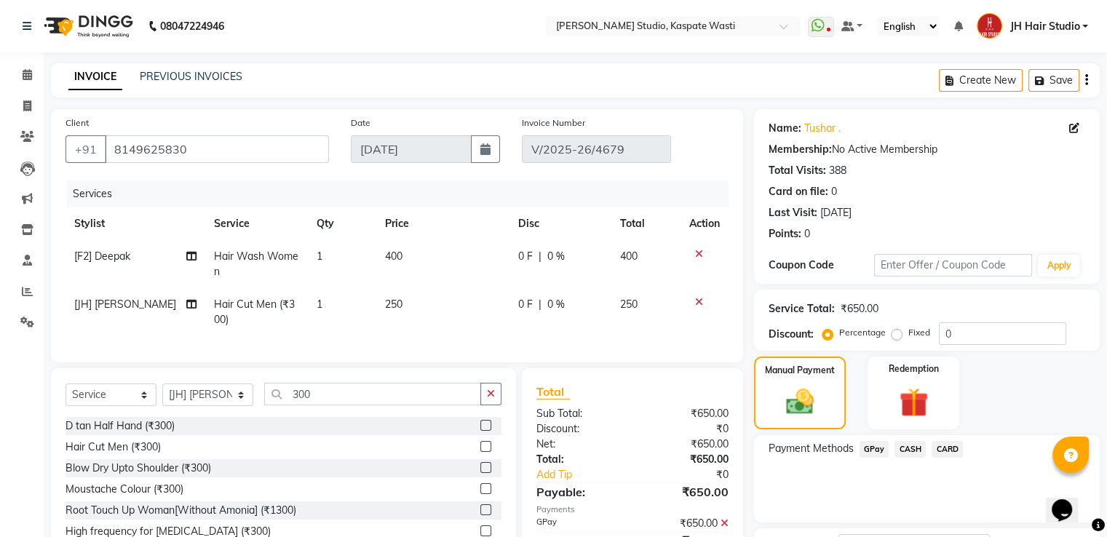
scroll to position [97, 0]
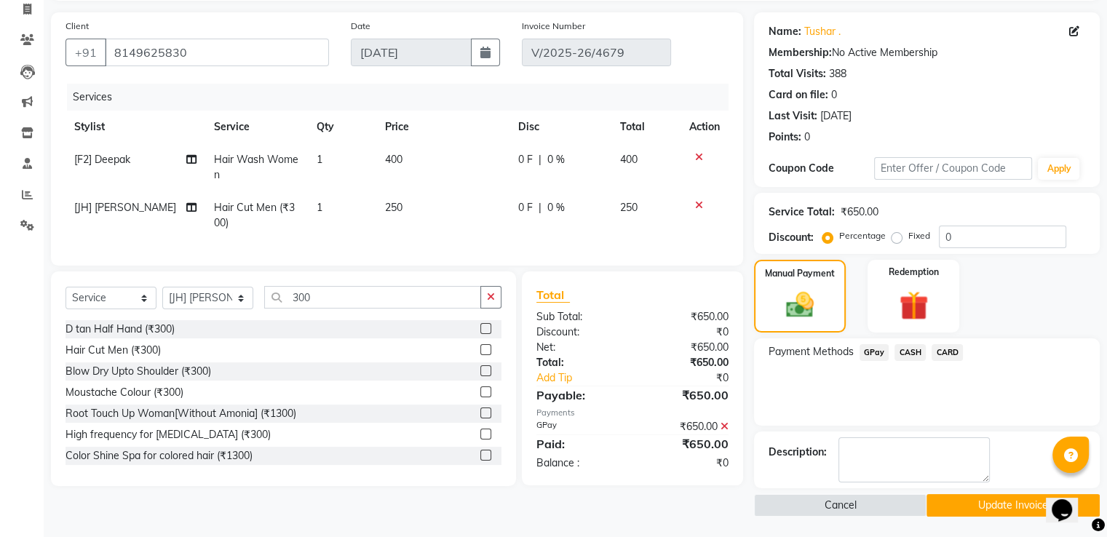
click at [979, 507] on button "Update Invoice" at bounding box center [1012, 505] width 173 height 23
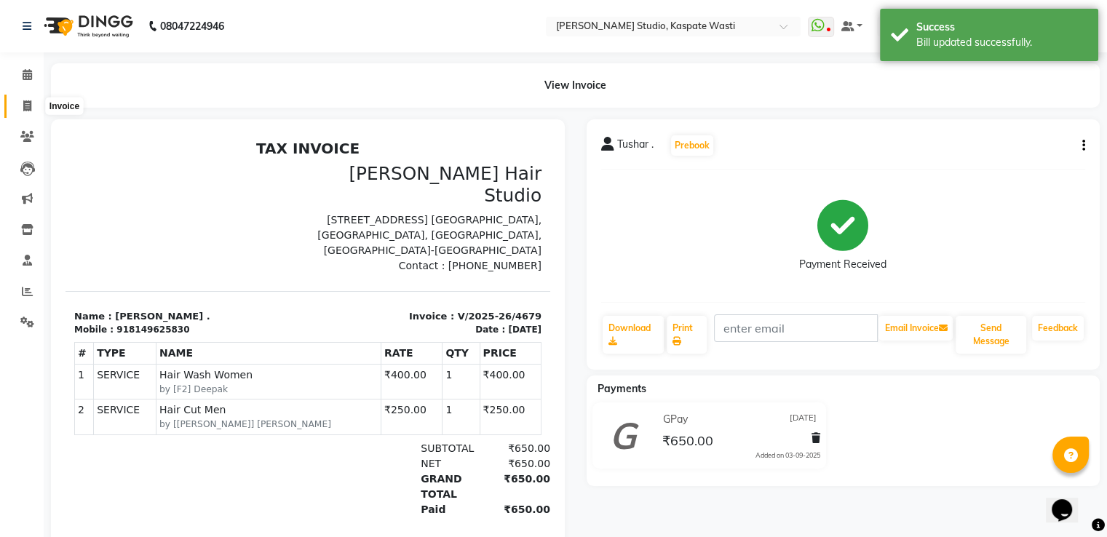
click at [15, 110] on span at bounding box center [27, 106] width 25 height 17
select select "130"
select select "service"
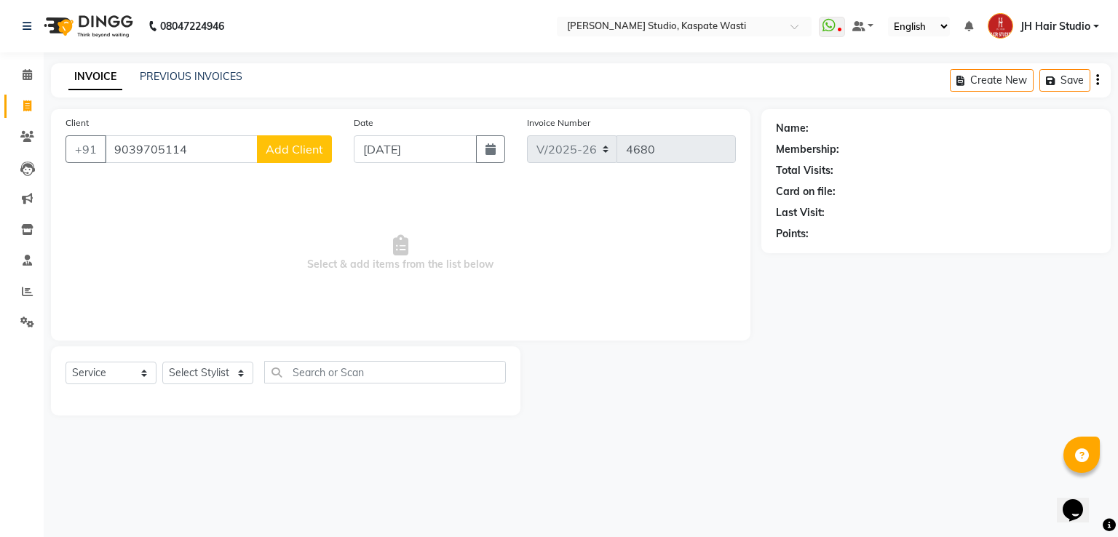
type input "9039705114"
click at [292, 151] on span "Add Client" at bounding box center [294, 149] width 57 height 15
select select "22"
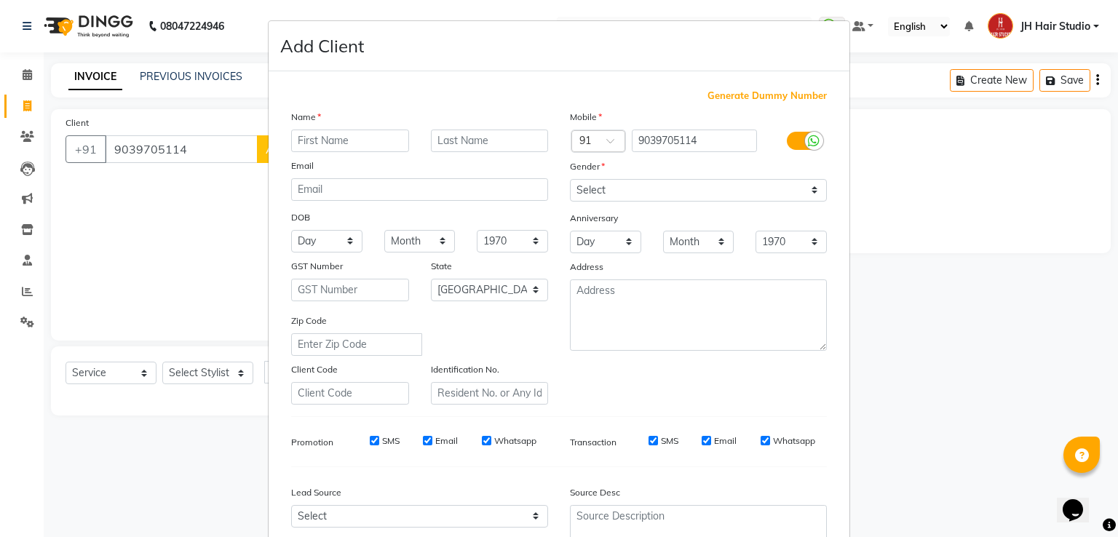
type input "s"
type input "[PERSON_NAME]"
click at [600, 192] on select "Select [DEMOGRAPHIC_DATA] [DEMOGRAPHIC_DATA] Other Prefer Not To Say" at bounding box center [698, 190] width 257 height 23
select select "[DEMOGRAPHIC_DATA]"
click at [570, 180] on select "Select [DEMOGRAPHIC_DATA] [DEMOGRAPHIC_DATA] Other Prefer Not To Say" at bounding box center [698, 190] width 257 height 23
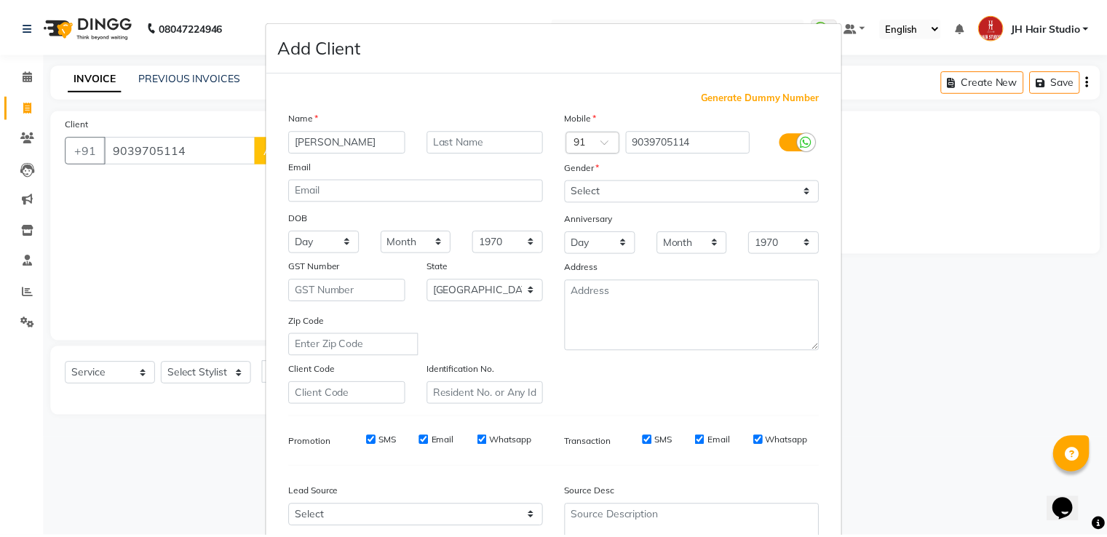
scroll to position [142, 0]
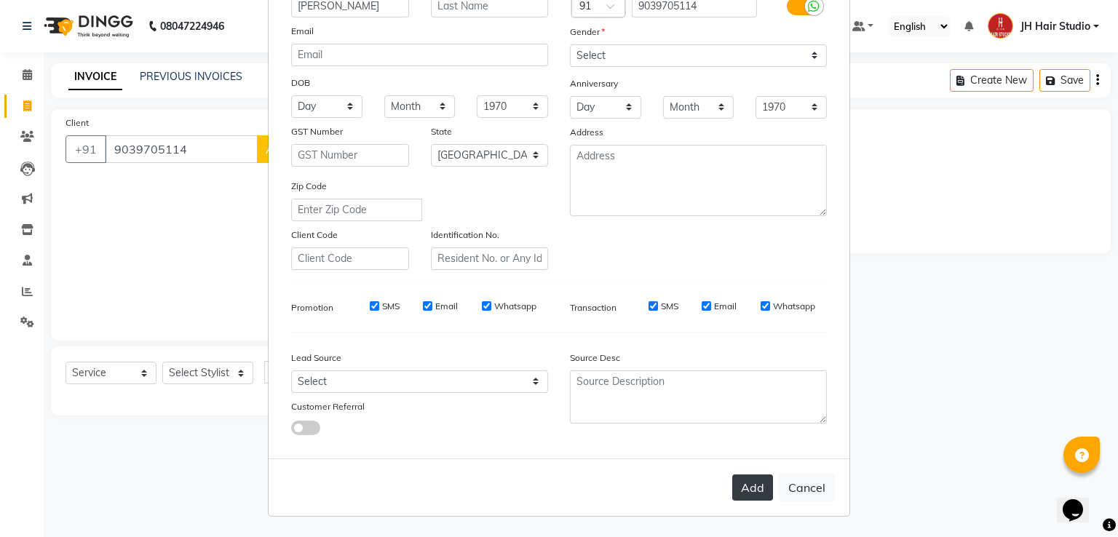
click at [739, 485] on button "Add" at bounding box center [752, 487] width 41 height 26
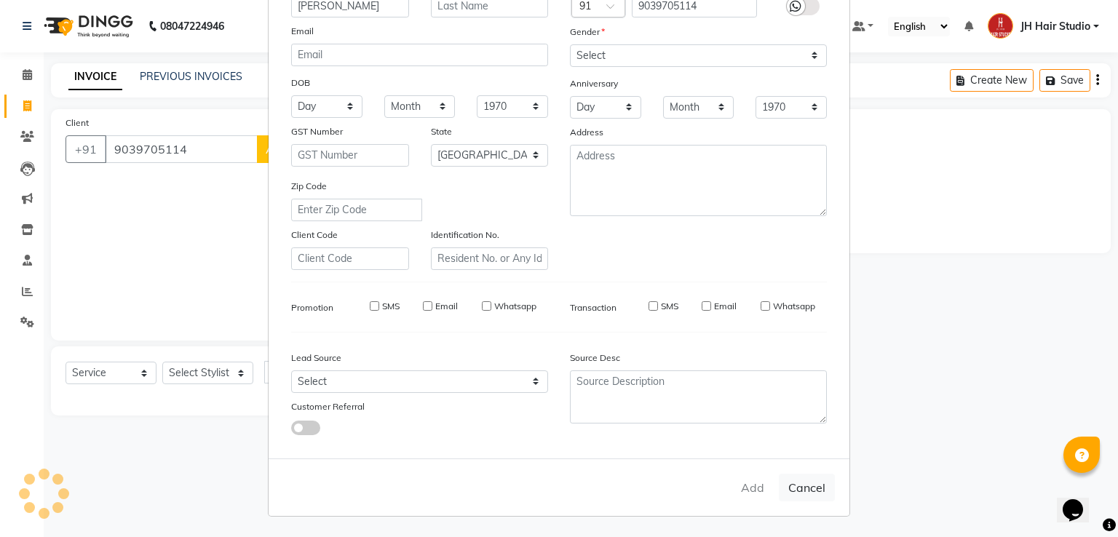
select select
select select "null"
select select
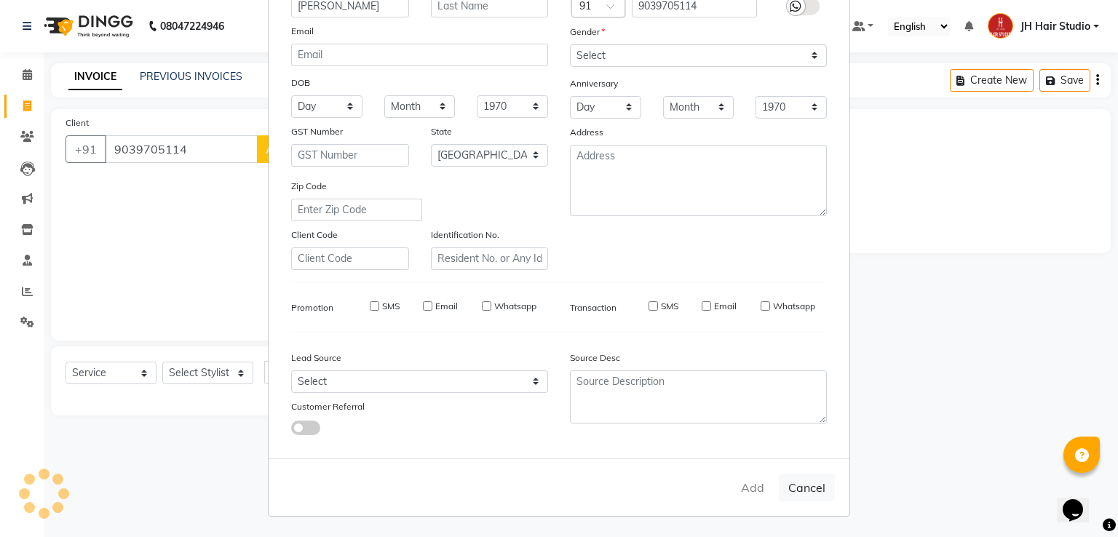
select select
checkbox input "false"
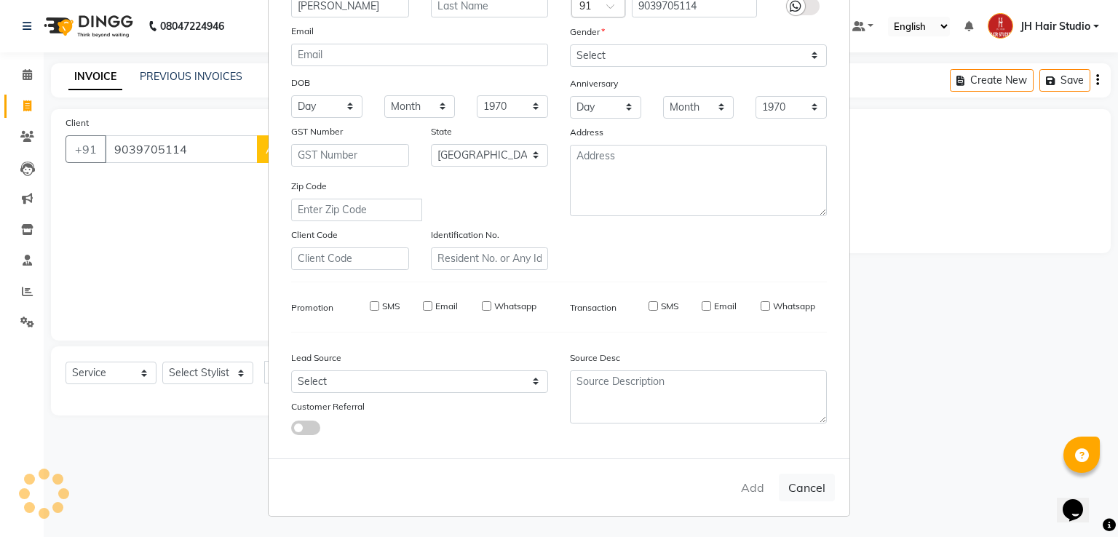
checkbox input "false"
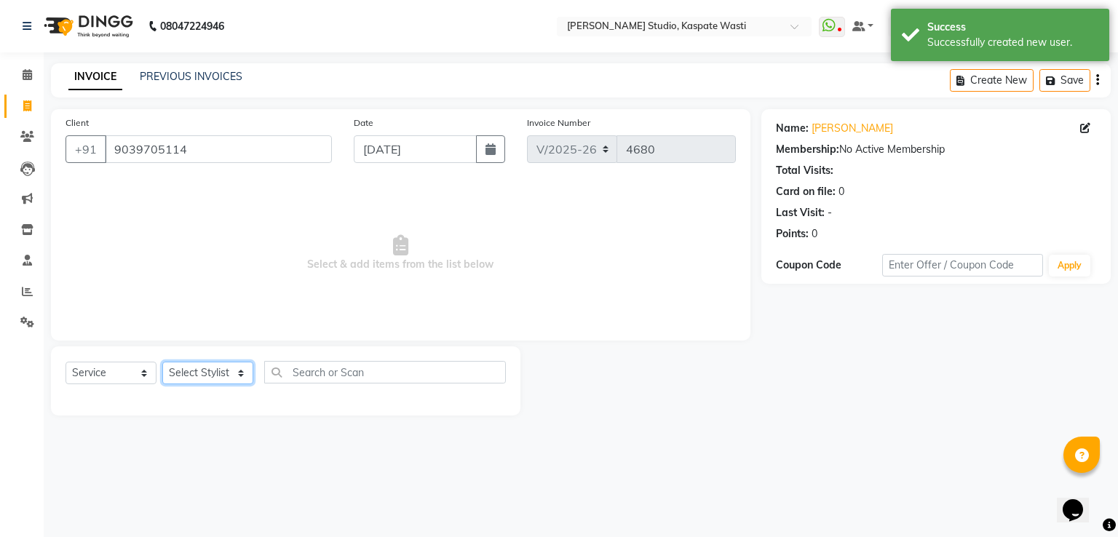
click at [234, 381] on select "Select Stylist [F1] GANESH [F1] [PERSON_NAME] [ F1] RAM [F1]Sanjay [F1][PERSON_…" at bounding box center [207, 373] width 91 height 23
select select "87274"
click at [162, 362] on select "Select Stylist [F1] GANESH [F1] [PERSON_NAME] [ F1] RAM [F1]Sanjay [F1][PERSON_…" at bounding box center [207, 373] width 91 height 23
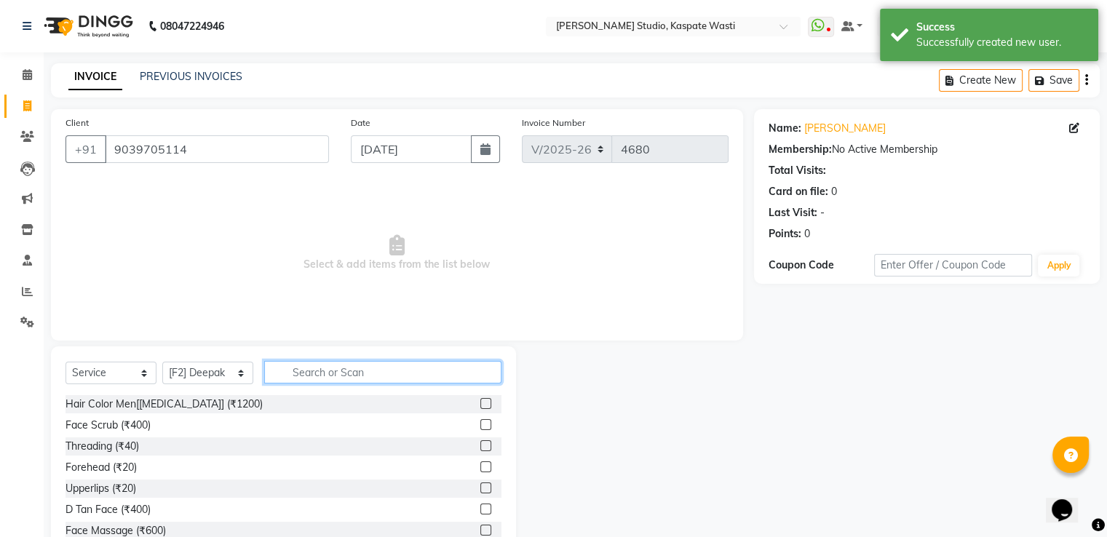
click at [361, 373] on input "text" at bounding box center [382, 372] width 237 height 23
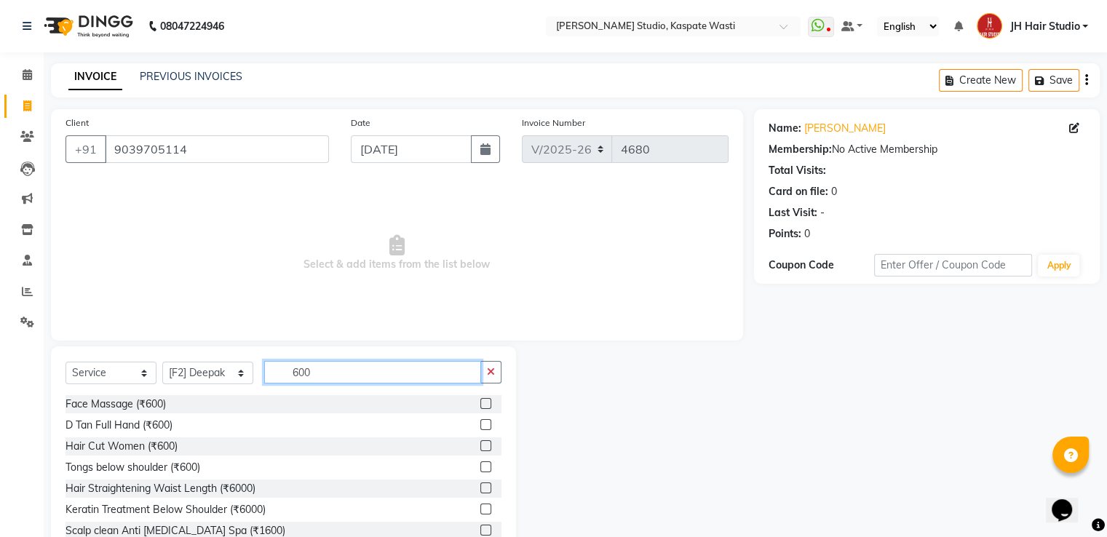
type input "600"
click at [480, 443] on label at bounding box center [485, 445] width 11 height 11
click at [480, 443] on input "checkbox" at bounding box center [484, 446] width 9 height 9
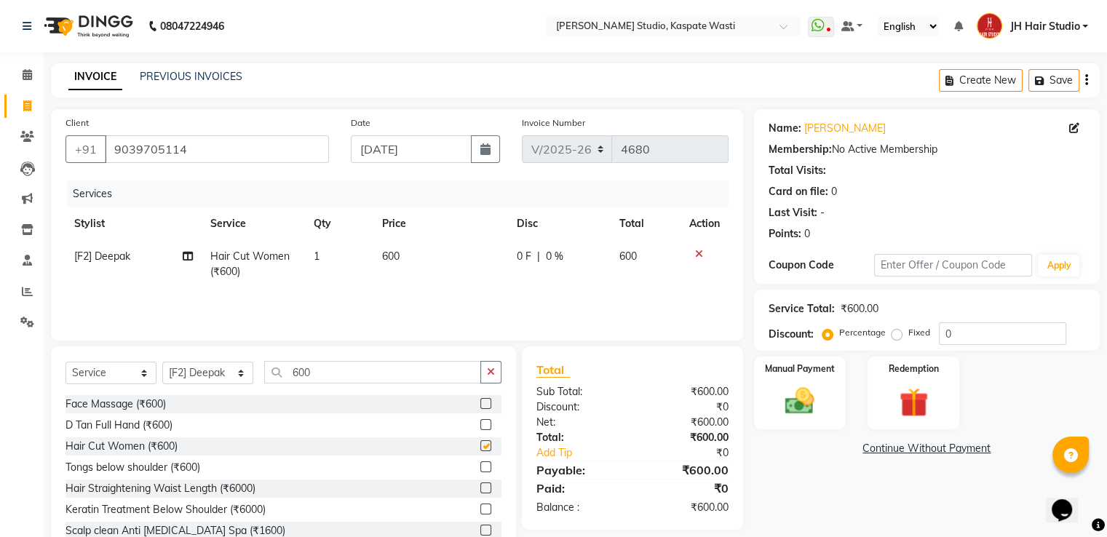
checkbox input "false"
click at [288, 376] on input "600" at bounding box center [372, 372] width 217 height 23
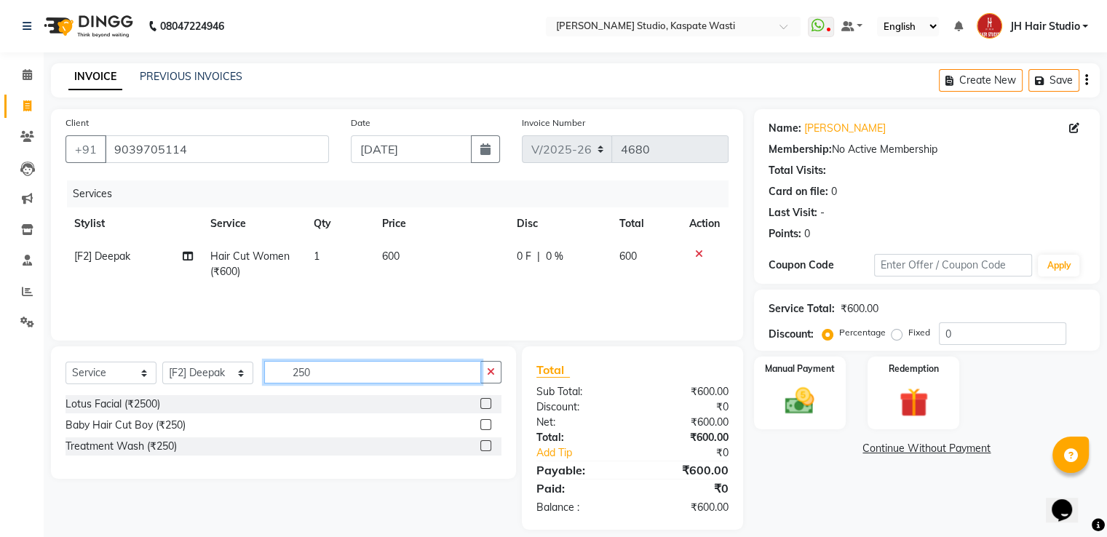
type input "250"
click at [485, 426] on label at bounding box center [485, 424] width 11 height 11
click at [485, 426] on input "checkbox" at bounding box center [484, 425] width 9 height 9
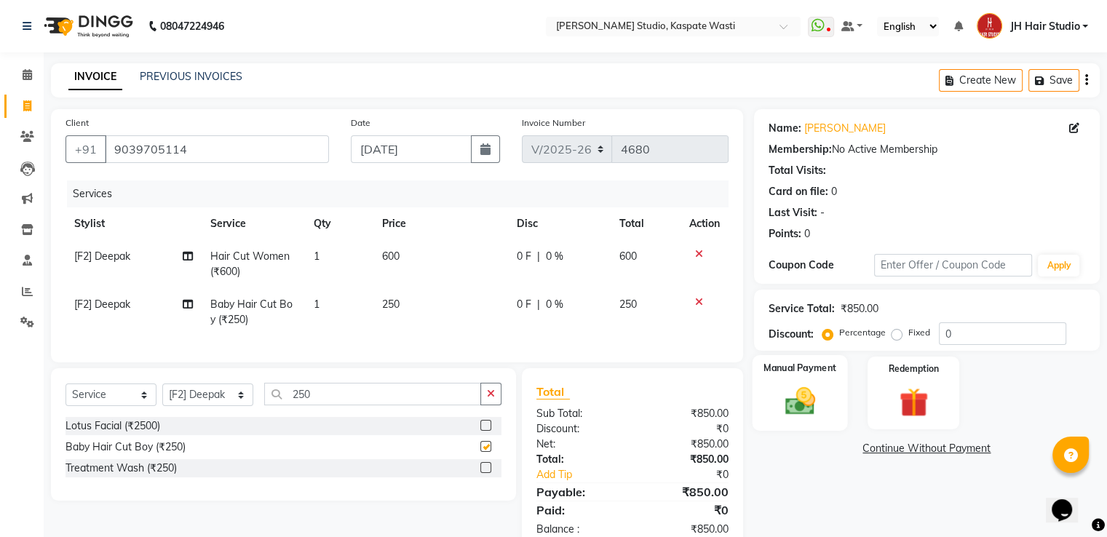
checkbox input "false"
click at [813, 397] on img at bounding box center [799, 401] width 49 height 35
click at [876, 445] on span "GPay" at bounding box center [874, 449] width 30 height 17
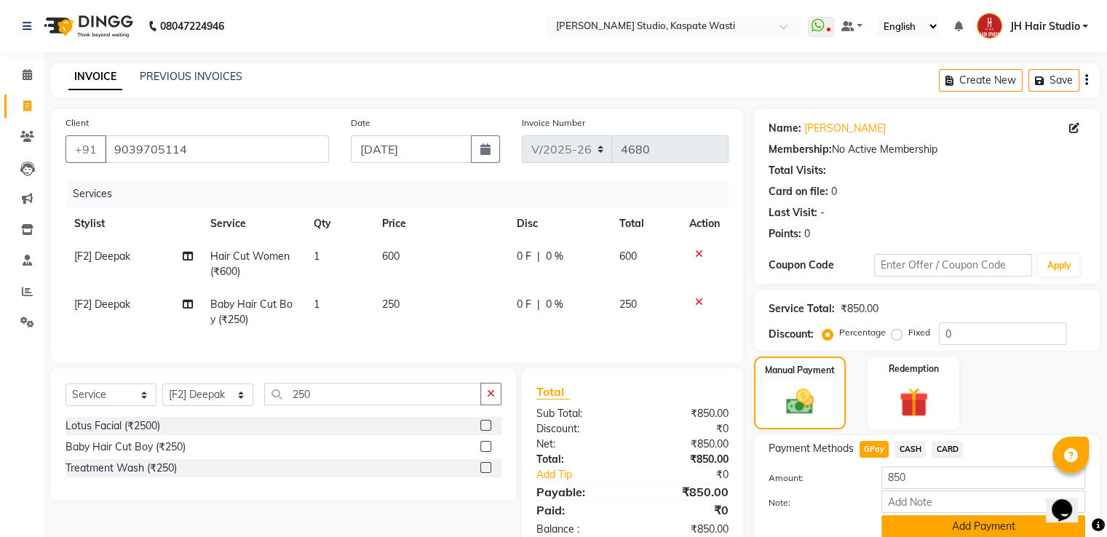
click at [937, 526] on button "Add Payment" at bounding box center [983, 526] width 204 height 23
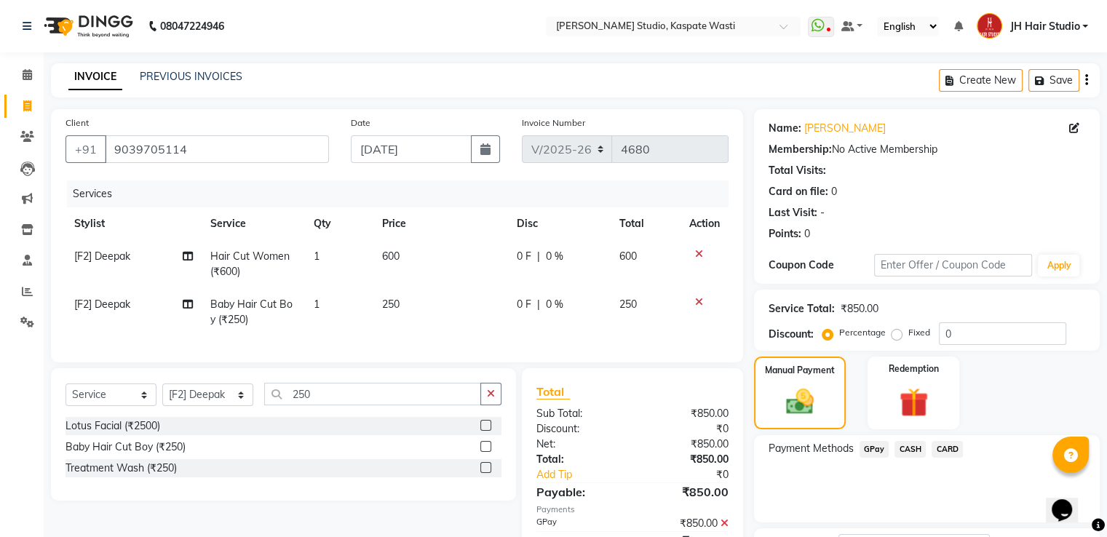
scroll to position [119, 0]
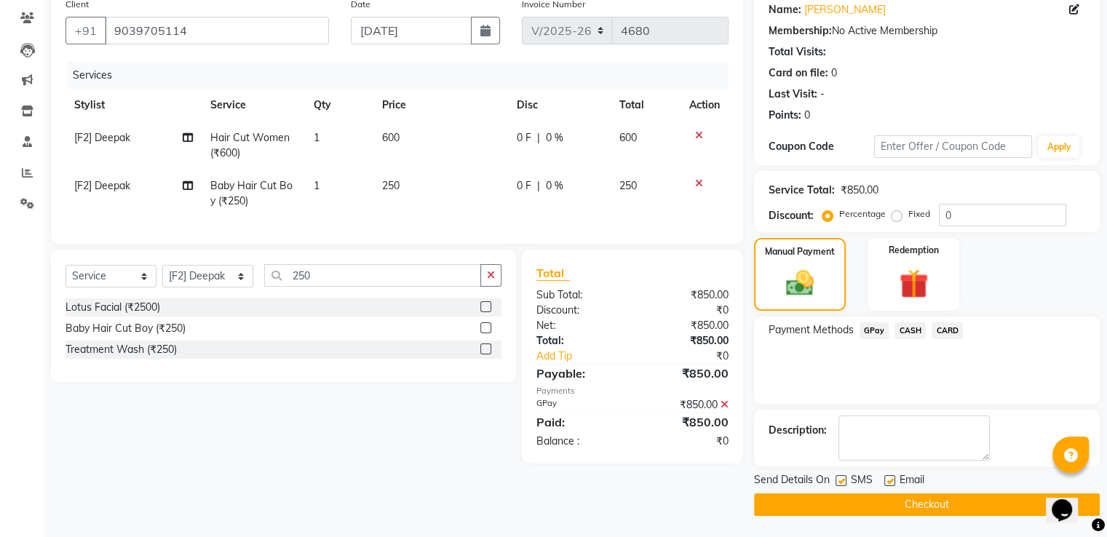
click at [891, 507] on button "Checkout" at bounding box center [927, 504] width 346 height 23
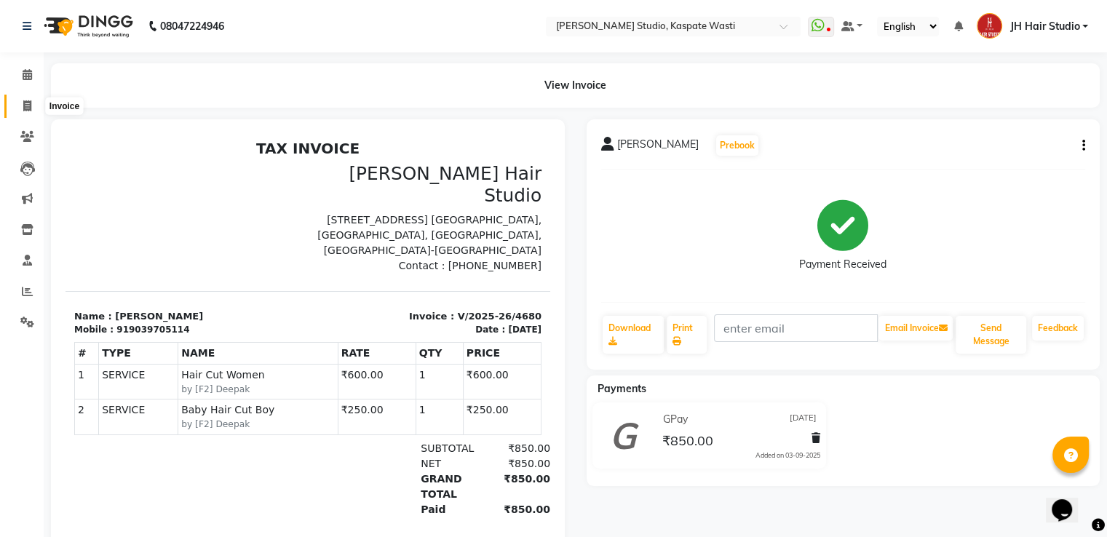
click at [20, 103] on span at bounding box center [27, 106] width 25 height 17
select select "service"
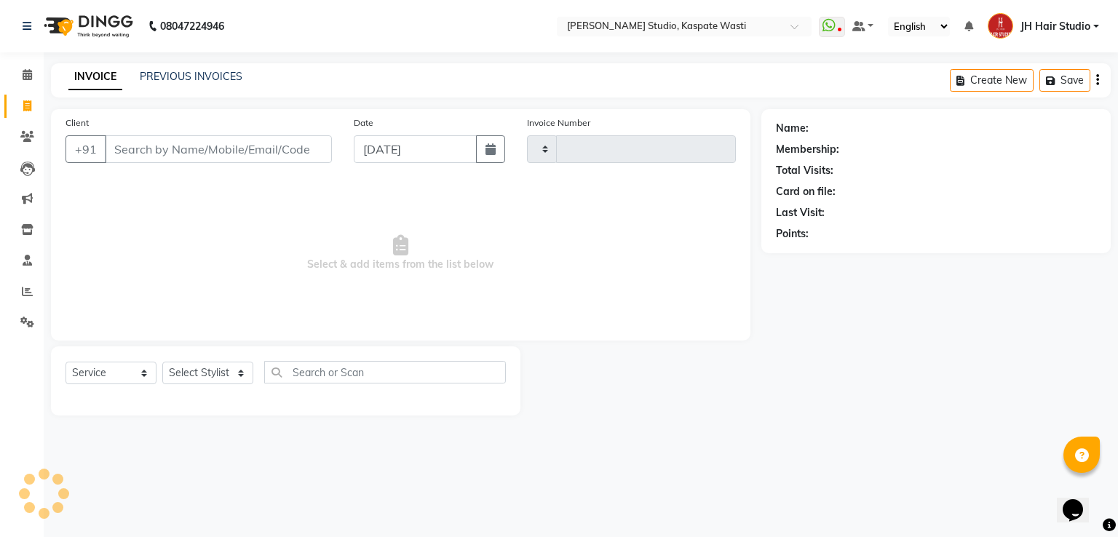
type input "4681"
select select "130"
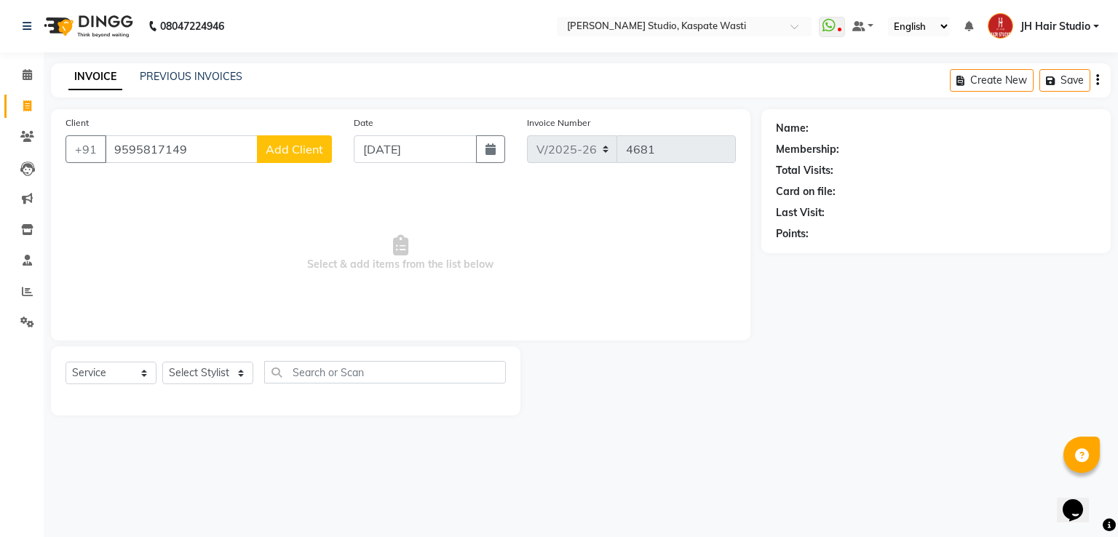
type input "9595817149"
click at [300, 155] on span "Add Client" at bounding box center [294, 149] width 57 height 15
select select "22"
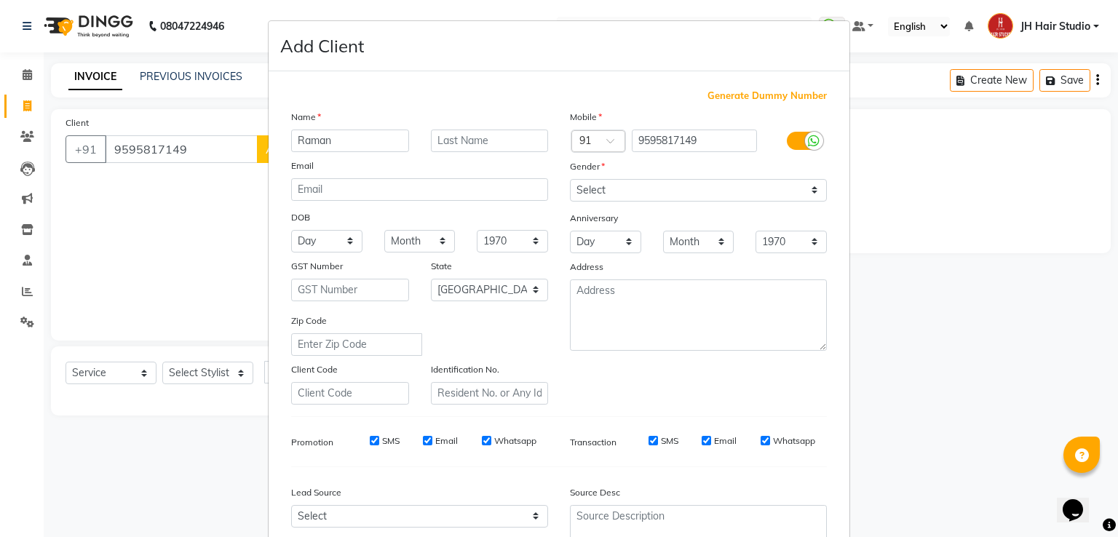
type input "Raman"
click at [639, 186] on select "Select [DEMOGRAPHIC_DATA] [DEMOGRAPHIC_DATA] Other Prefer Not To Say" at bounding box center [698, 190] width 257 height 23
select select "[DEMOGRAPHIC_DATA]"
click at [570, 180] on select "Select [DEMOGRAPHIC_DATA] [DEMOGRAPHIC_DATA] Other Prefer Not To Say" at bounding box center [698, 190] width 257 height 23
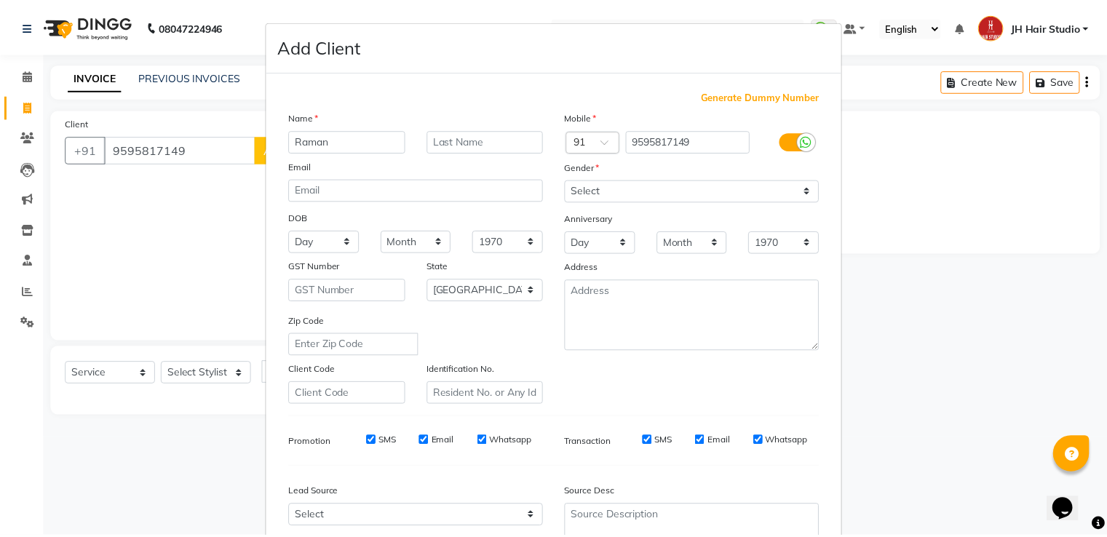
scroll to position [142, 0]
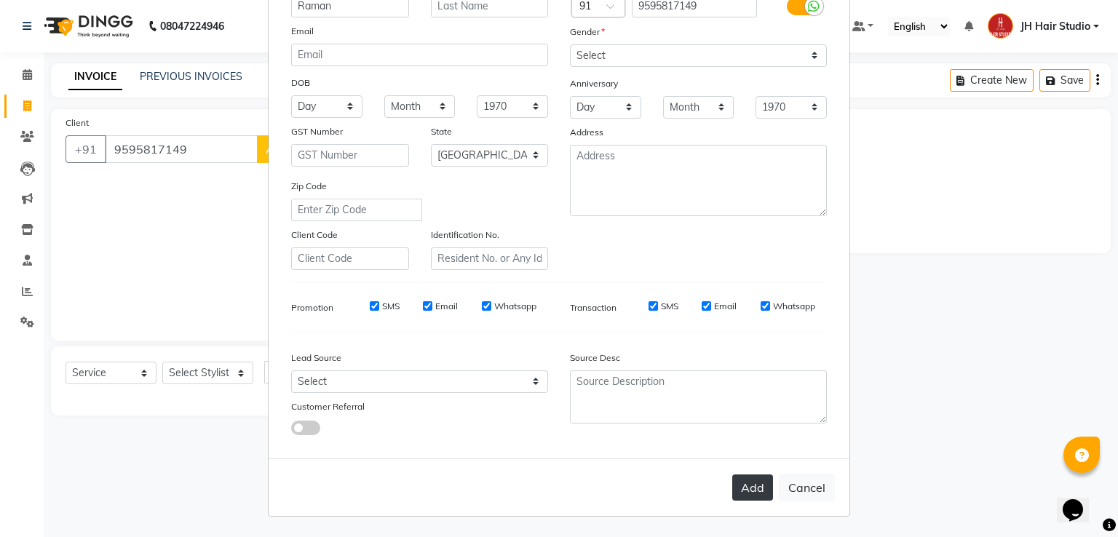
click at [750, 496] on button "Add" at bounding box center [752, 487] width 41 height 26
select select
select select "null"
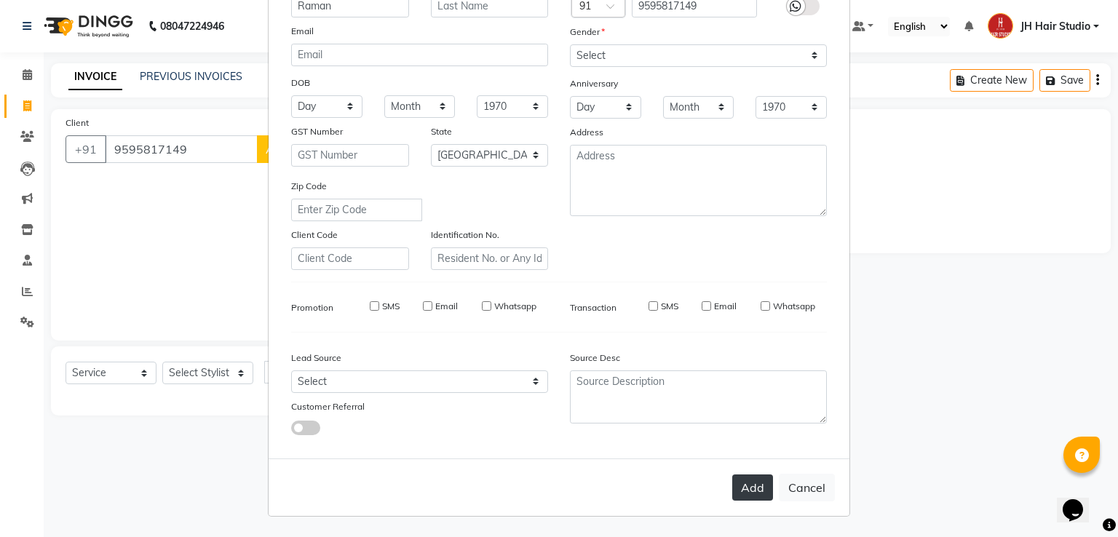
select select
checkbox input "false"
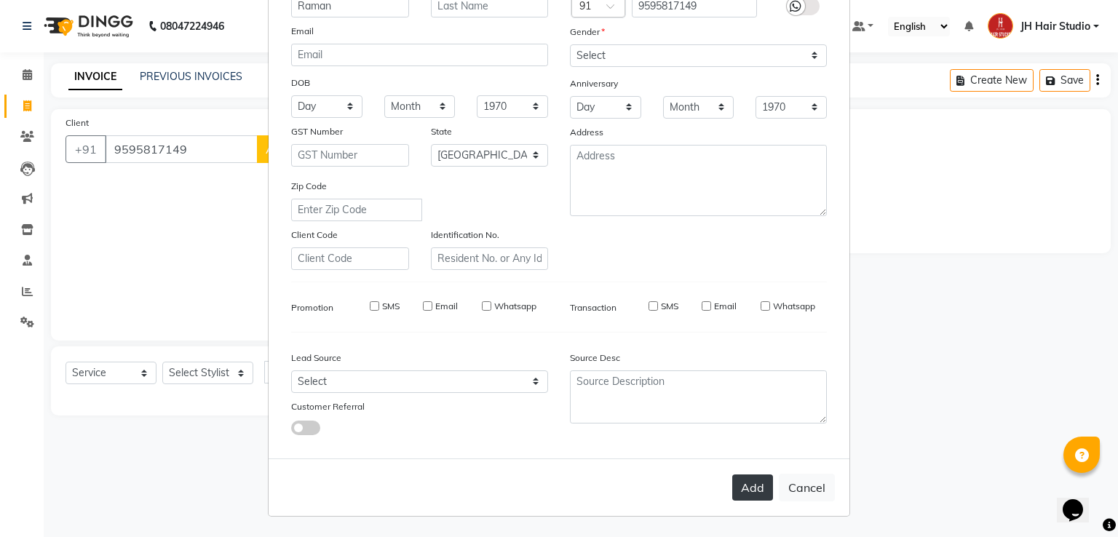
checkbox input "false"
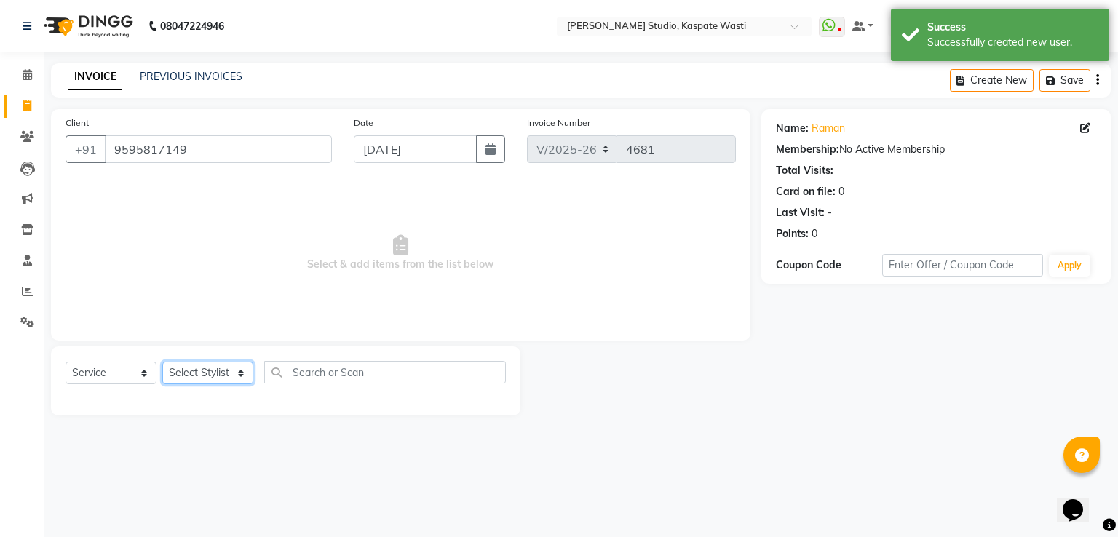
click at [199, 381] on select "Select Stylist [F1] GANESH [F1] [PERSON_NAME] [ F1] RAM [F1]Sanjay [F1][PERSON_…" at bounding box center [207, 373] width 91 height 23
select select "63820"
click at [162, 362] on select "Select Stylist [F1] GANESH [F1] [PERSON_NAME] [ F1] RAM [F1]Sanjay [F1][PERSON_…" at bounding box center [207, 373] width 91 height 23
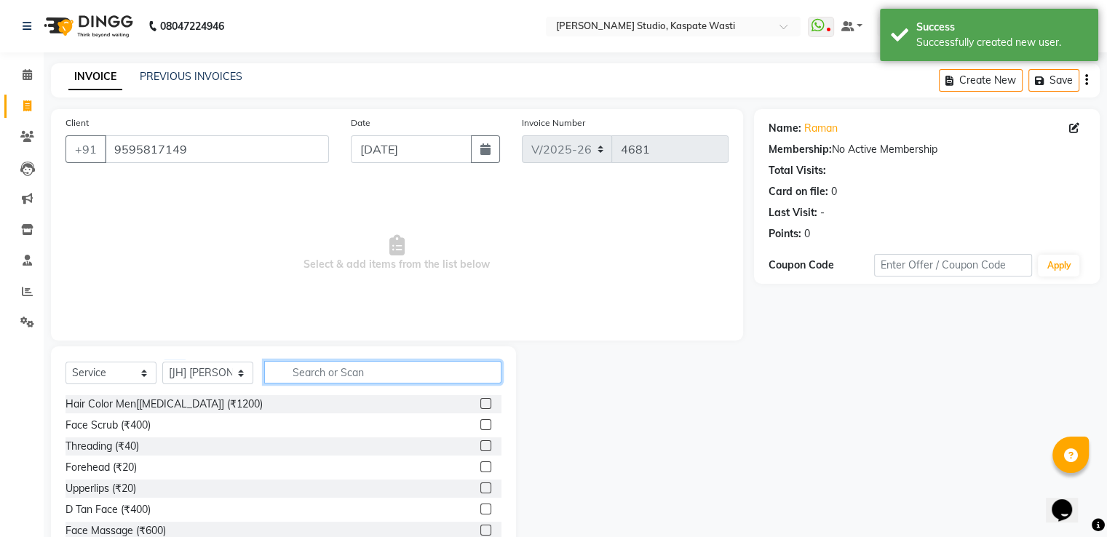
click at [341, 367] on input "text" at bounding box center [382, 372] width 237 height 23
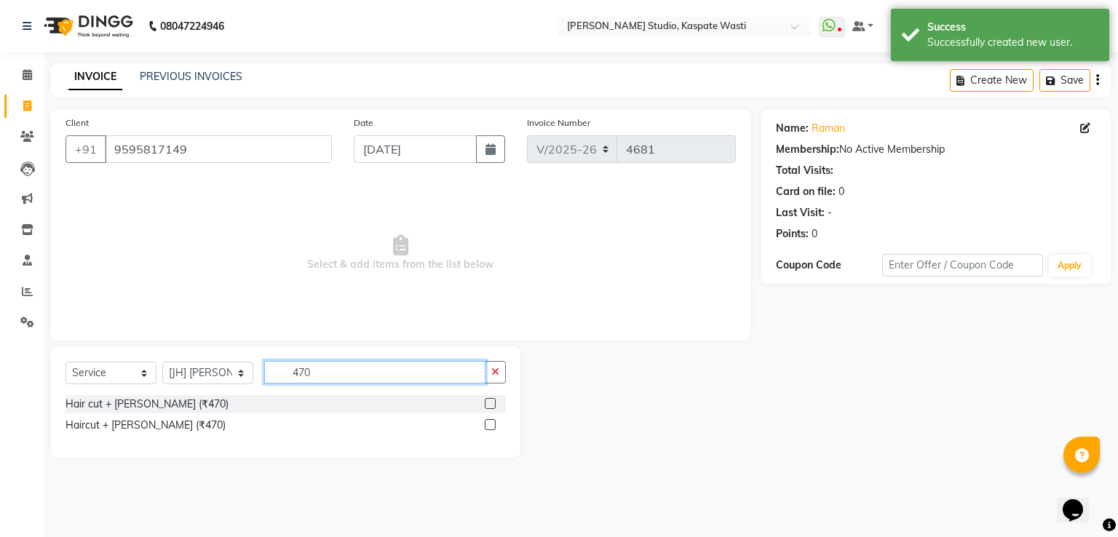
type input "470"
click at [490, 405] on label at bounding box center [490, 403] width 11 height 11
click at [490, 405] on input "checkbox" at bounding box center [489, 403] width 9 height 9
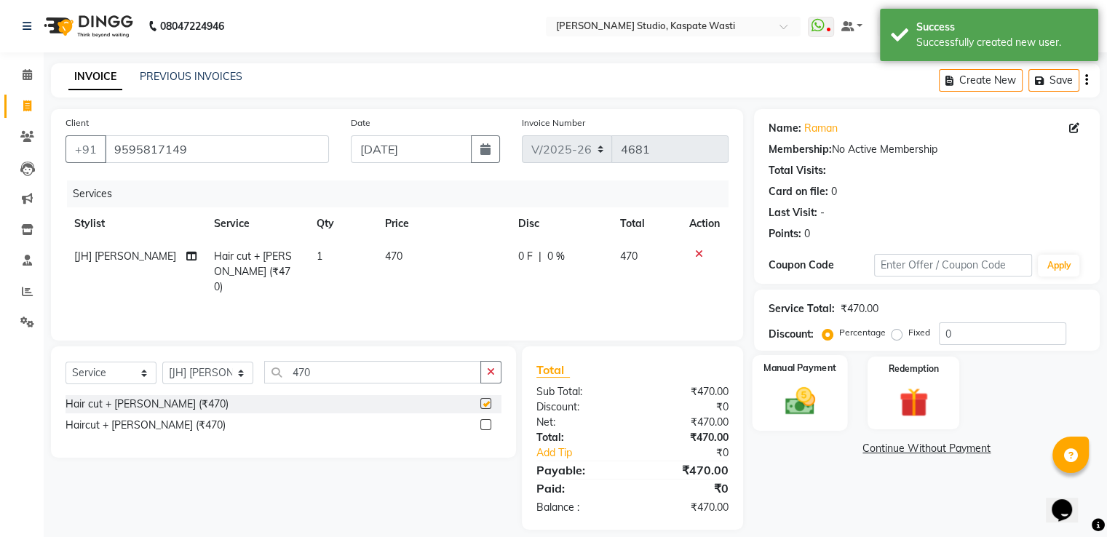
checkbox input "false"
click at [796, 394] on img at bounding box center [799, 401] width 49 height 35
click at [872, 445] on span "GPay" at bounding box center [874, 449] width 30 height 17
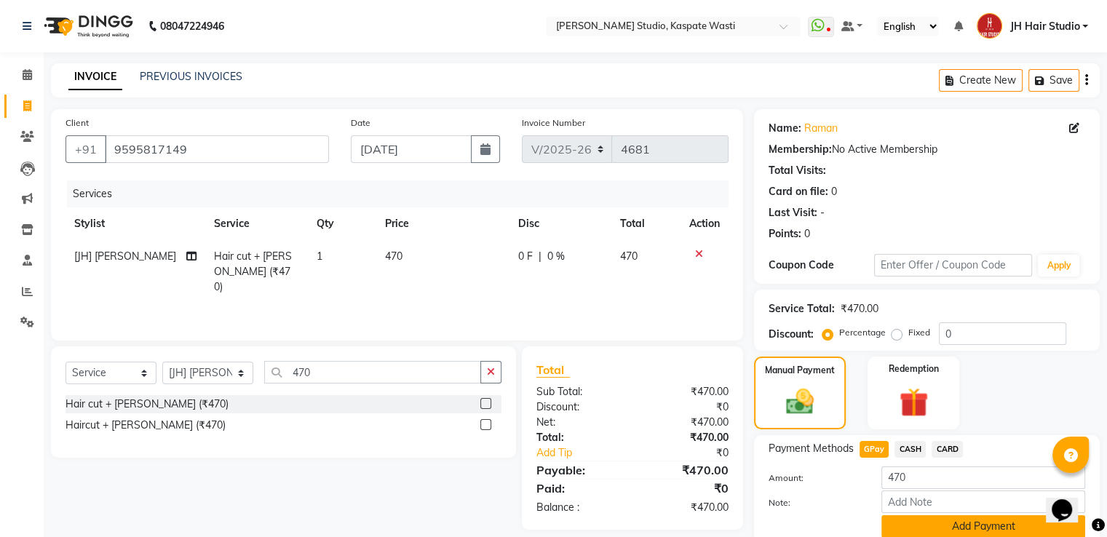
click at [942, 520] on button "Add Payment" at bounding box center [983, 526] width 204 height 23
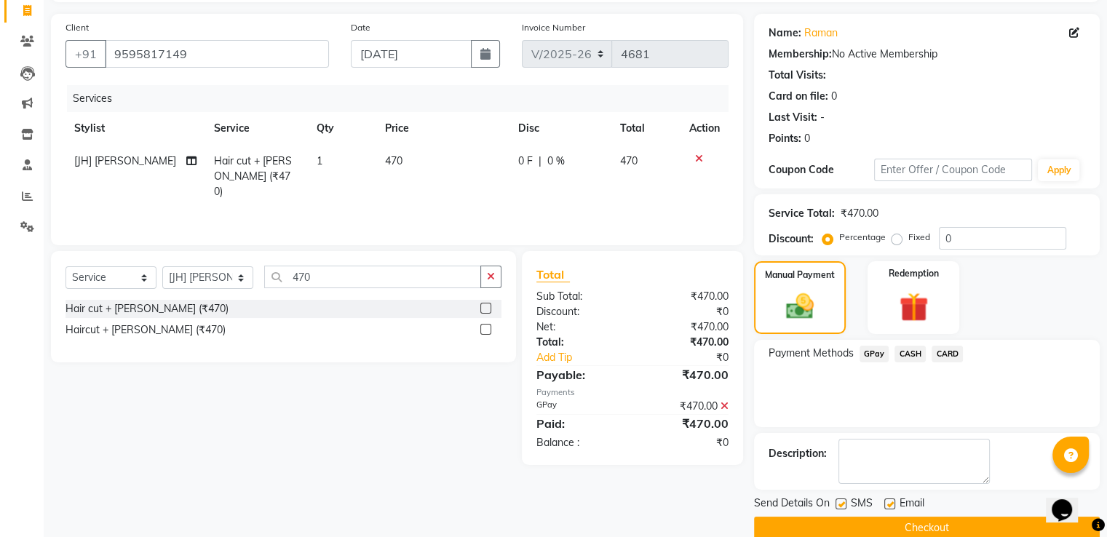
scroll to position [119, 0]
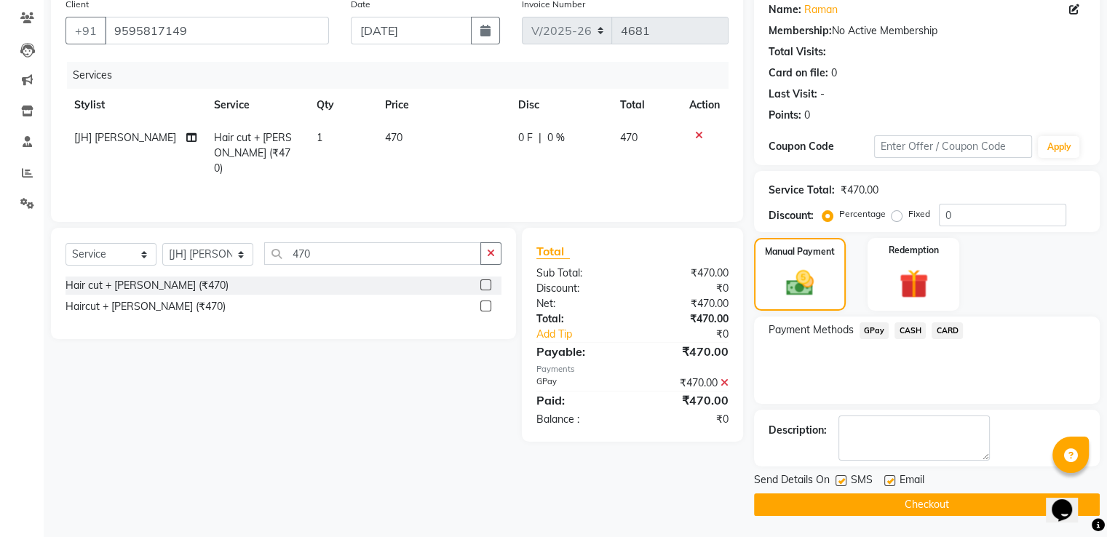
click at [931, 504] on button "Checkout" at bounding box center [927, 504] width 346 height 23
